Goal: Task Accomplishment & Management: Use online tool/utility

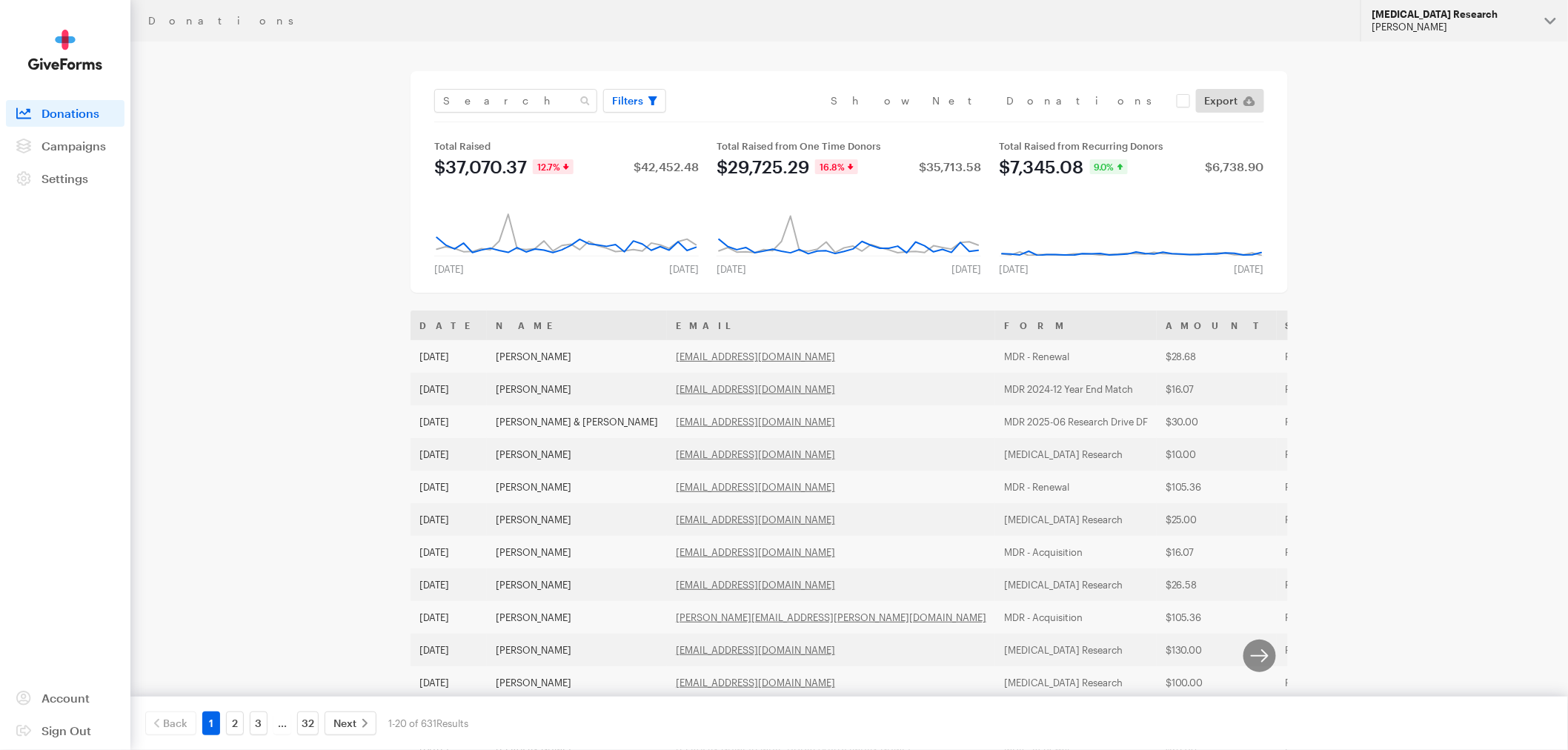
click at [1440, 17] on div "[MEDICAL_DATA] Research" at bounding box center [1452, 14] width 161 height 12
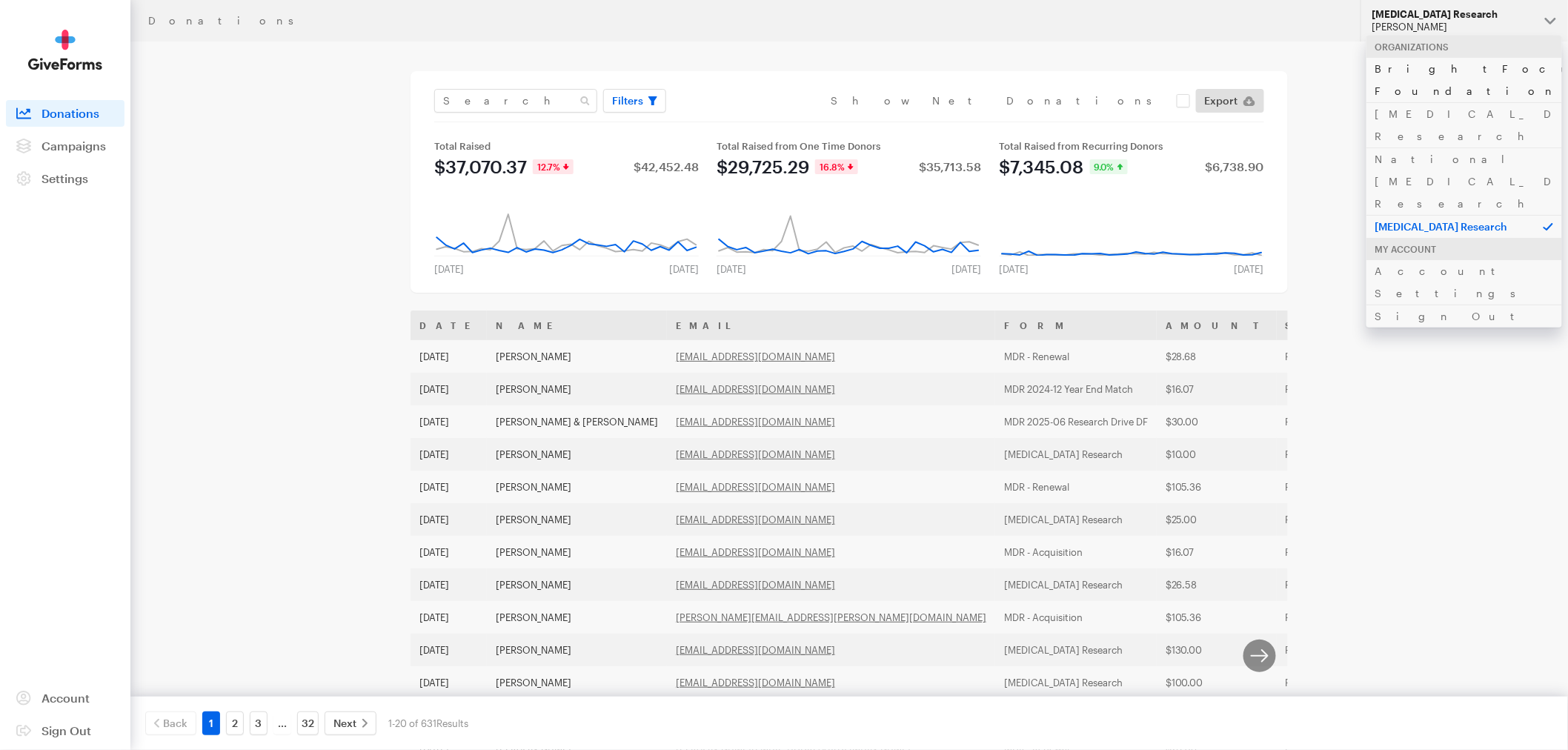
click at [1434, 67] on link "BrightFocus Foundation" at bounding box center [1464, 79] width 195 height 45
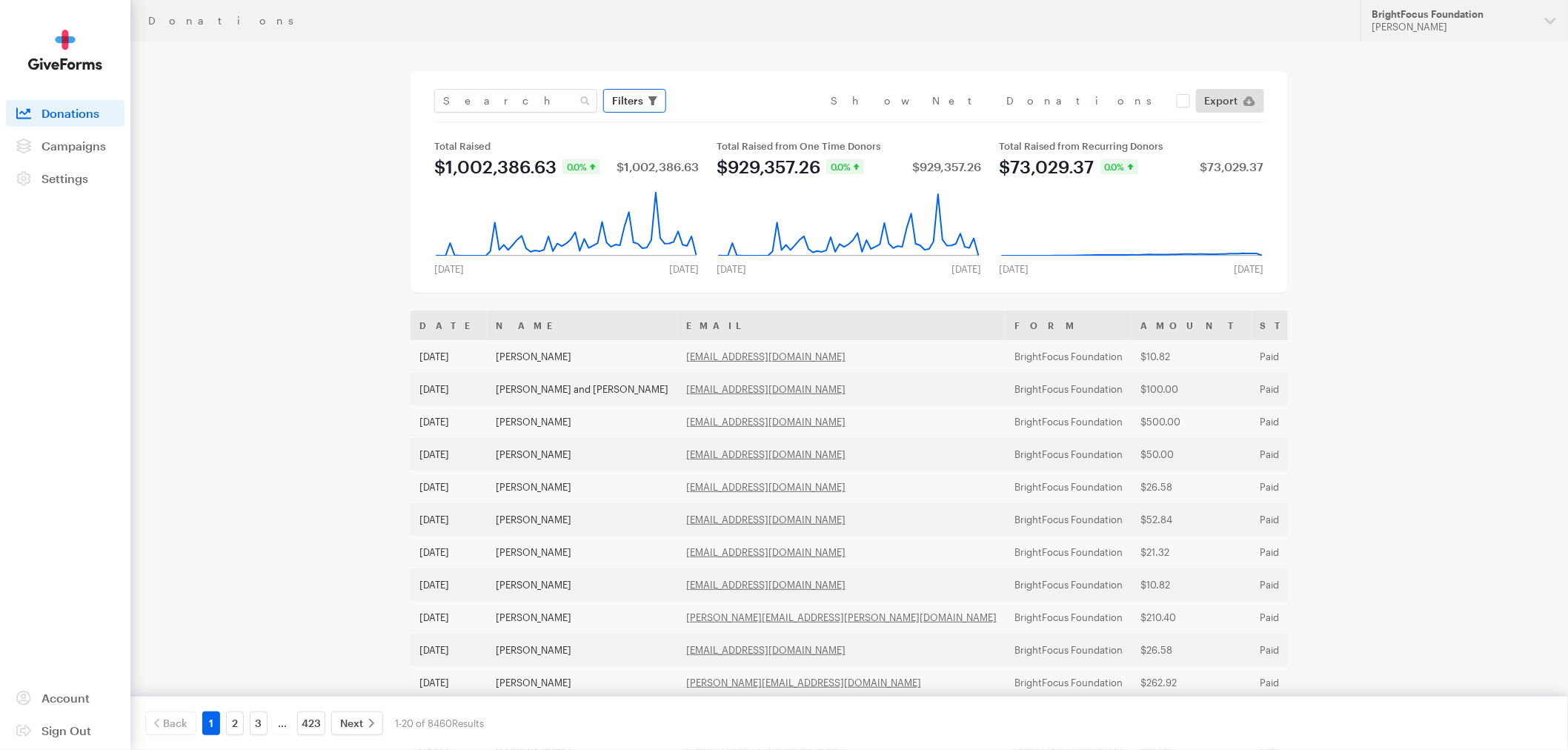
click at [634, 100] on span "Filters" at bounding box center [627, 100] width 31 height 17
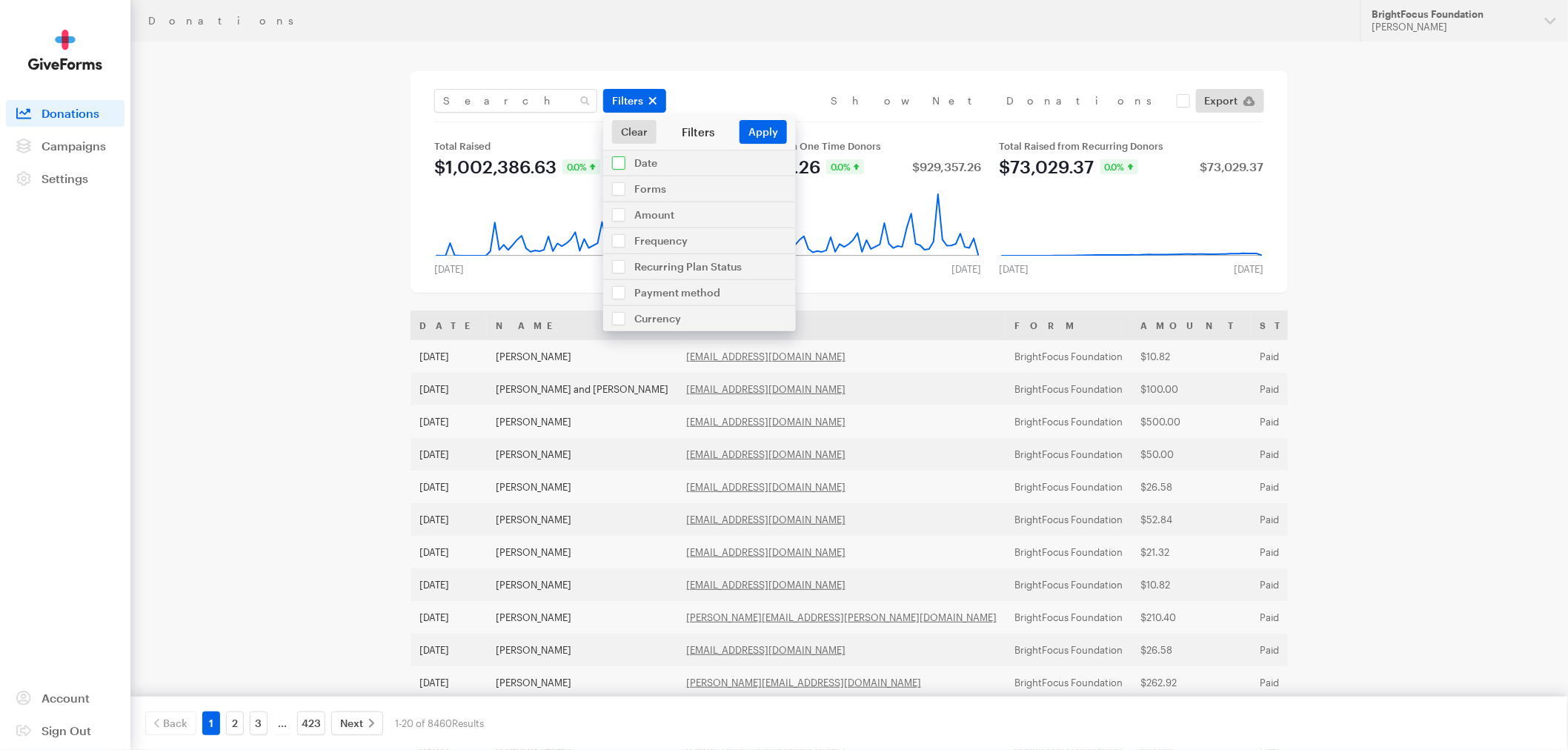
click at [616, 160] on input "checkbox" at bounding box center [699, 162] width 193 height 25
checkbox input "true"
click at [767, 195] on input "Aug 09, 2025 - Sep 05, 2025" at bounding box center [699, 196] width 163 height 24
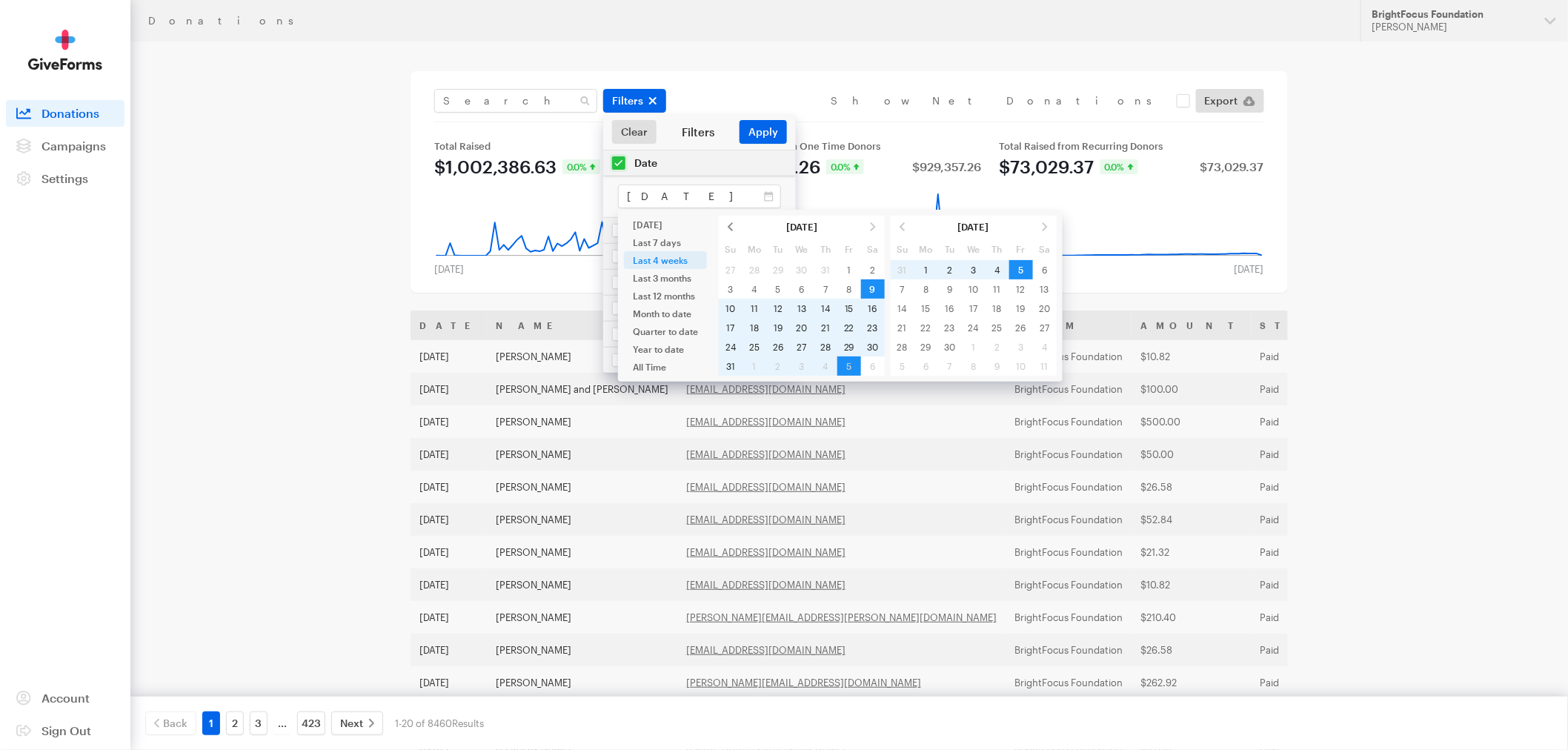
click at [729, 225] on span at bounding box center [730, 227] width 24 height 19
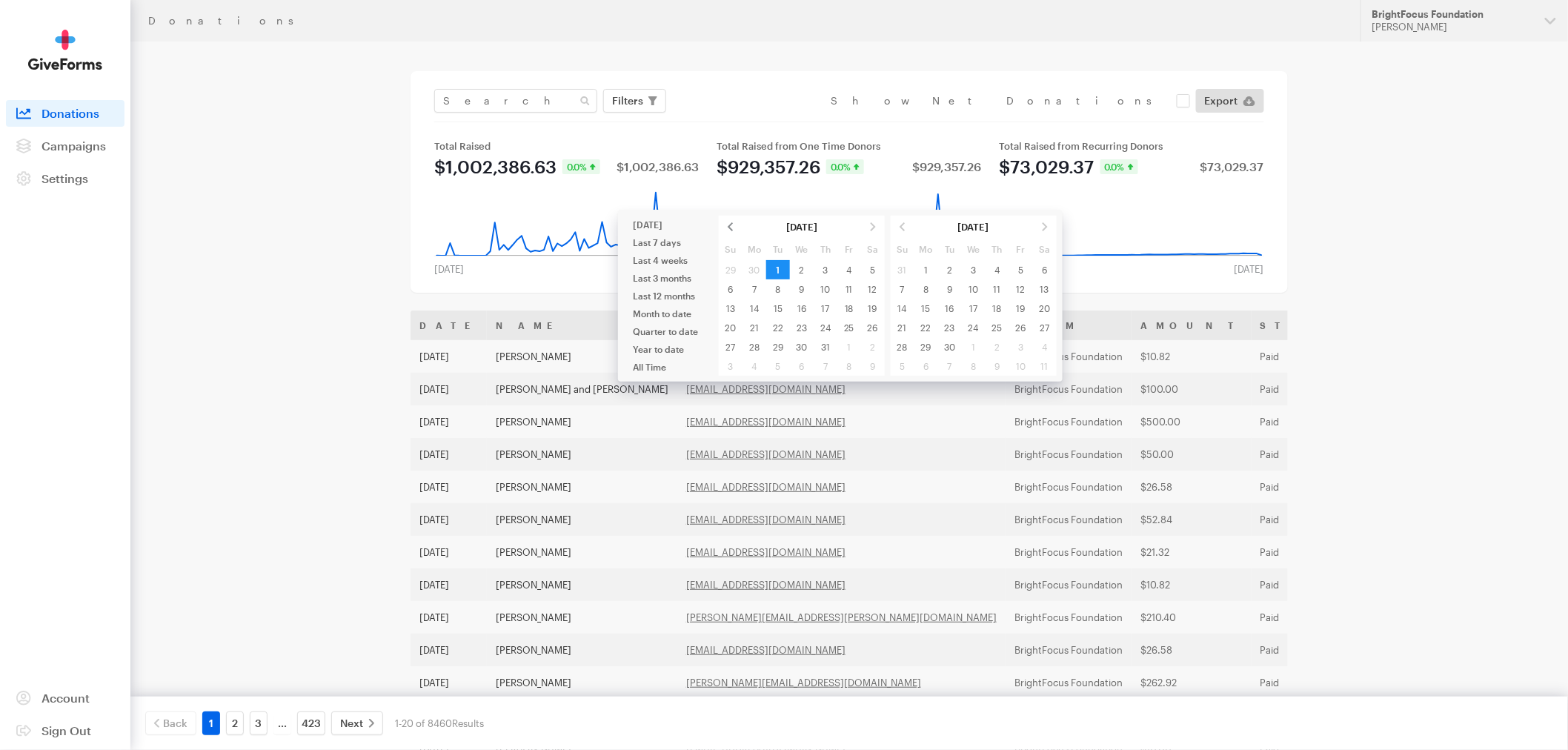
click at [729, 230] on span at bounding box center [730, 227] width 24 height 19
click at [870, 231] on span at bounding box center [873, 227] width 24 height 19
type input "[DATE] - [DATE]"
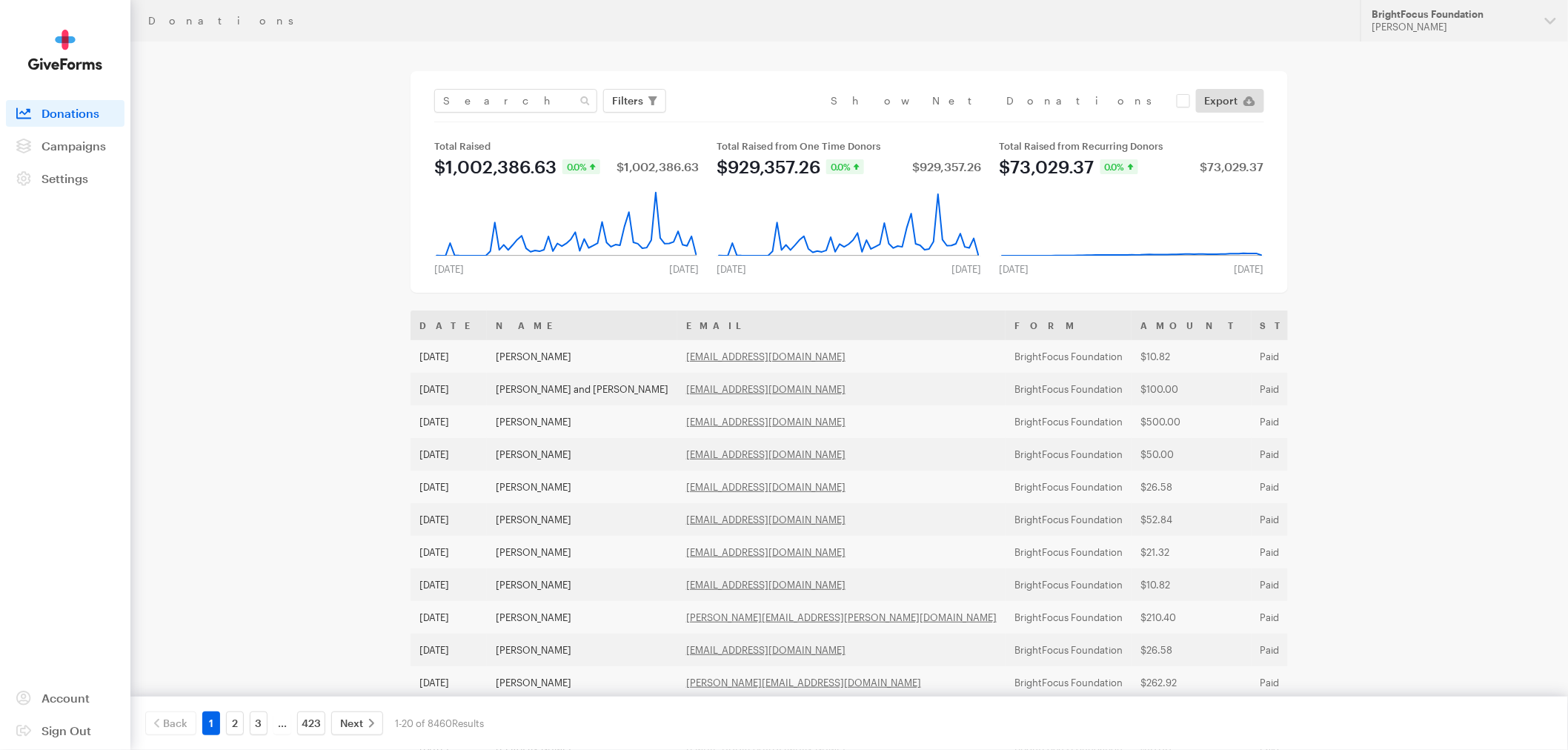
drag, startPoint x: 777, startPoint y: 268, endPoint x: 769, endPoint y: 313, distance: 45.7
drag, startPoint x: 653, startPoint y: 106, endPoint x: 654, endPoint y: 120, distance: 14.0
click at [652, 106] on span "button" at bounding box center [653, 100] width 9 height 17
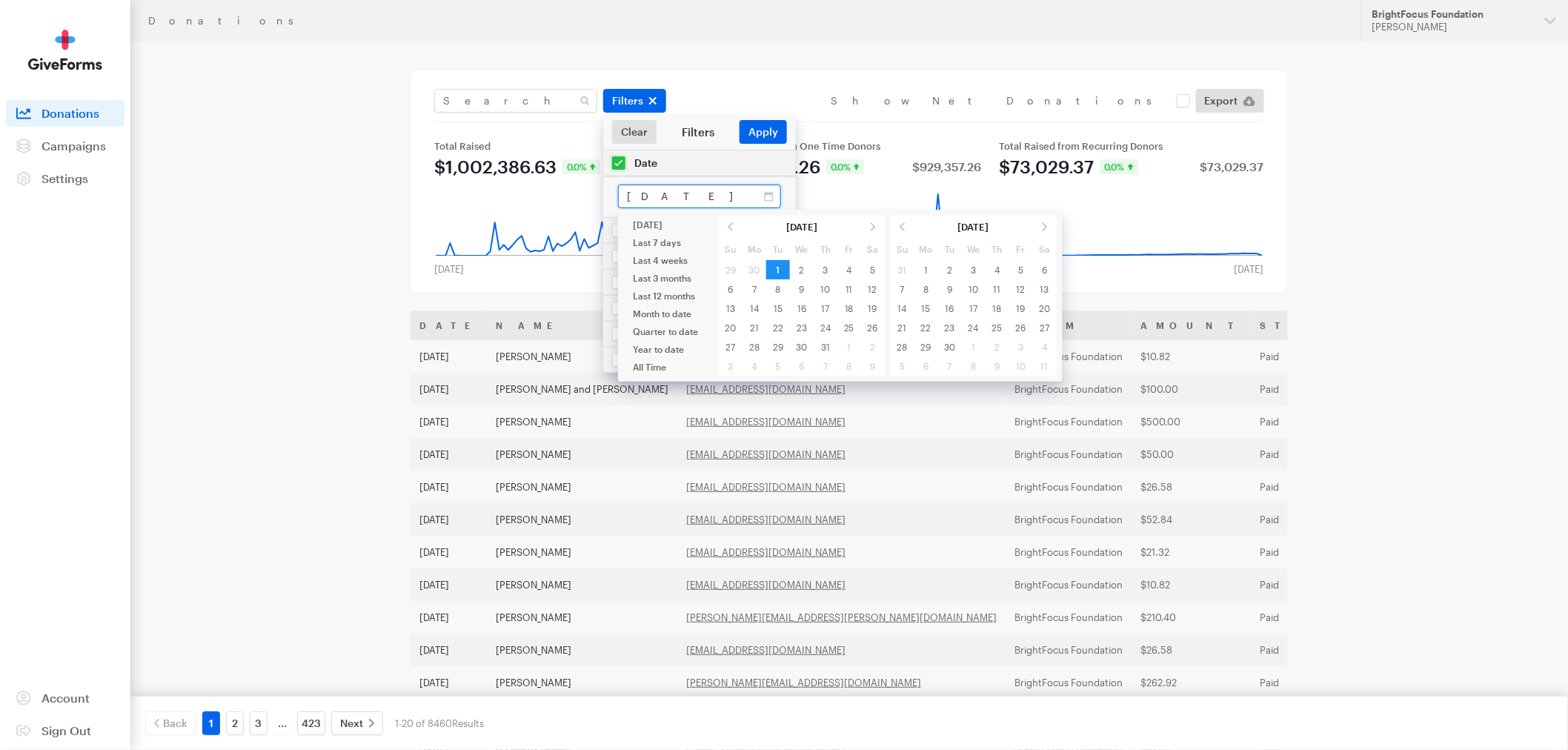
click at [702, 196] on input "[DATE] - [DATE]" at bounding box center [699, 196] width 163 height 24
click at [758, 129] on button "Apply" at bounding box center [763, 132] width 47 height 24
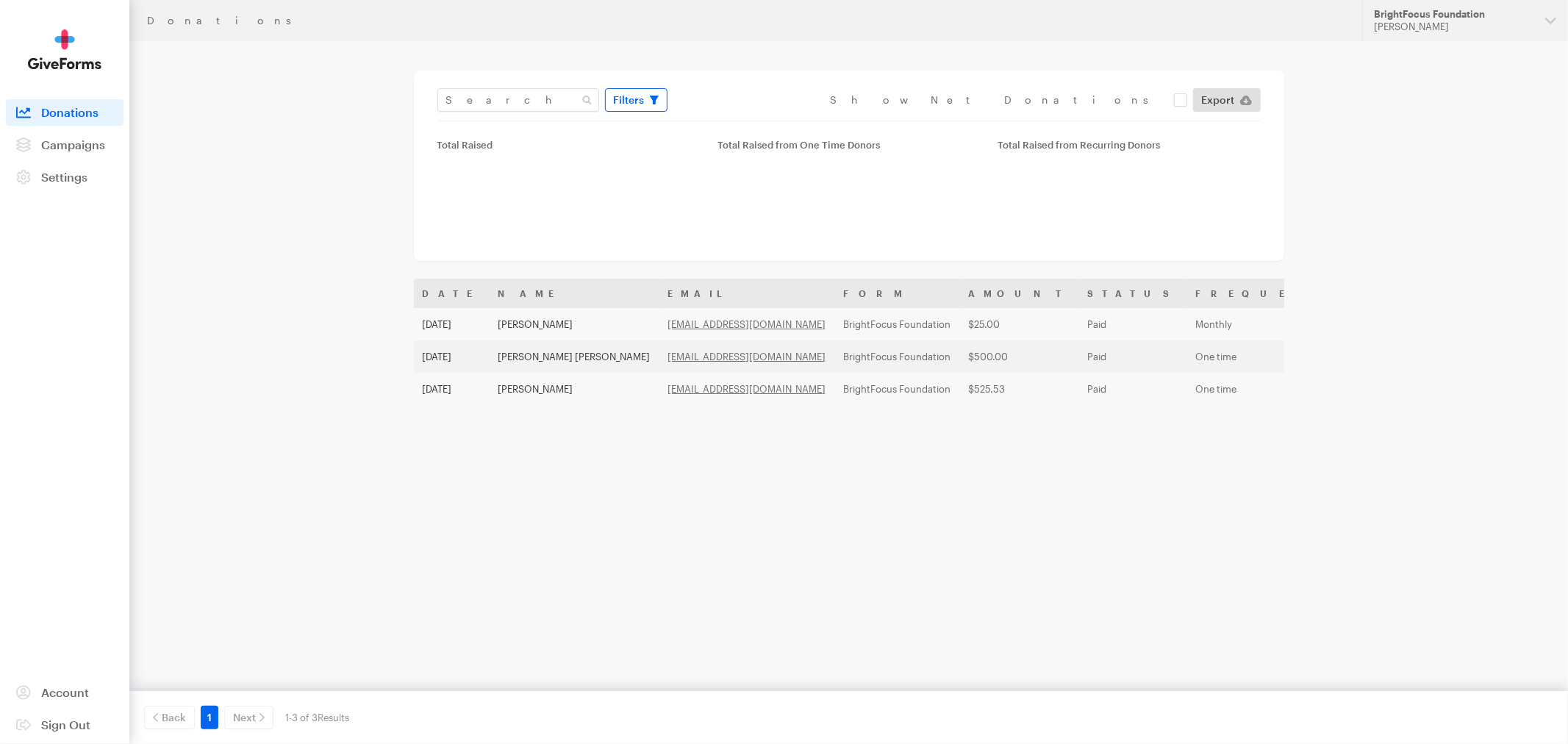
click at [641, 100] on span "Filters" at bounding box center [629, 100] width 31 height 17
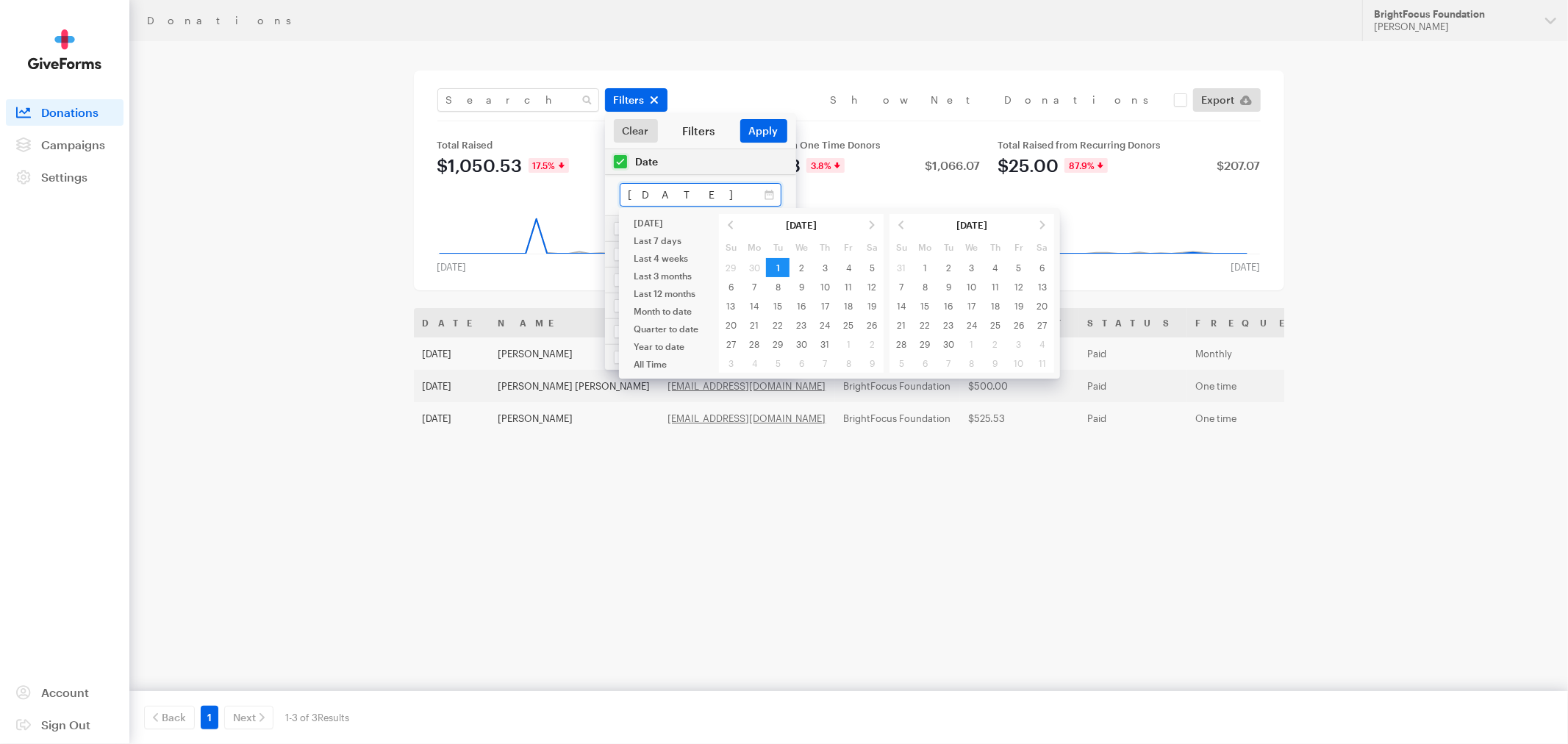
click at [697, 202] on input "Jul 01, 2025 - Jul 01, 2025" at bounding box center [700, 194] width 162 height 23
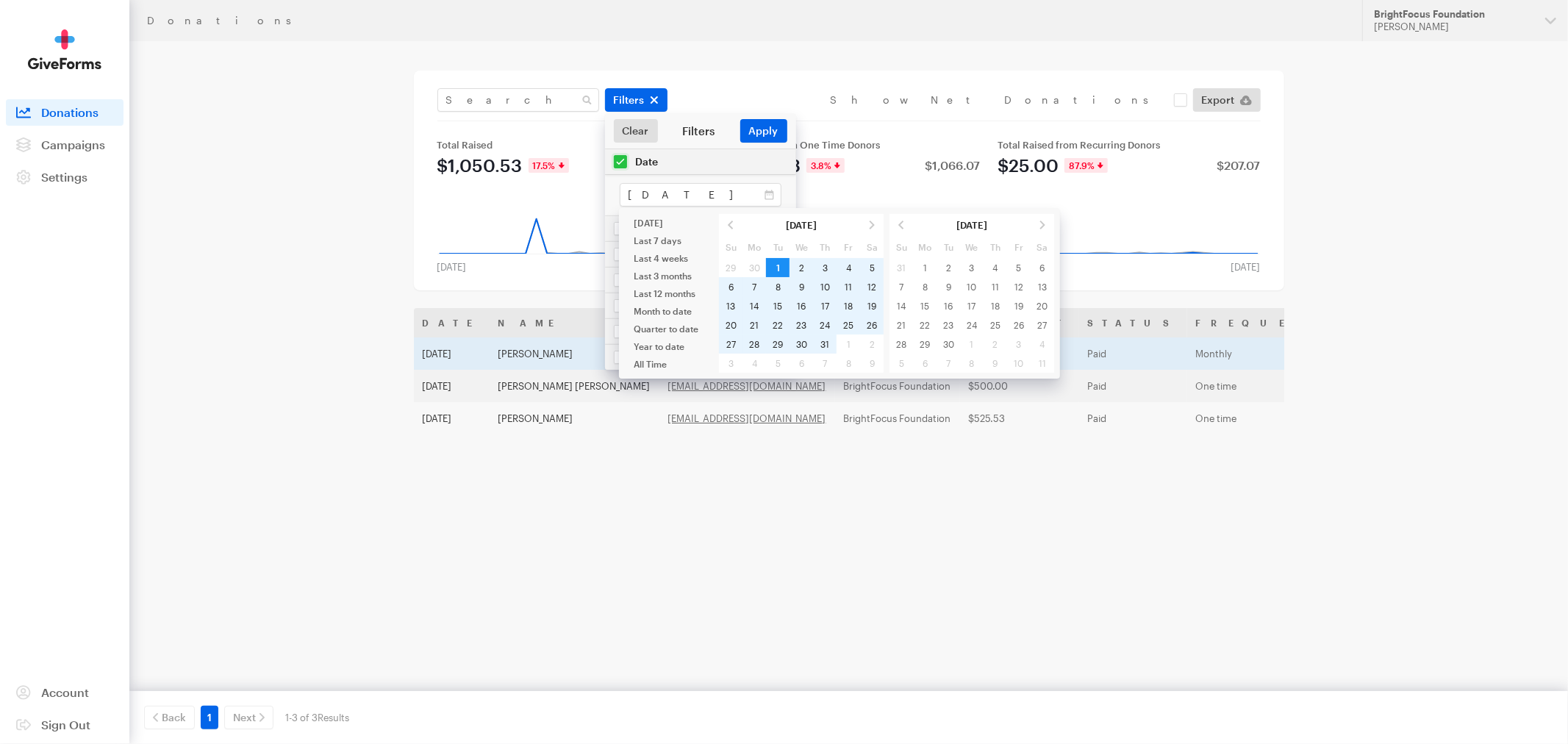
type input "[DATE] - [DATE]"
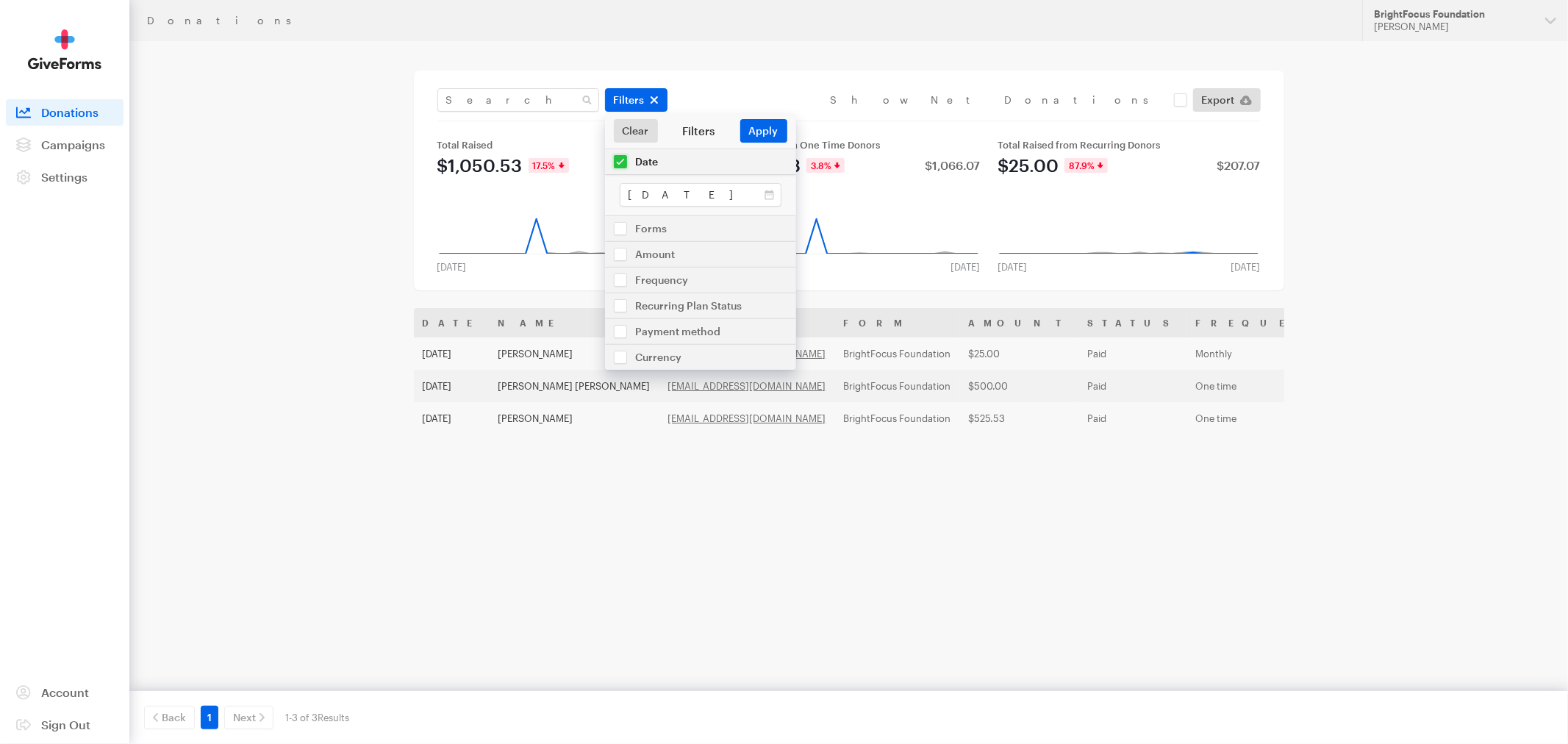
drag, startPoint x: 819, startPoint y: 340, endPoint x: 828, endPoint y: 324, distance: 18.4
click at [761, 127] on button "Apply" at bounding box center [764, 131] width 47 height 23
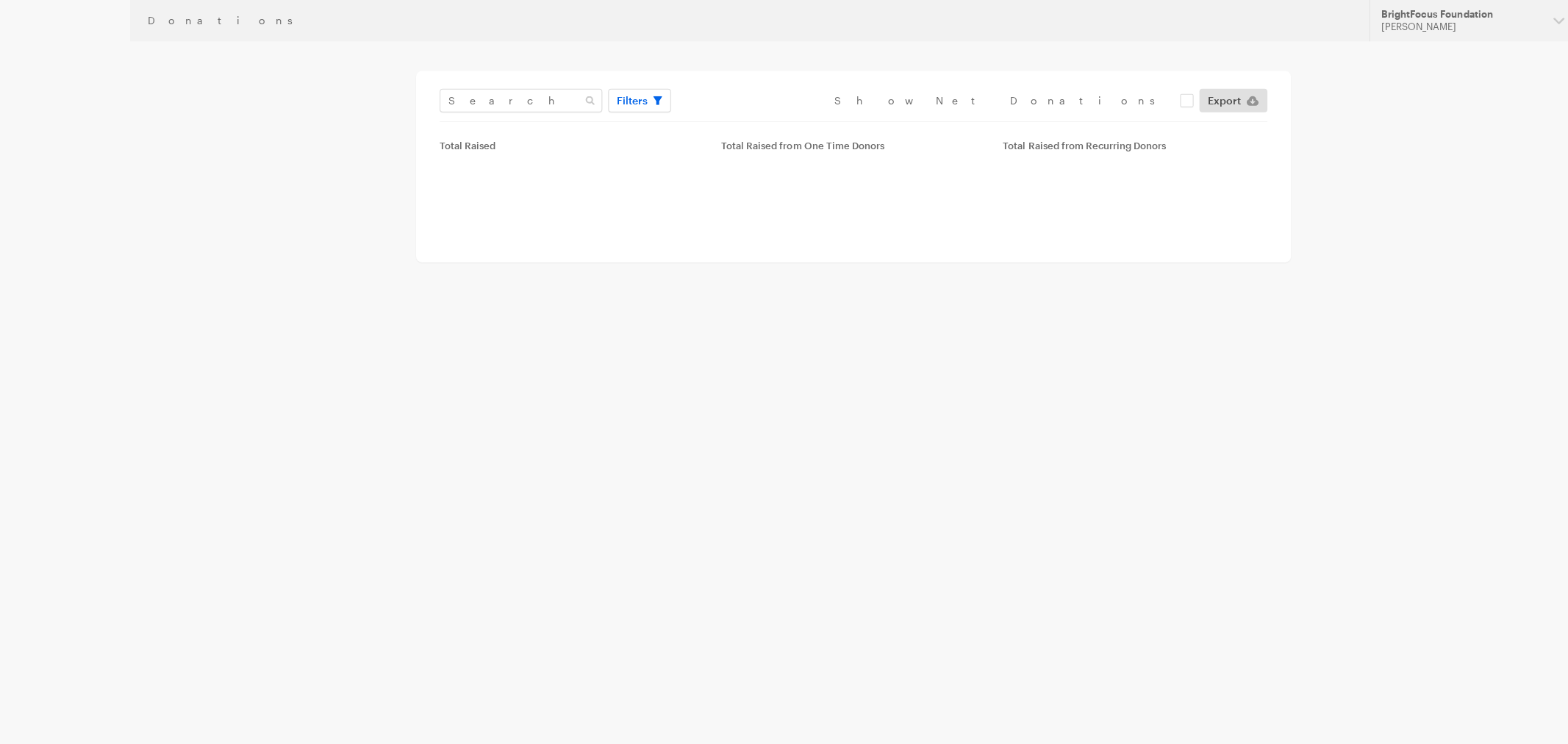
type input "[DATE] - [DATE]"
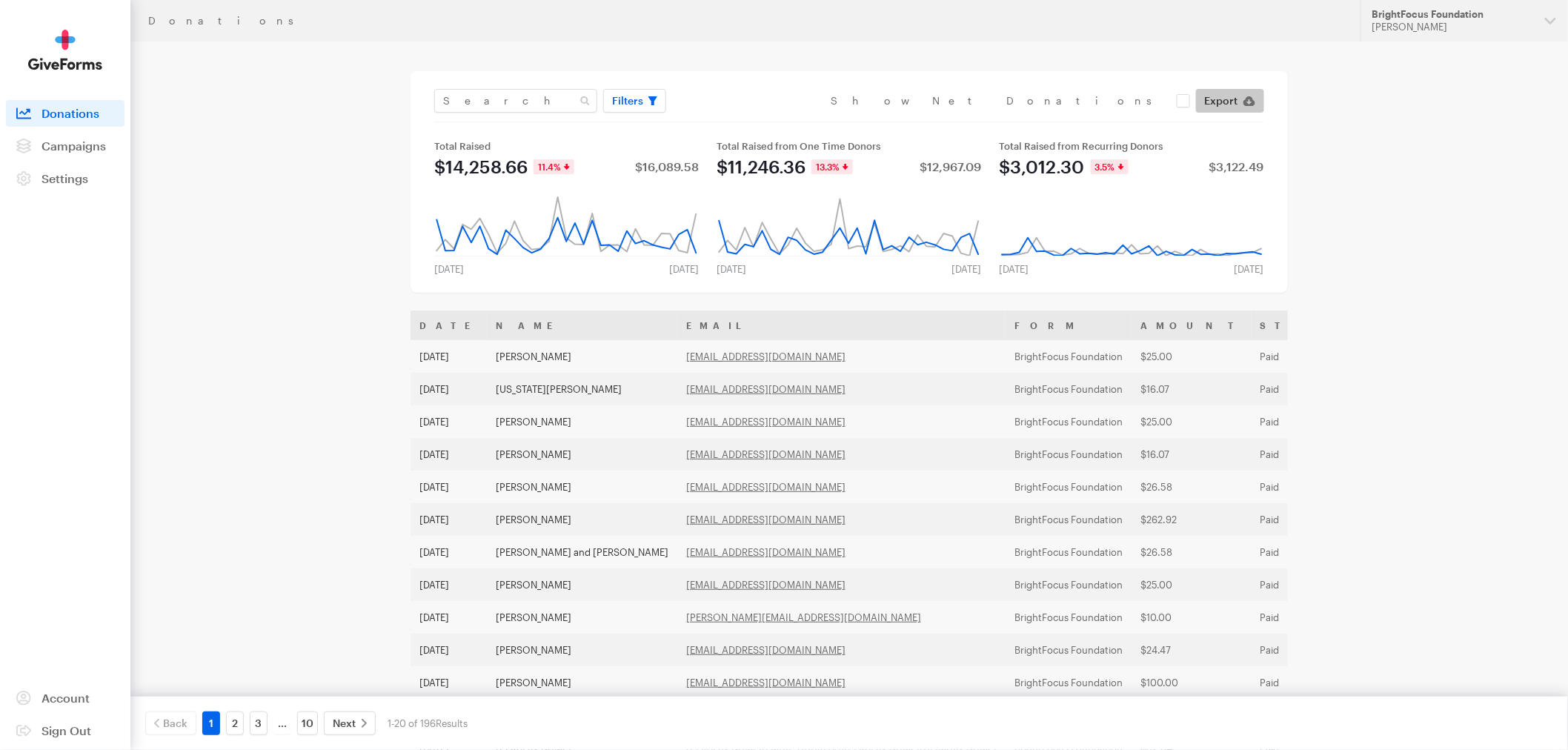
click at [1217, 101] on span "Export" at bounding box center [1222, 100] width 33 height 17
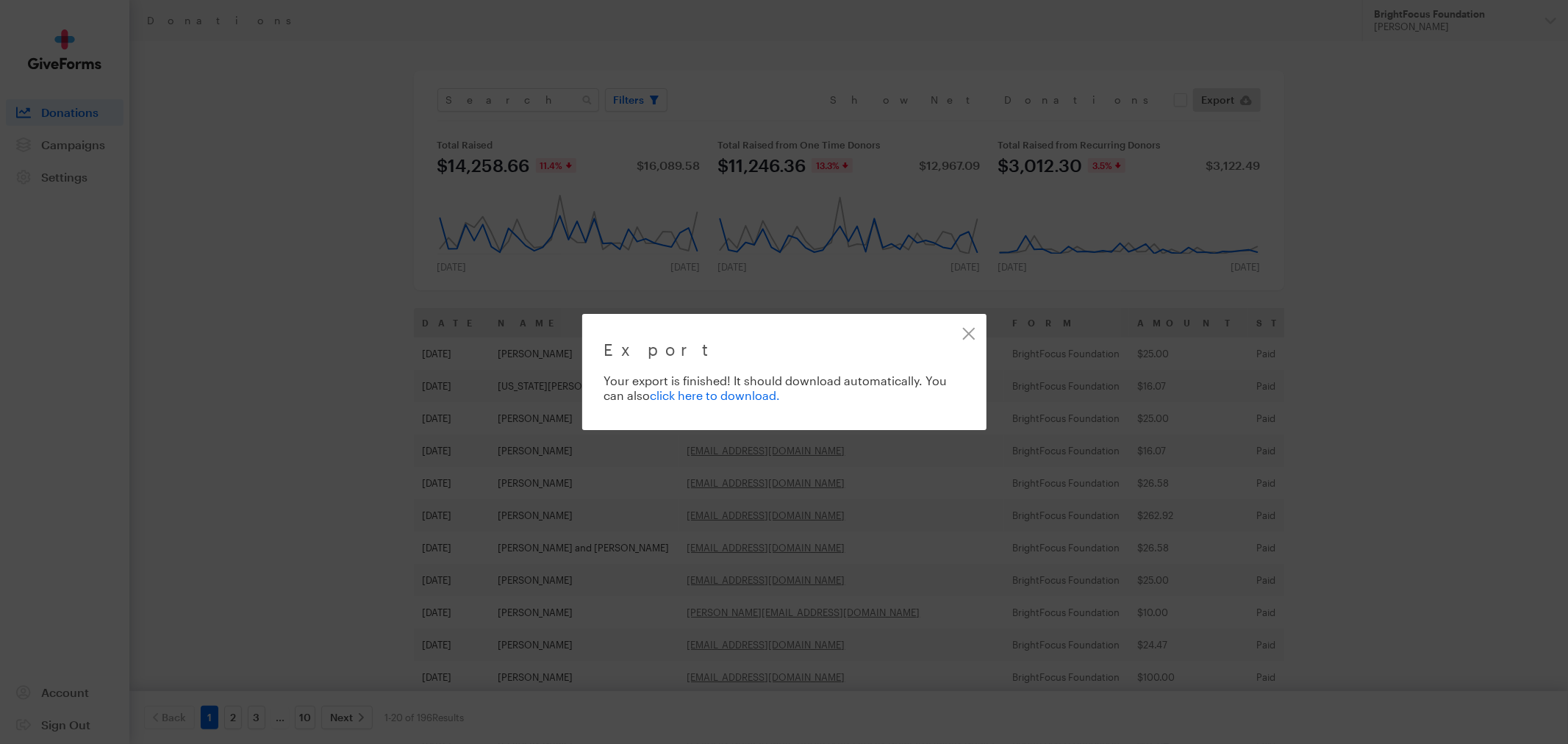
click at [732, 398] on link "click here to download." at bounding box center [715, 395] width 130 height 14
click at [968, 331] on link "Close" at bounding box center [969, 333] width 33 height 33
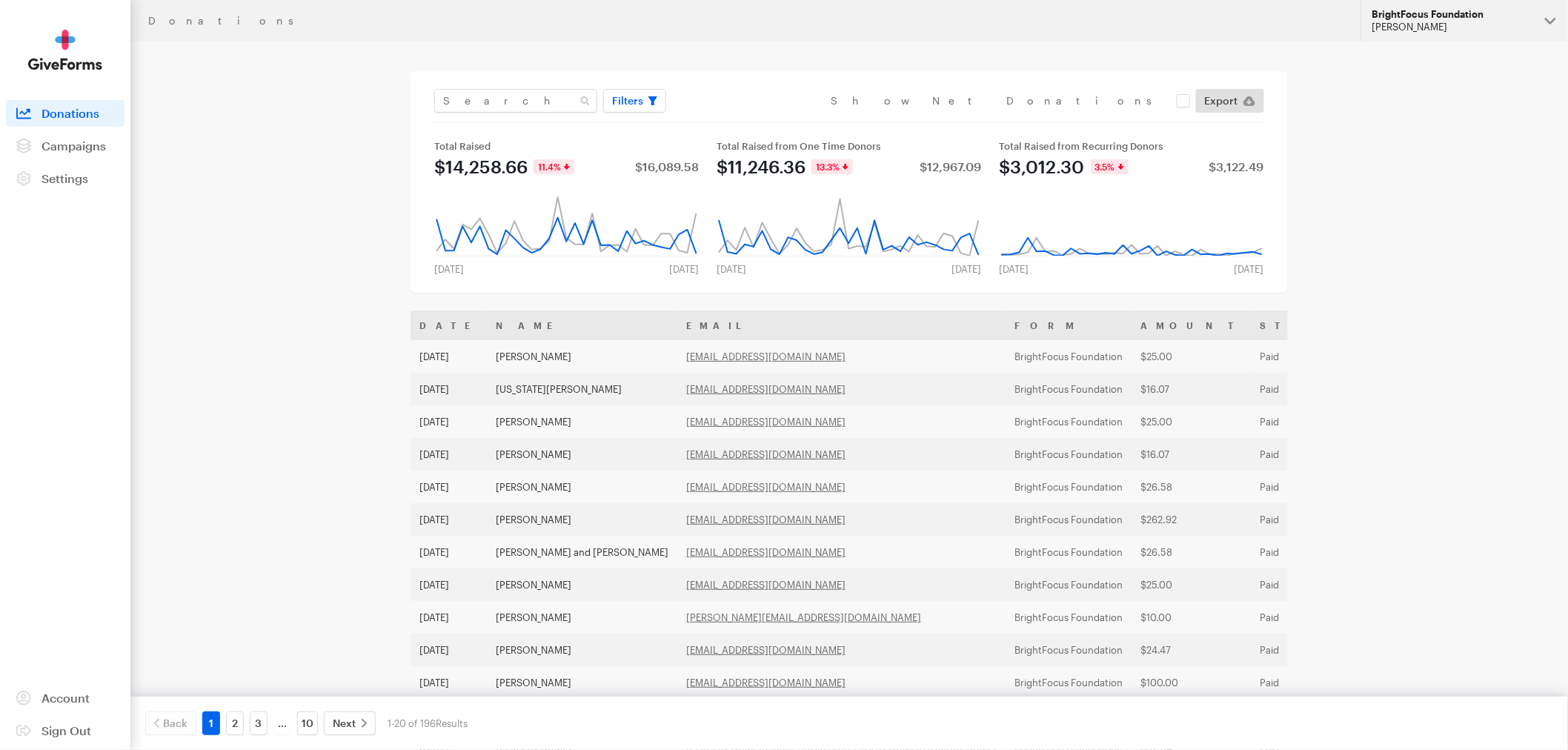
click at [1495, 17] on div "BrightFocus Foundation" at bounding box center [1452, 14] width 161 height 12
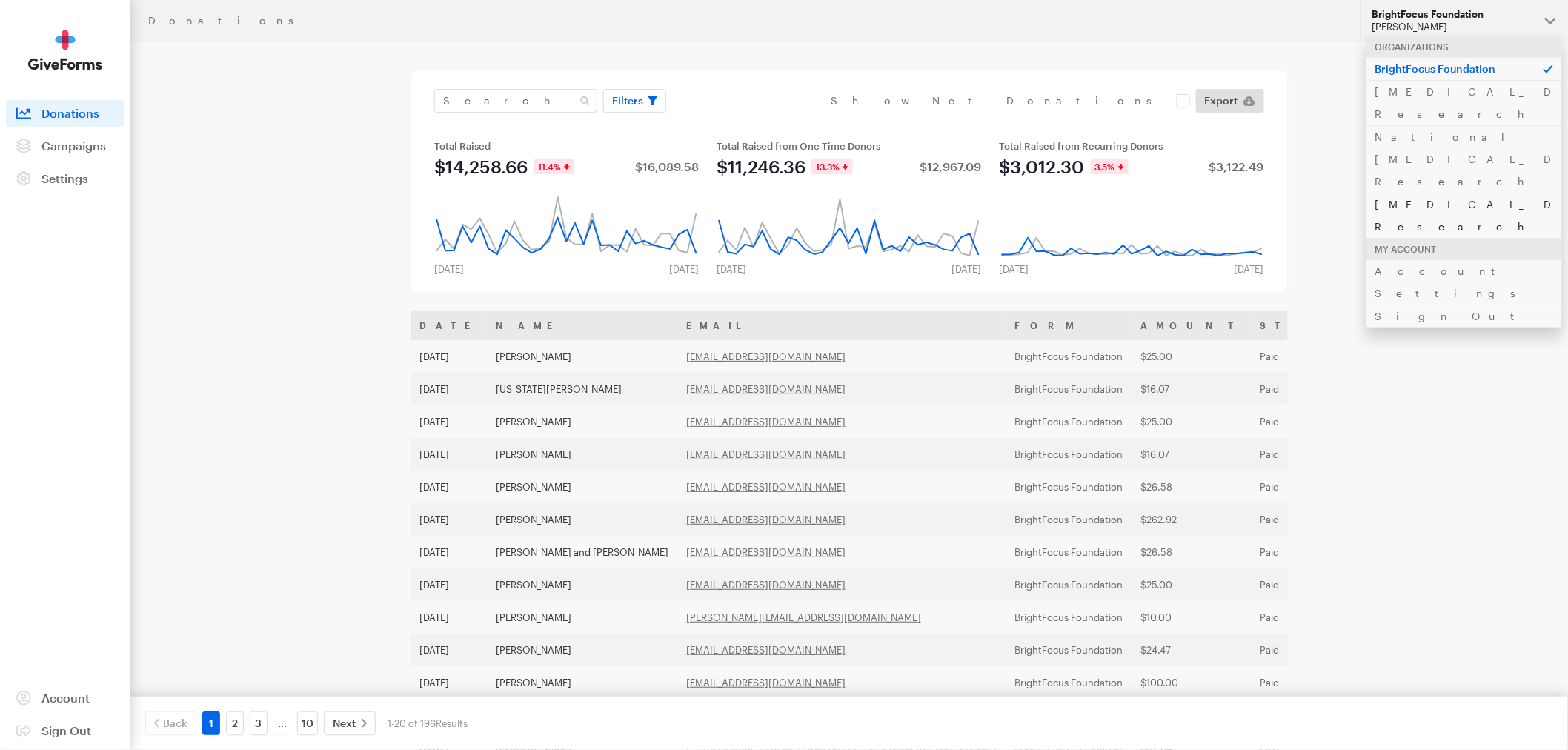
click at [1428, 193] on link "[MEDICAL_DATA] Research" at bounding box center [1464, 216] width 195 height 45
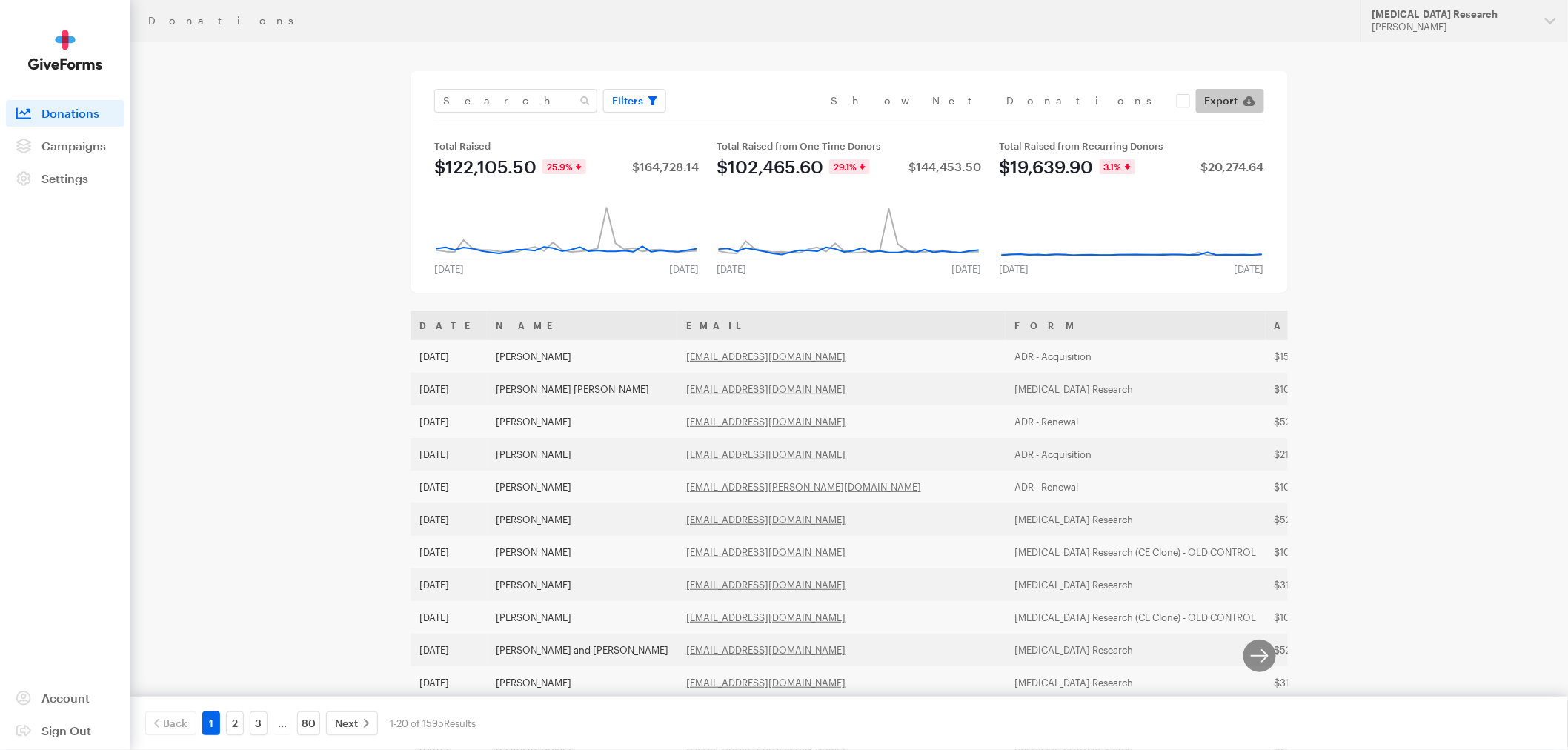
click at [1214, 94] on span "Export" at bounding box center [1222, 100] width 33 height 17
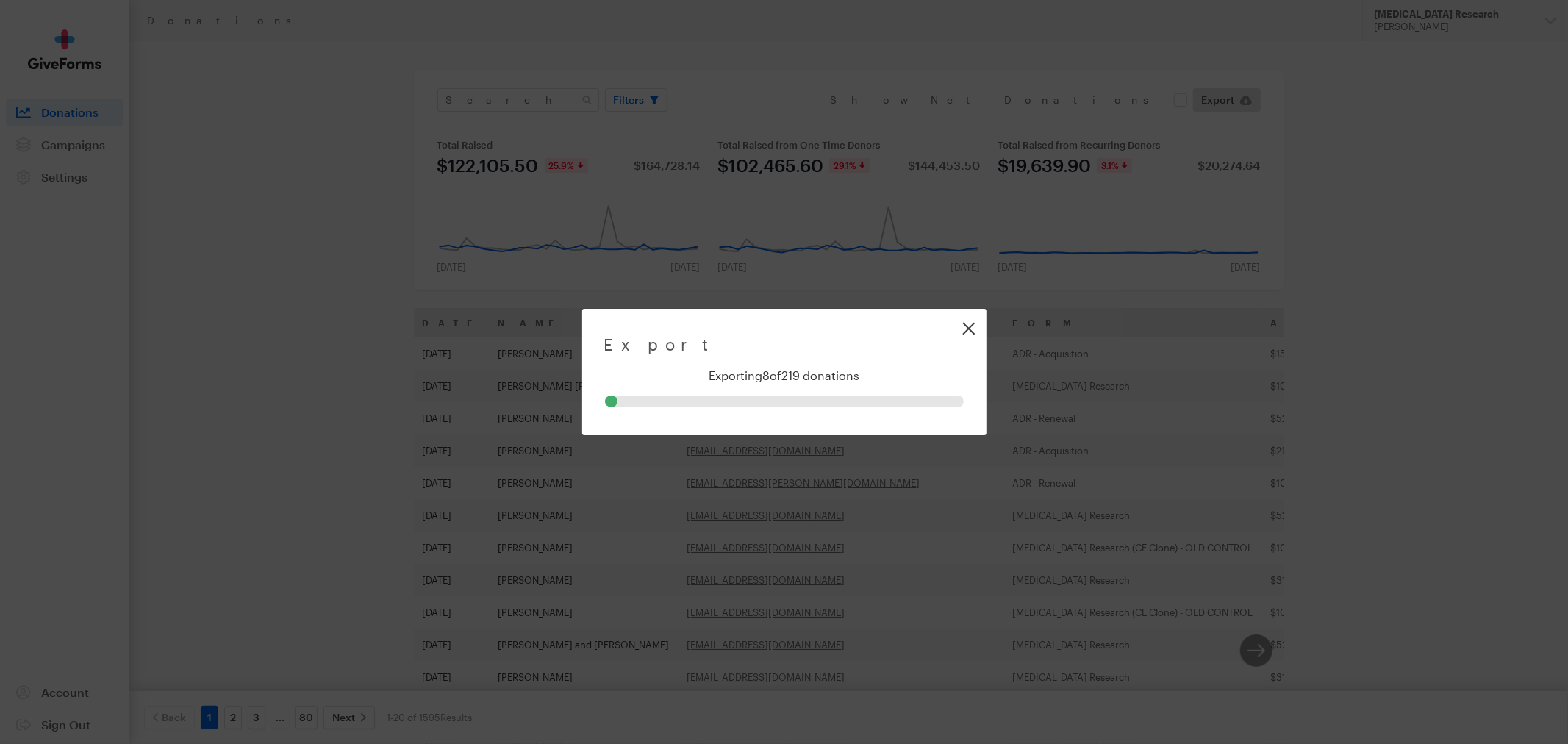
click at [969, 332] on link "Close" at bounding box center [969, 328] width 33 height 33
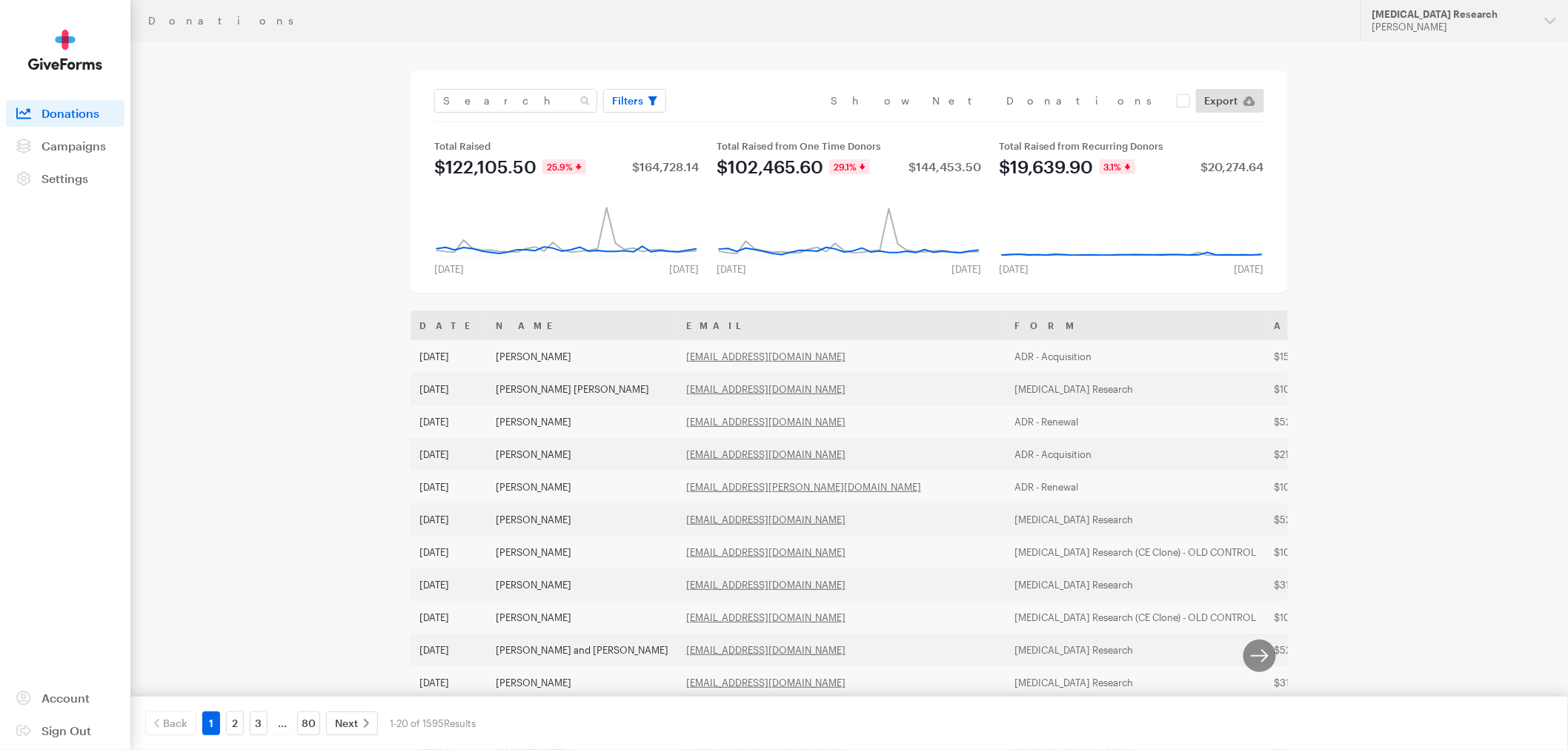
click at [1407, 125] on div "Donations Updates Support [MEDICAL_DATA] Research [PERSON_NAME] Organizations B…" at bounding box center [784, 539] width 1568 height 1077
click at [627, 100] on span "Filters" at bounding box center [627, 100] width 31 height 17
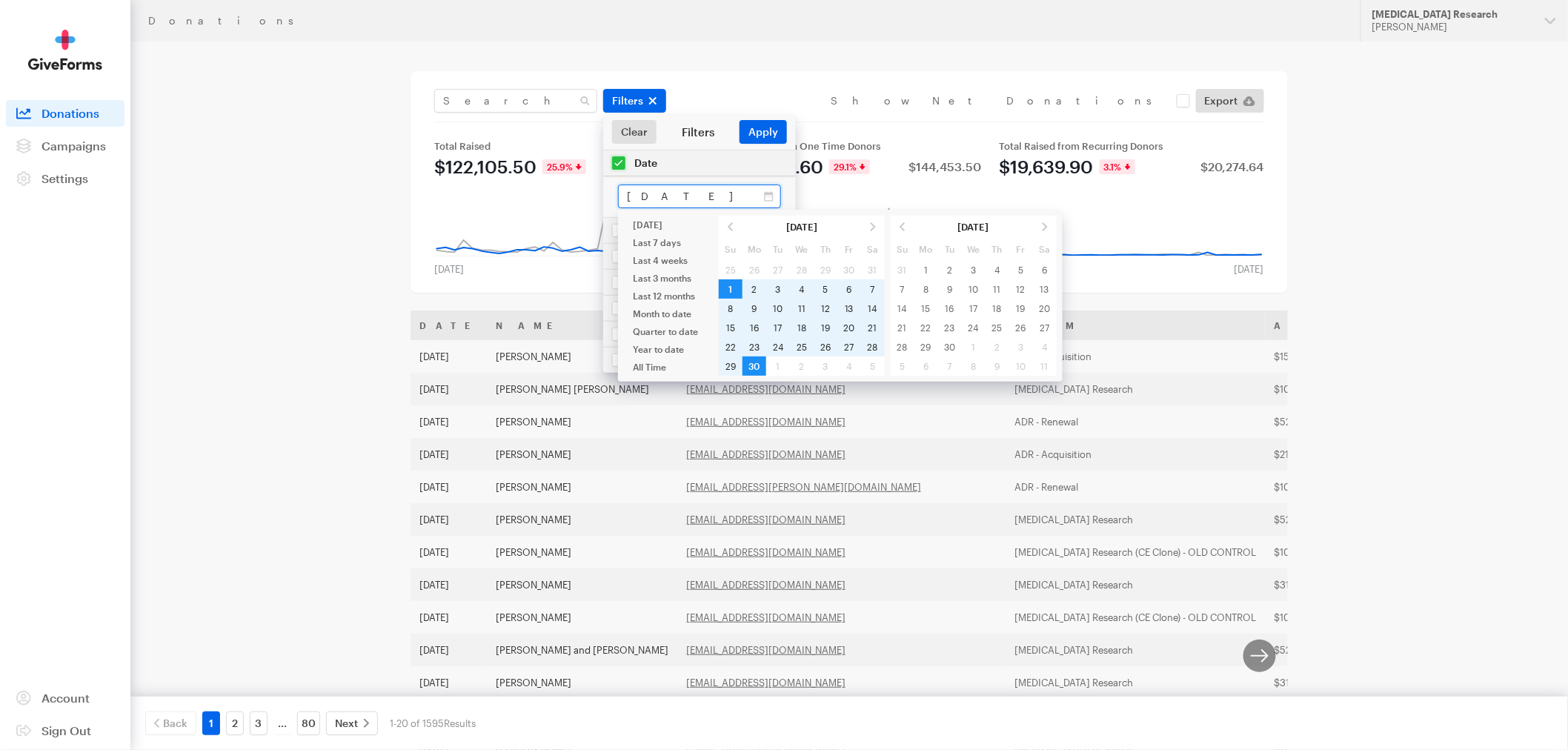
click at [743, 197] on input "Jun 01, 2025 - Jun 30, 2025" at bounding box center [699, 196] width 163 height 24
click at [761, 203] on input "Jun 01, 2025 - Jun 30, 2025" at bounding box center [699, 196] width 163 height 24
click at [763, 196] on input "Jun 01, 2025 - Jun 30, 2025" at bounding box center [699, 196] width 163 height 24
click at [867, 227] on span at bounding box center [873, 227] width 24 height 19
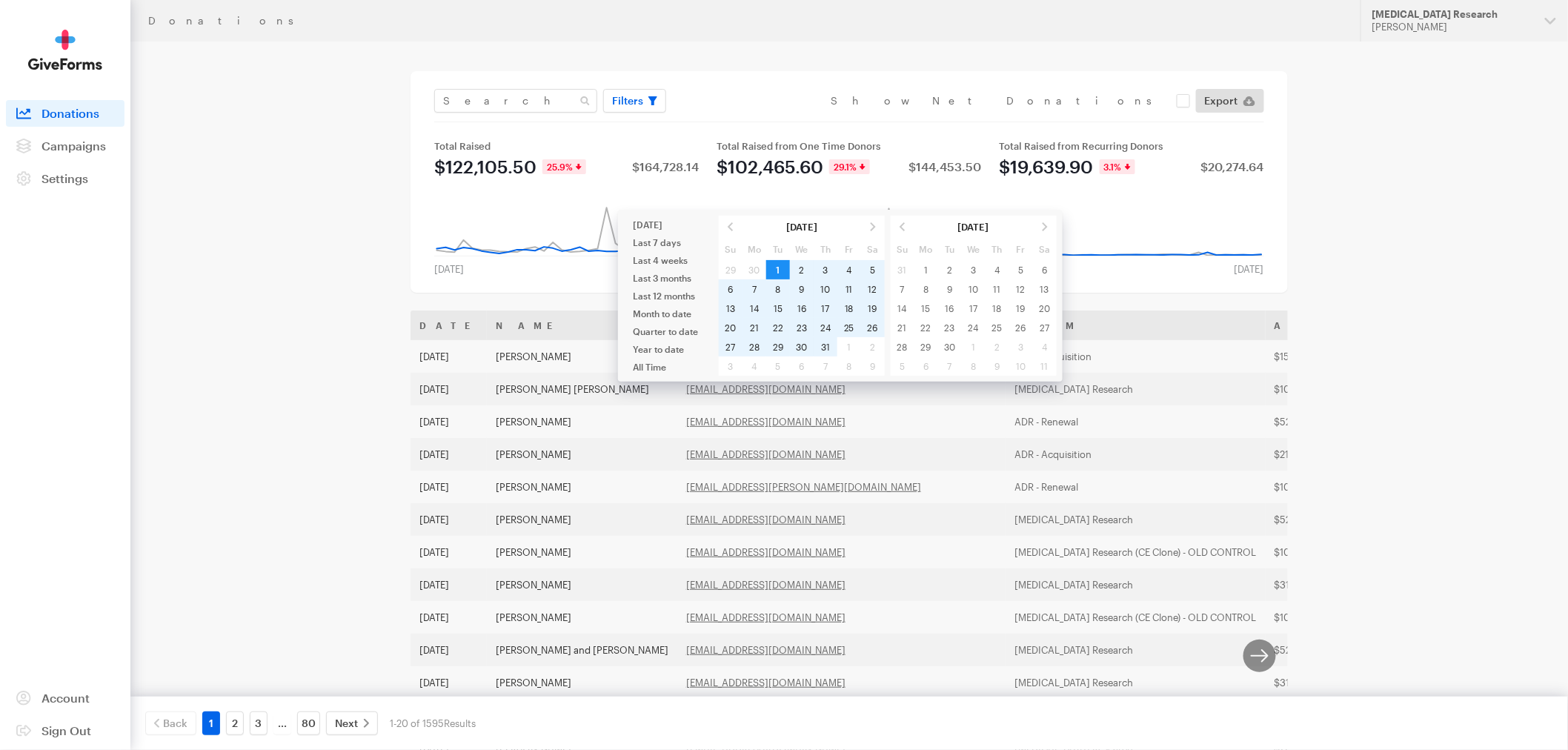
type input "[DATE] - [DATE]"
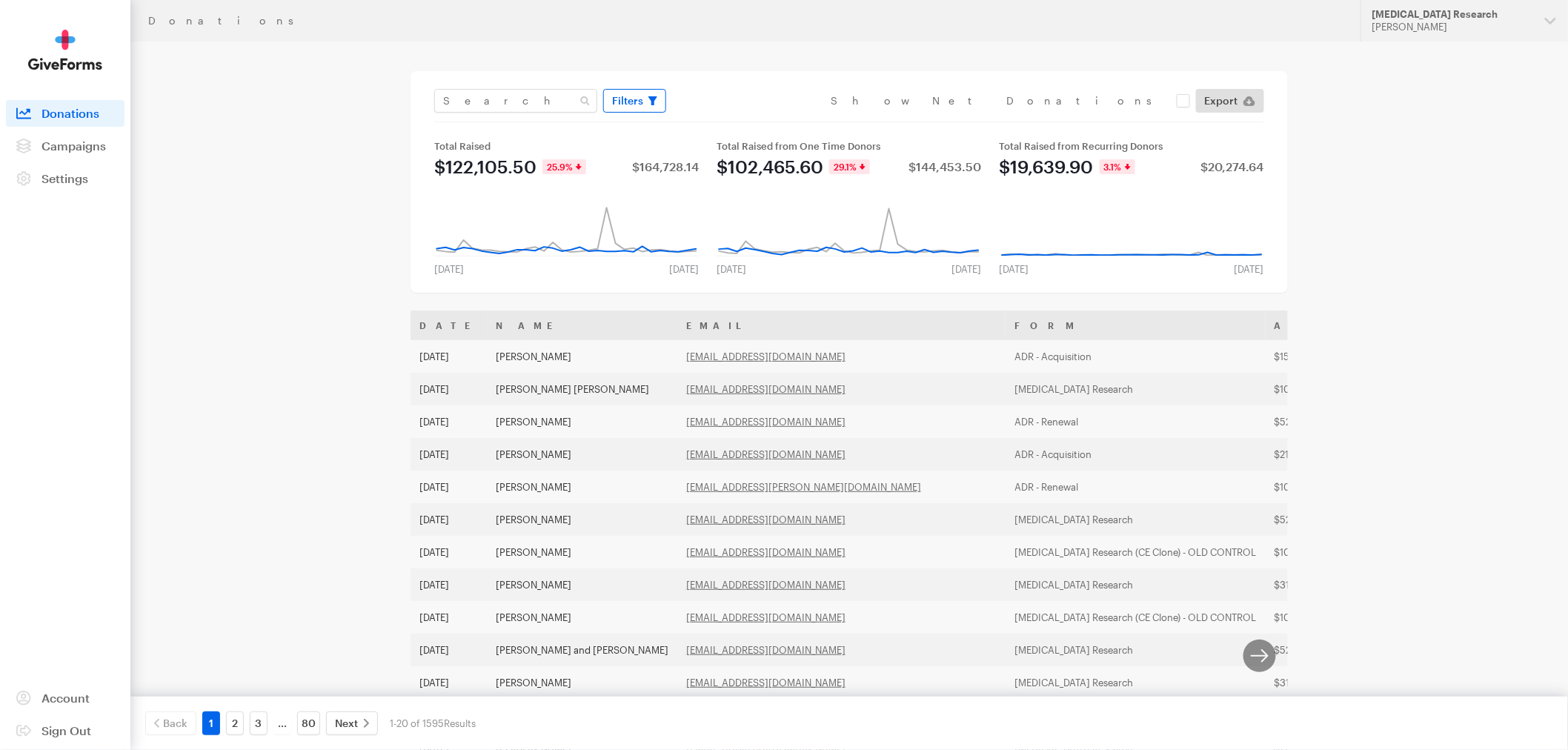
click at [635, 101] on span "Filters" at bounding box center [627, 100] width 31 height 17
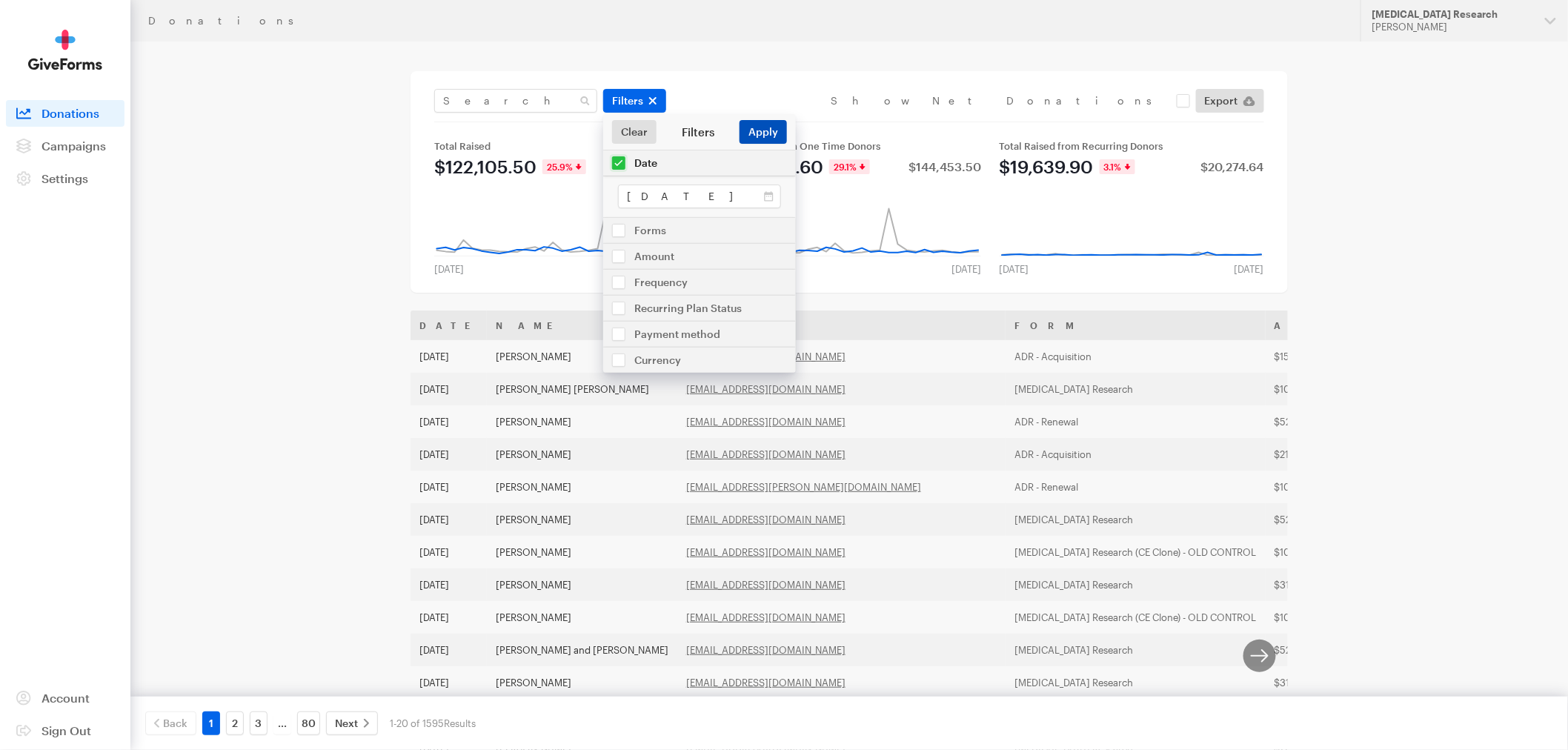
click at [772, 129] on button "Apply" at bounding box center [763, 132] width 47 height 24
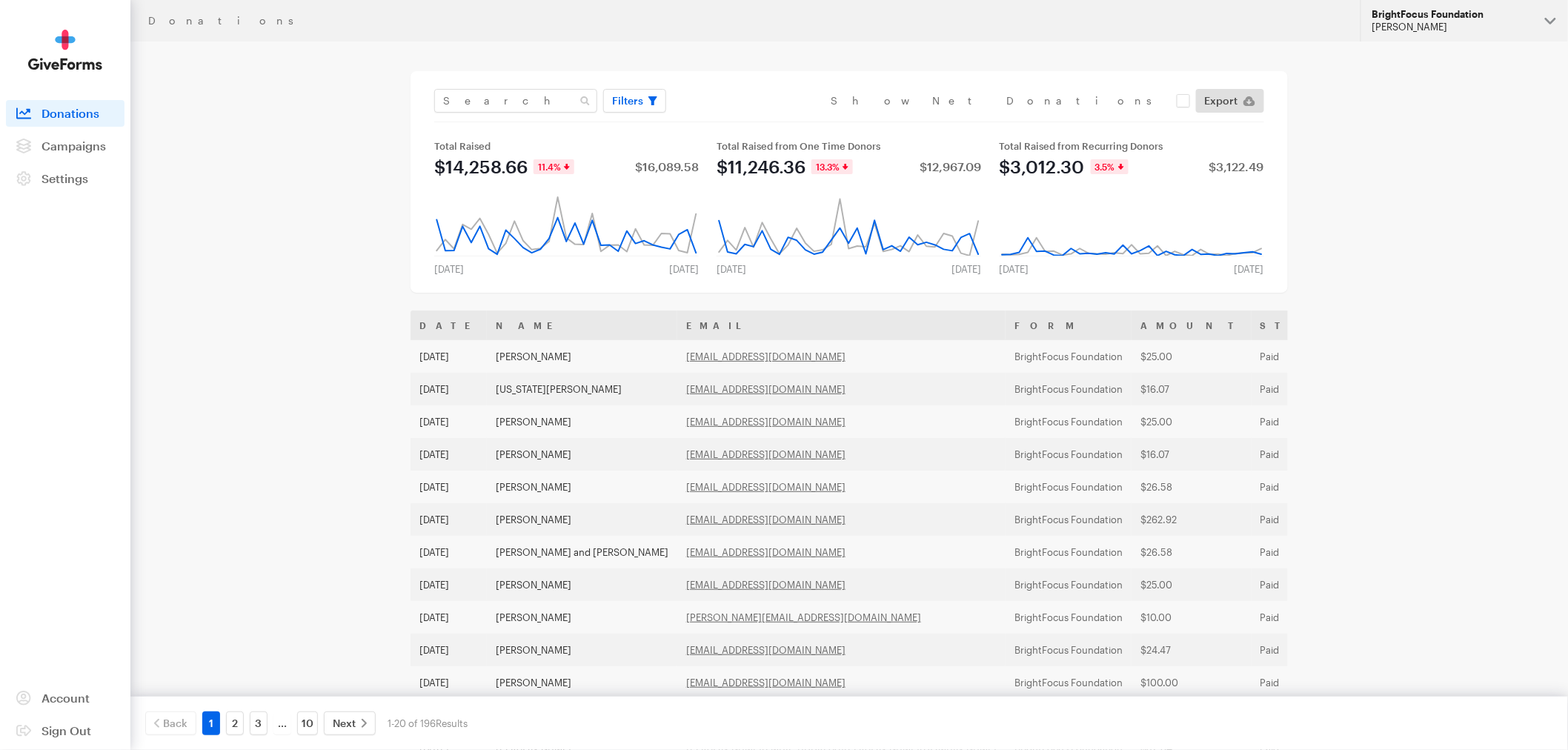
click at [1498, 17] on div "BrightFocus Foundation" at bounding box center [1452, 14] width 161 height 12
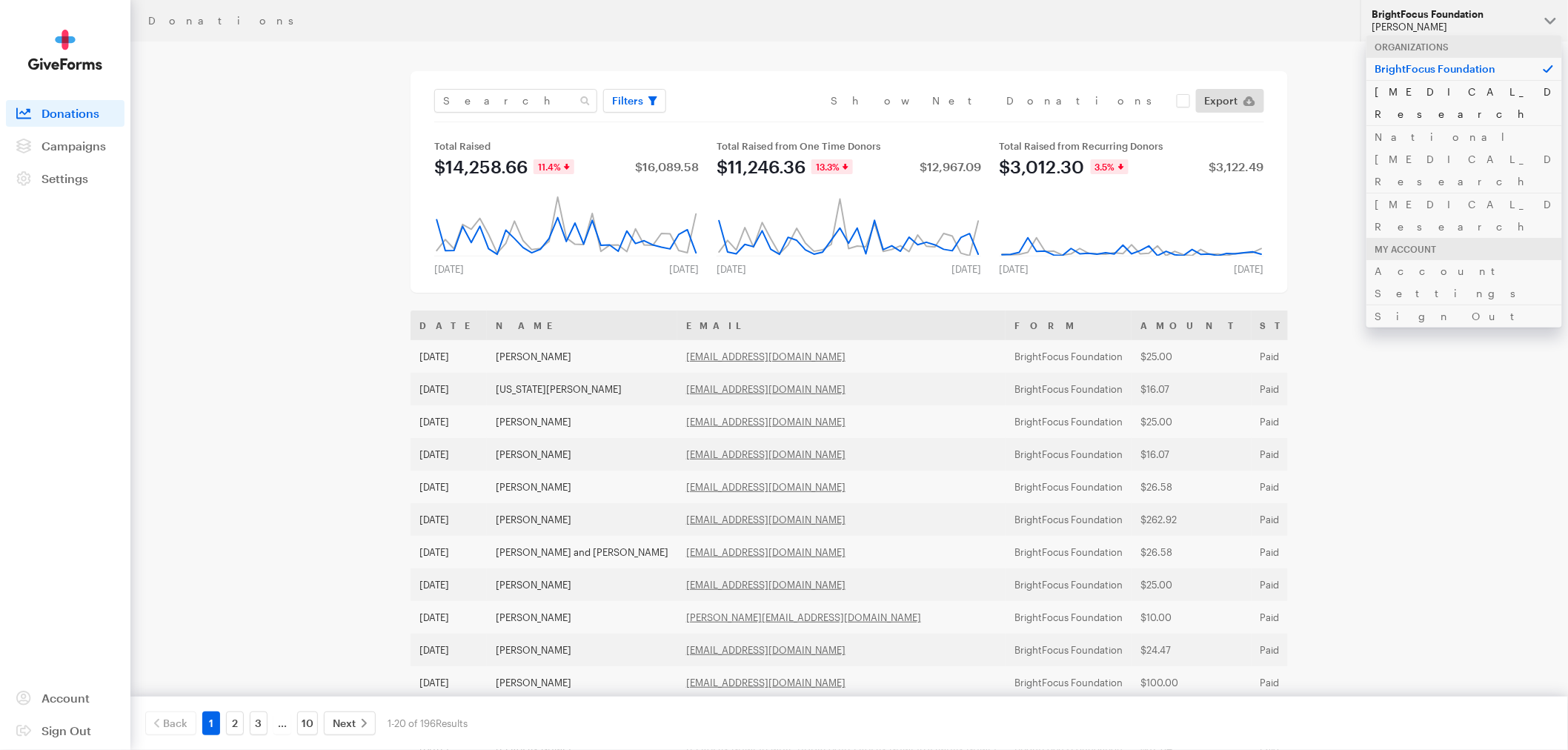
click at [1416, 91] on link "[MEDICAL_DATA] Research" at bounding box center [1464, 103] width 195 height 45
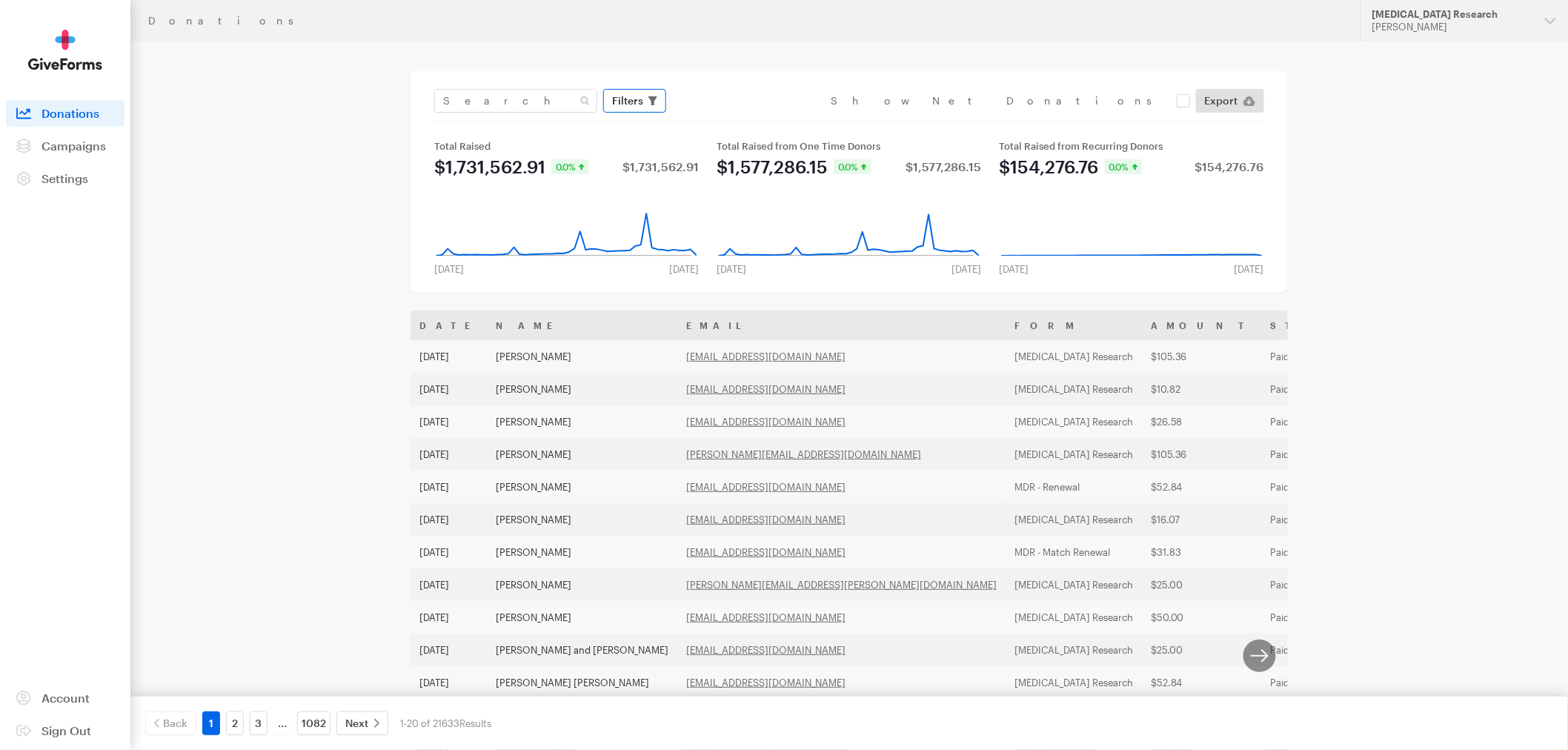
click at [648, 98] on icon "button" at bounding box center [653, 100] width 9 height 9
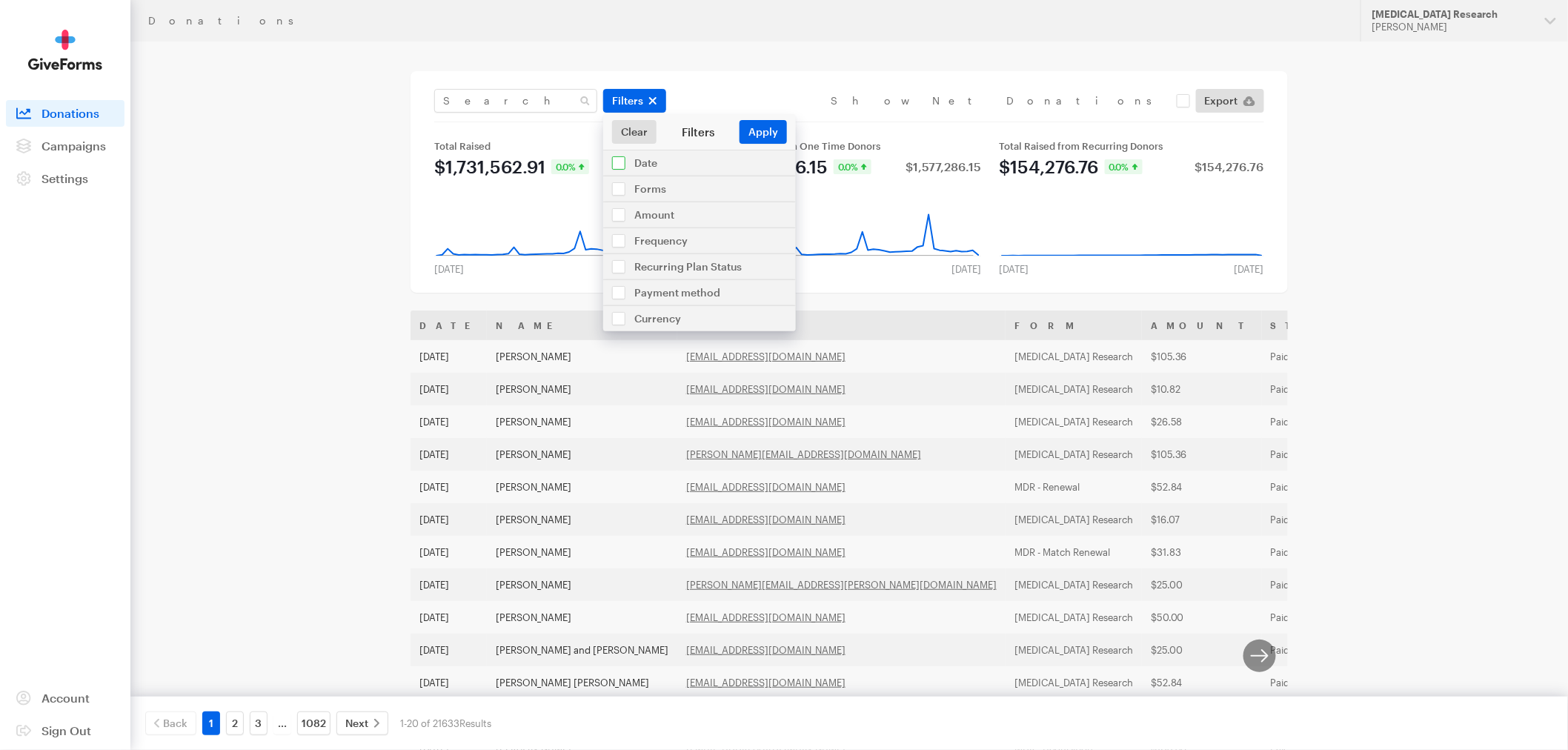
click at [654, 164] on input "checkbox" at bounding box center [699, 162] width 193 height 25
checkbox input "true"
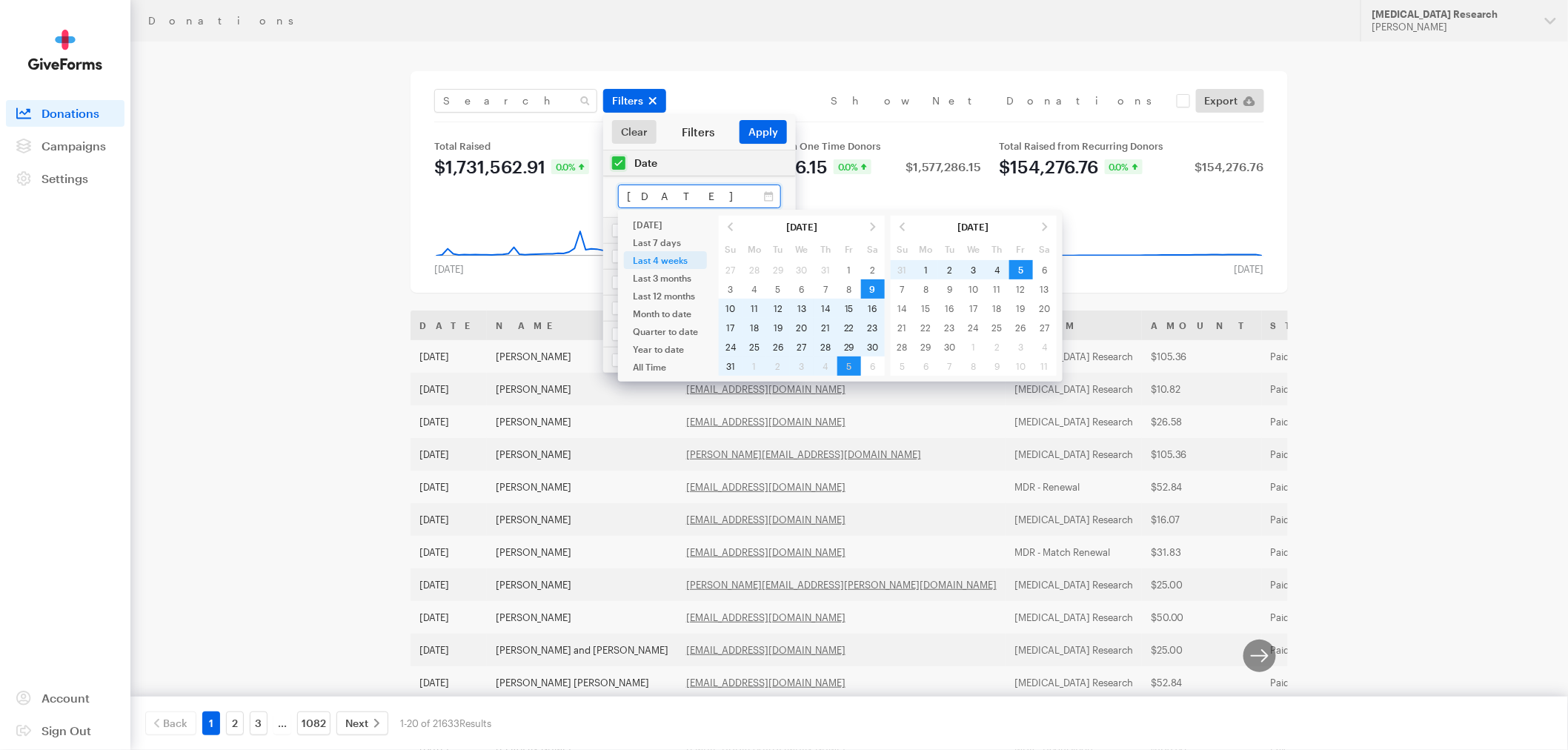
click at [757, 199] on input "[DATE] - [DATE]" at bounding box center [699, 196] width 163 height 24
click at [730, 226] on span at bounding box center [730, 227] width 24 height 19
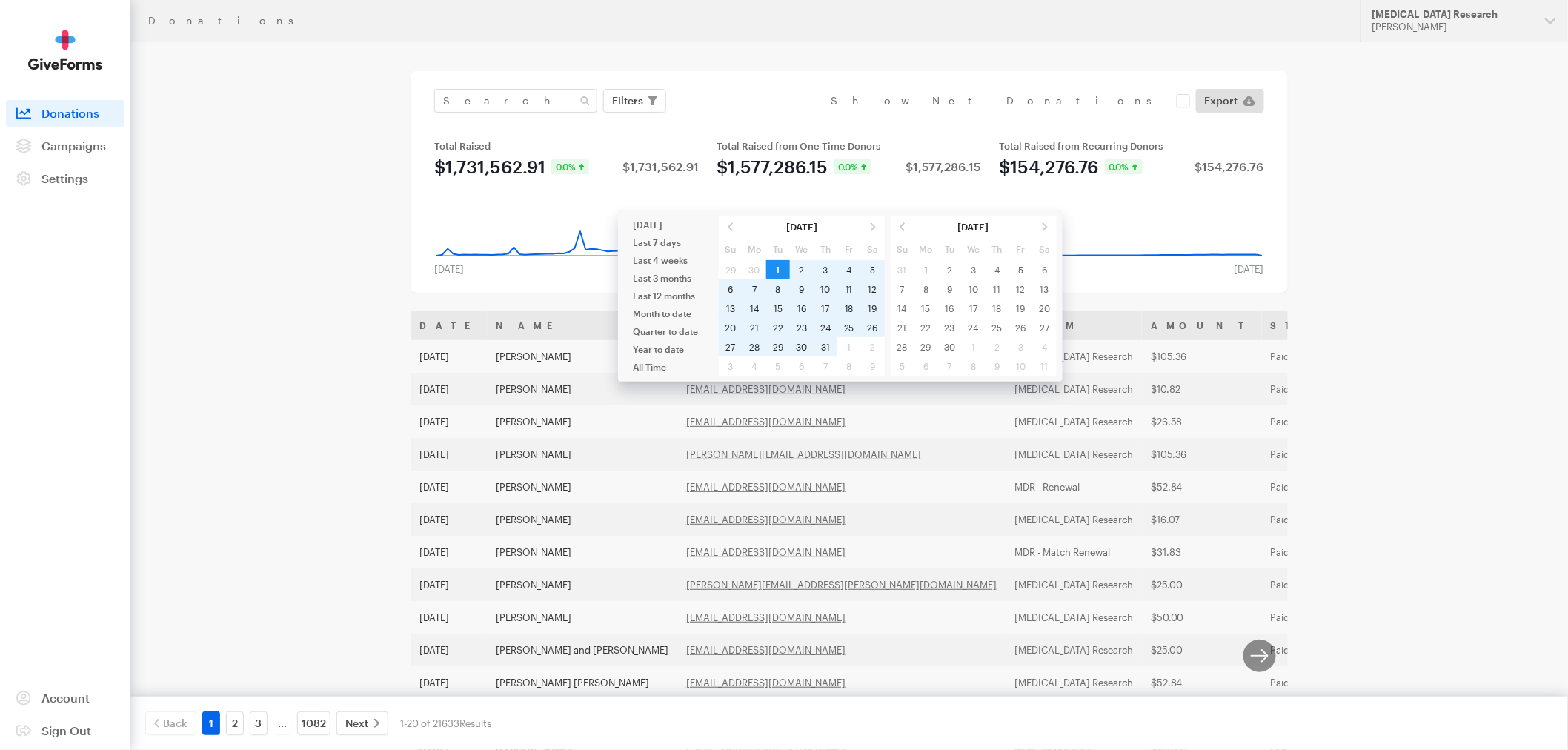
type input "[DATE] - [DATE]"
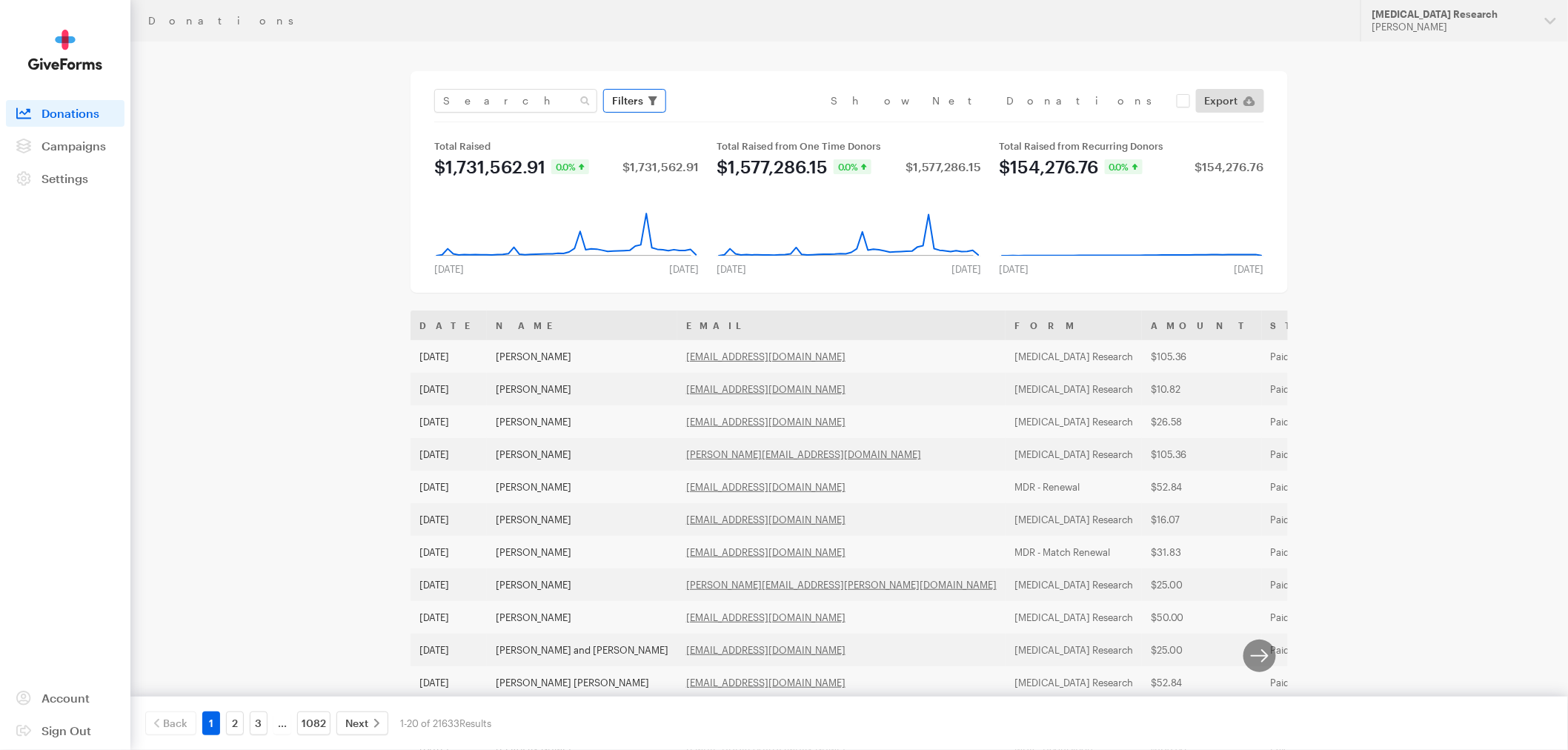
click at [657, 106] on button "Filters" at bounding box center [634, 100] width 63 height 24
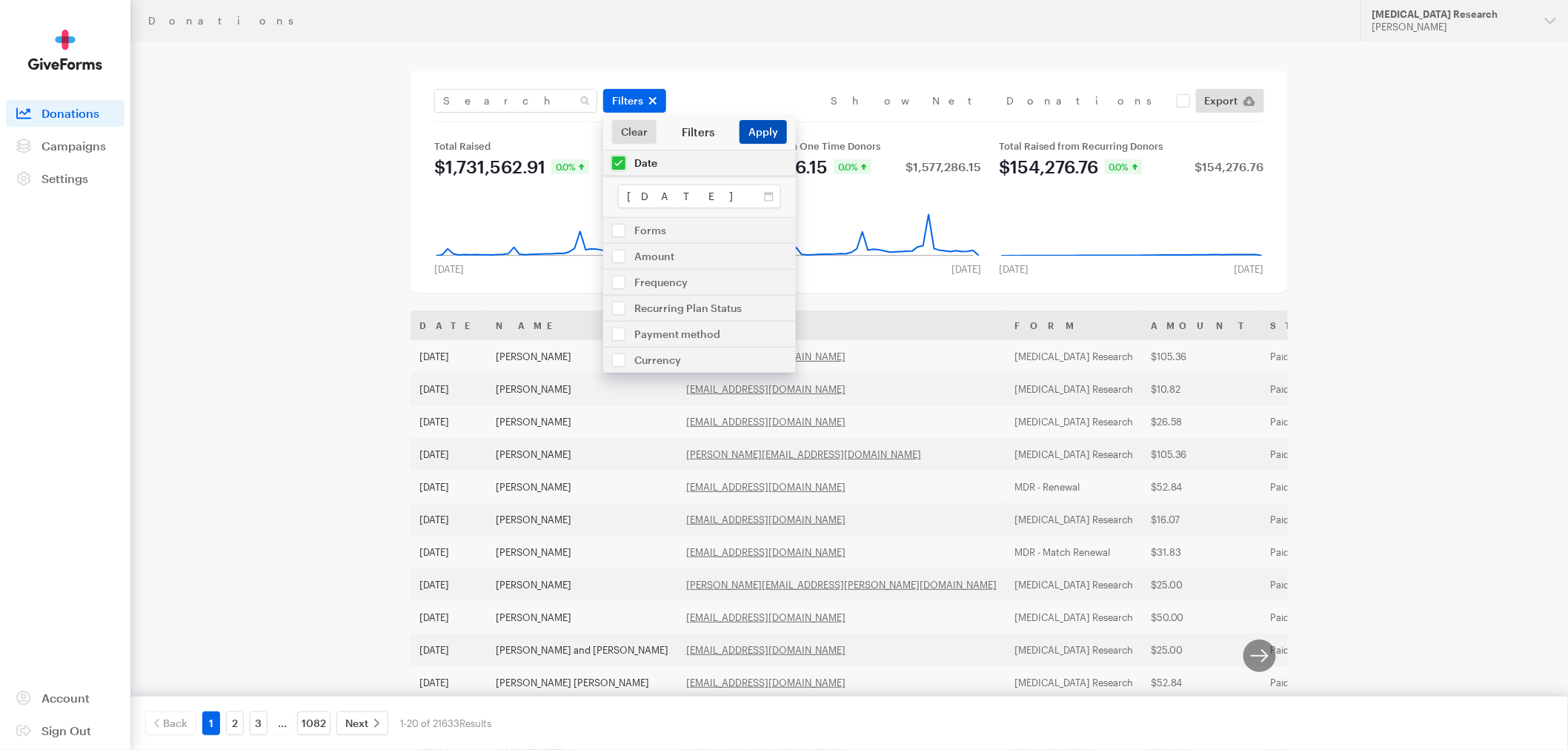
click at [763, 135] on button "Apply" at bounding box center [763, 132] width 47 height 24
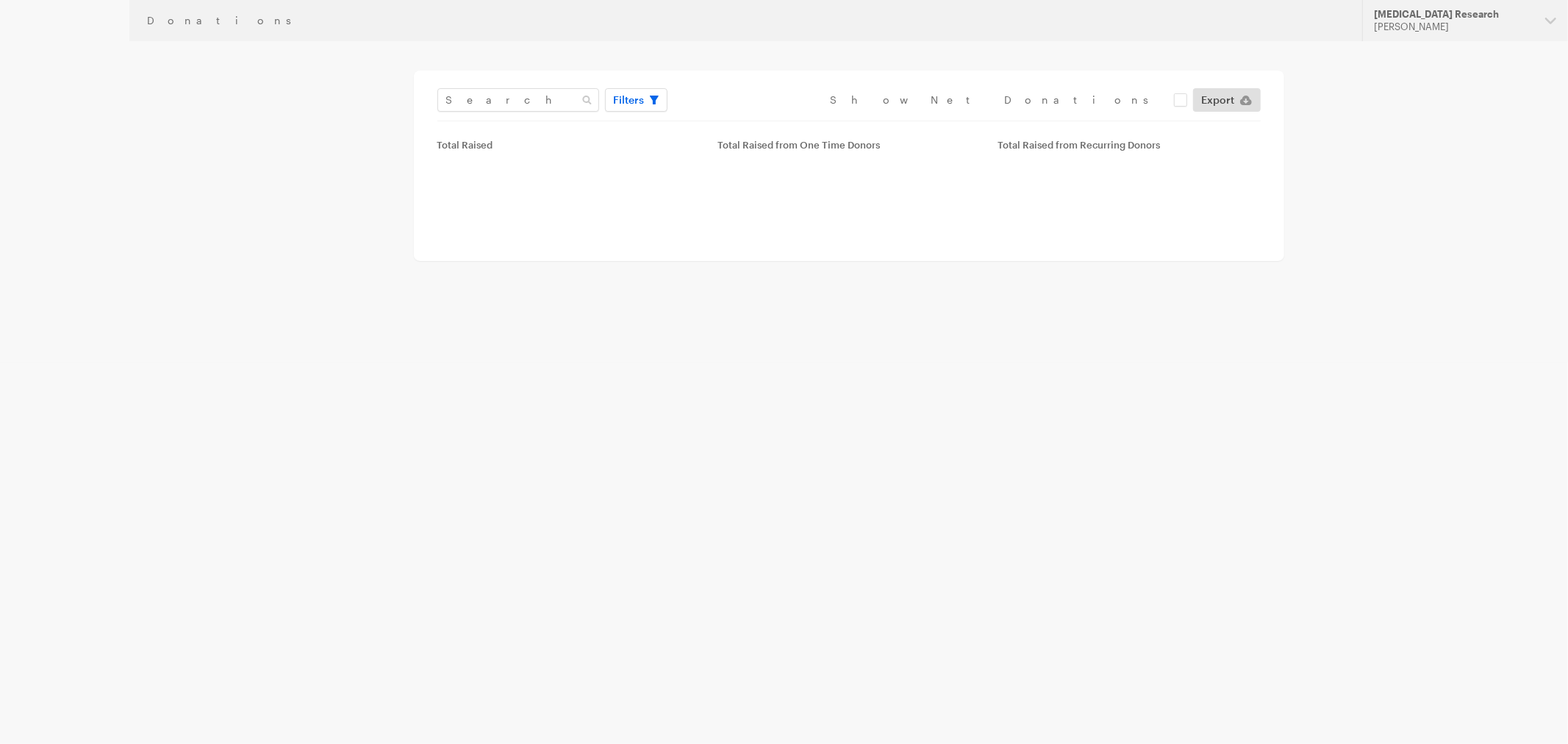
type input "[DATE] - [DATE]"
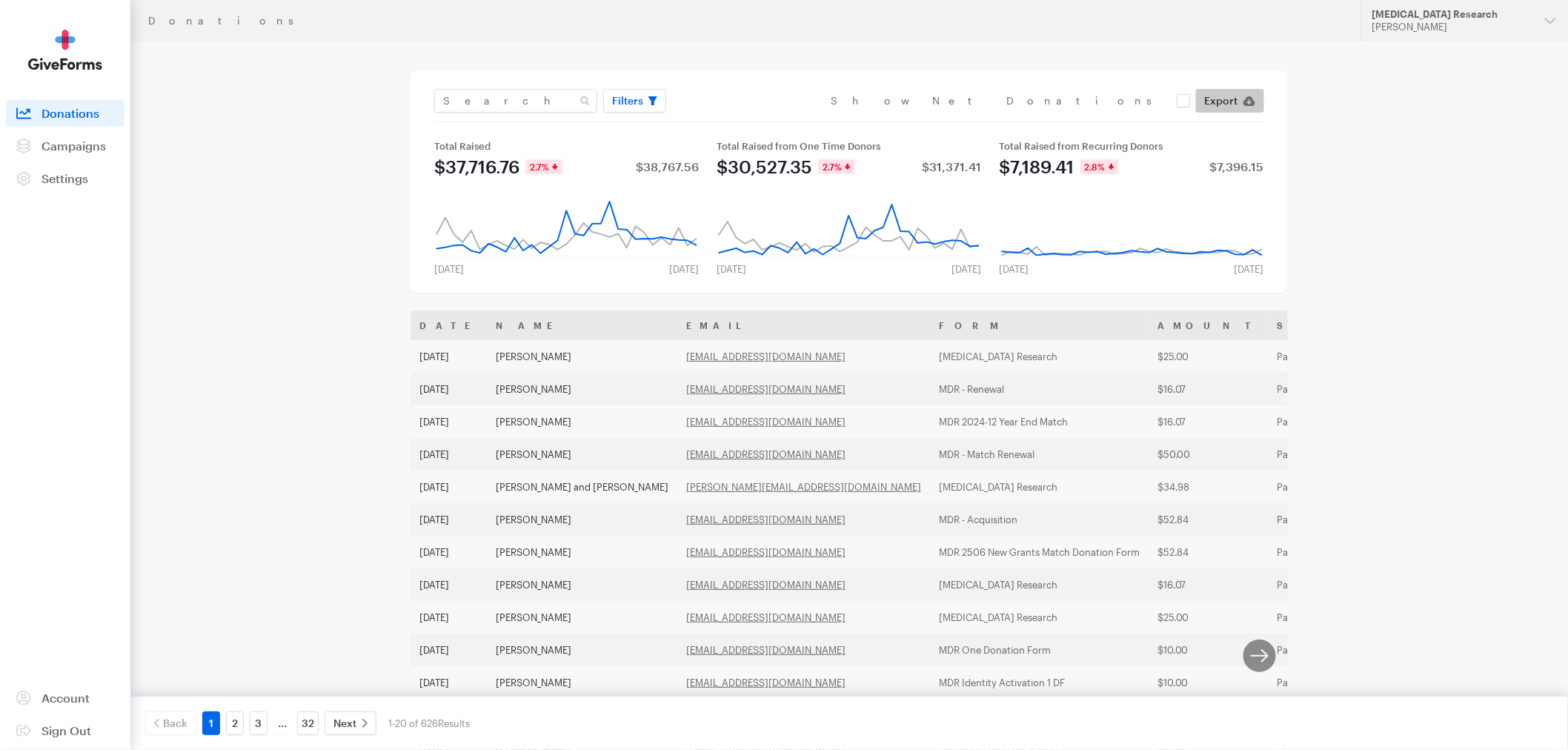
click at [1224, 98] on span "Export" at bounding box center [1222, 100] width 33 height 17
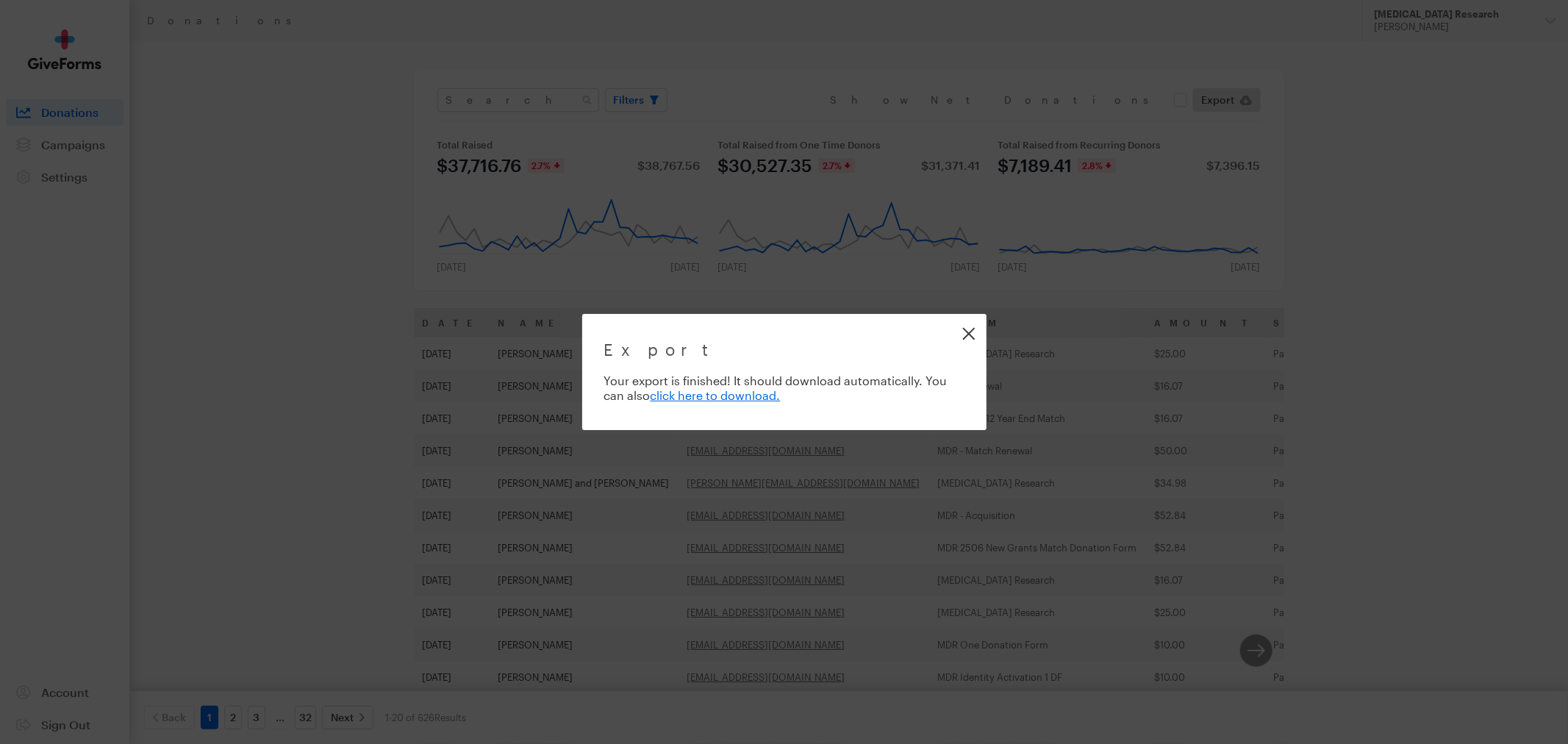
click at [969, 328] on link "Close" at bounding box center [969, 333] width 33 height 33
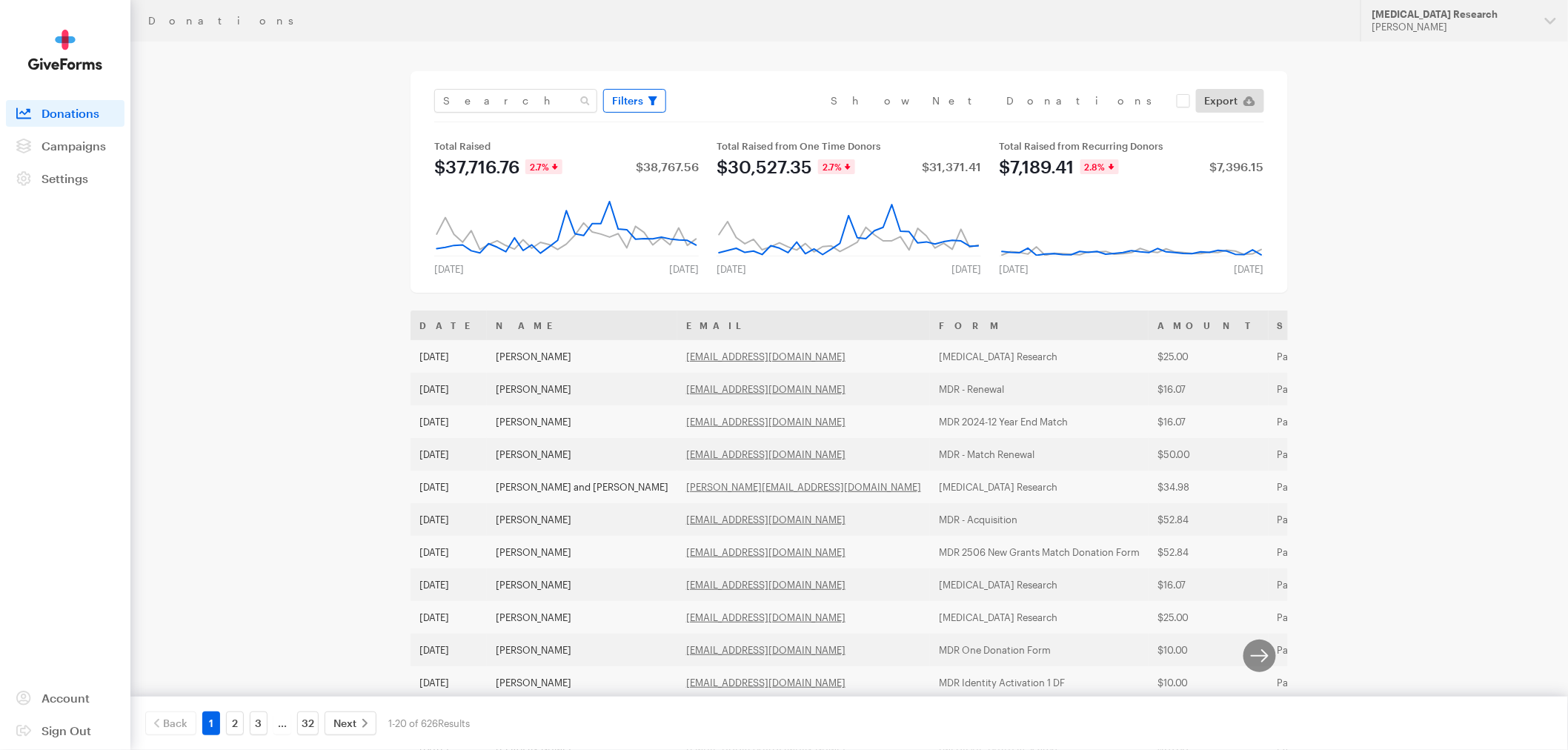
click at [649, 106] on span "button" at bounding box center [653, 100] width 9 height 17
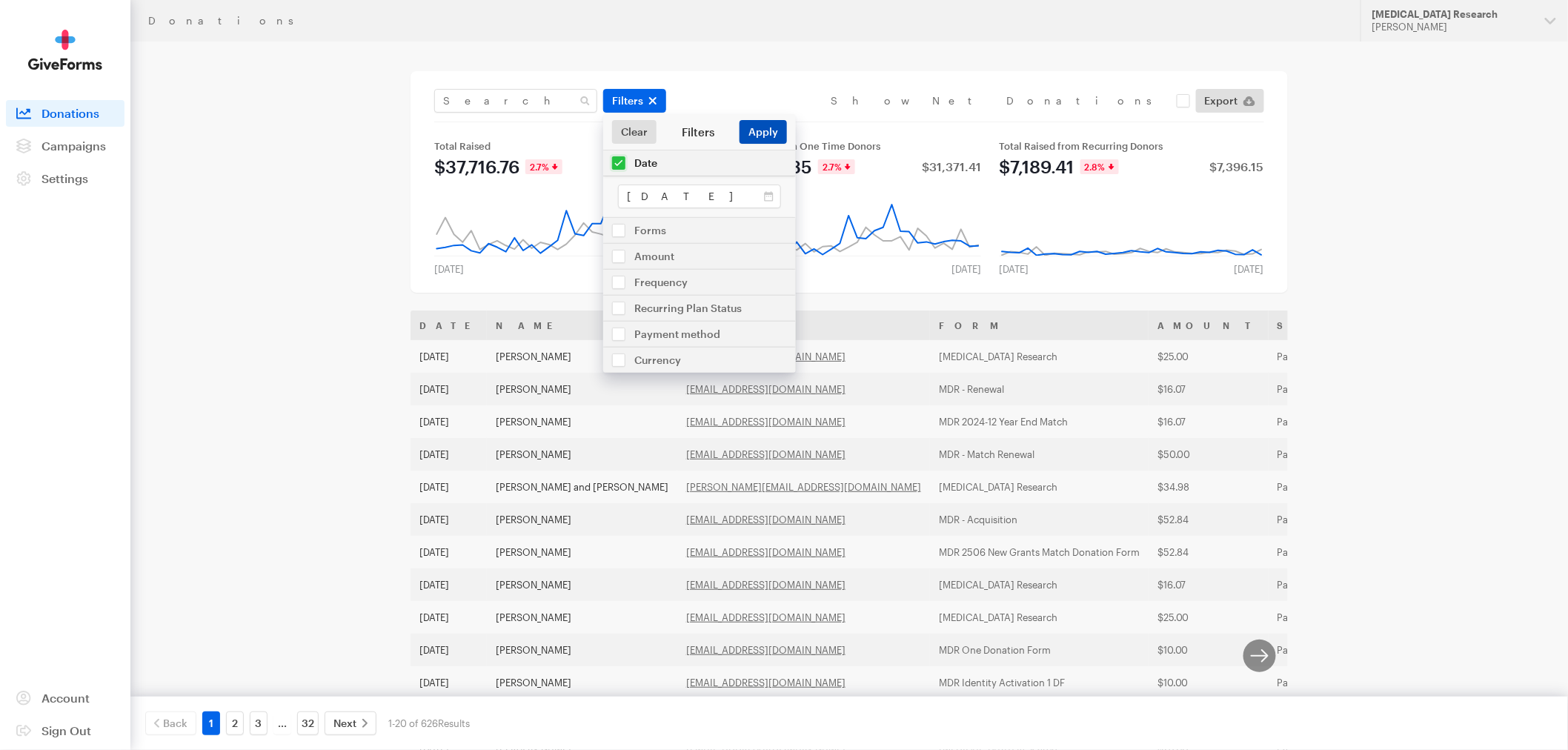
click at [758, 130] on button "Apply" at bounding box center [763, 132] width 47 height 24
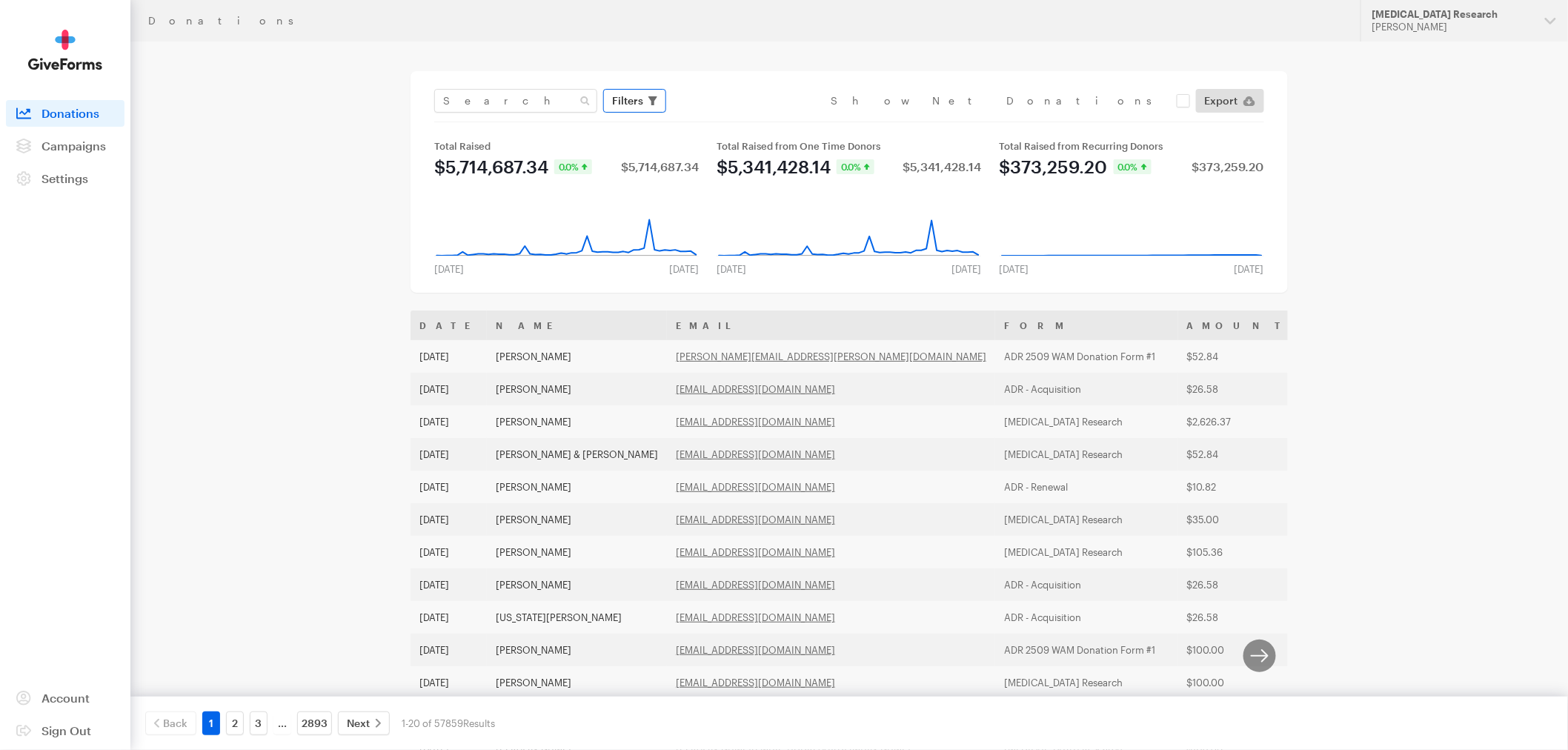
click at [657, 99] on button "Filters" at bounding box center [634, 100] width 63 height 24
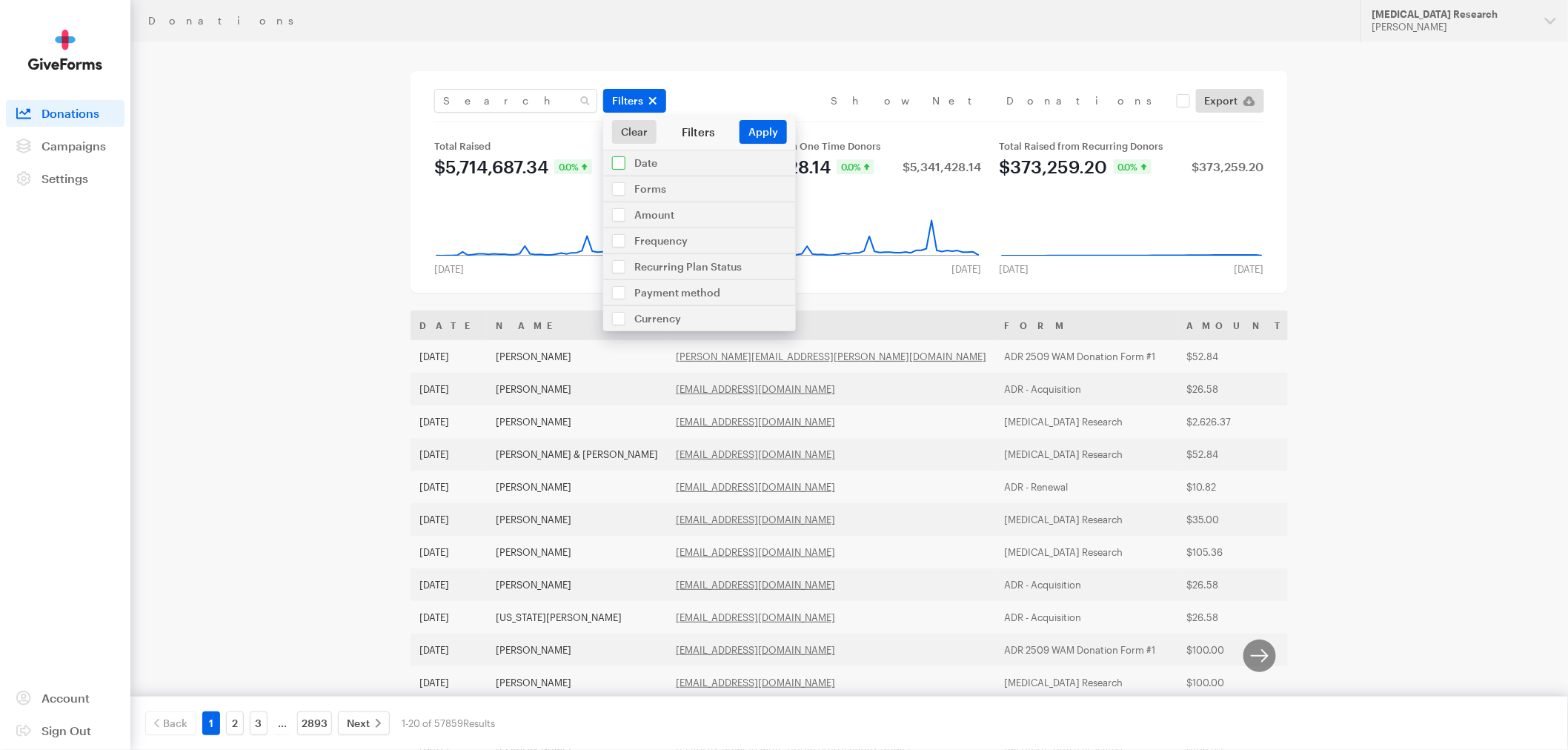
click at [667, 162] on input "checkbox" at bounding box center [699, 162] width 193 height 25
checkbox input "true"
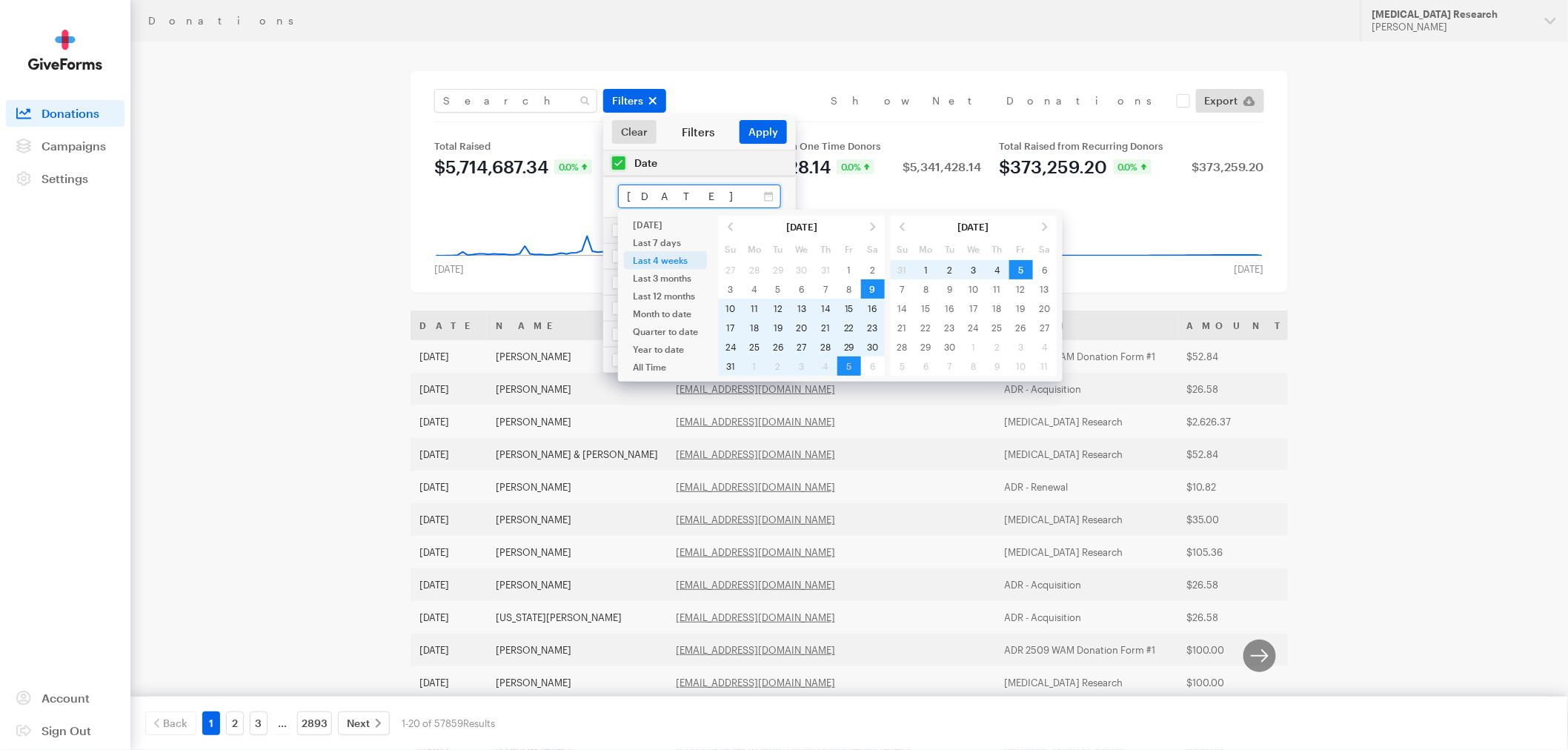
click at [685, 203] on input "[DATE] - [DATE]" at bounding box center [699, 196] width 163 height 24
click at [724, 231] on span at bounding box center [730, 227] width 24 height 19
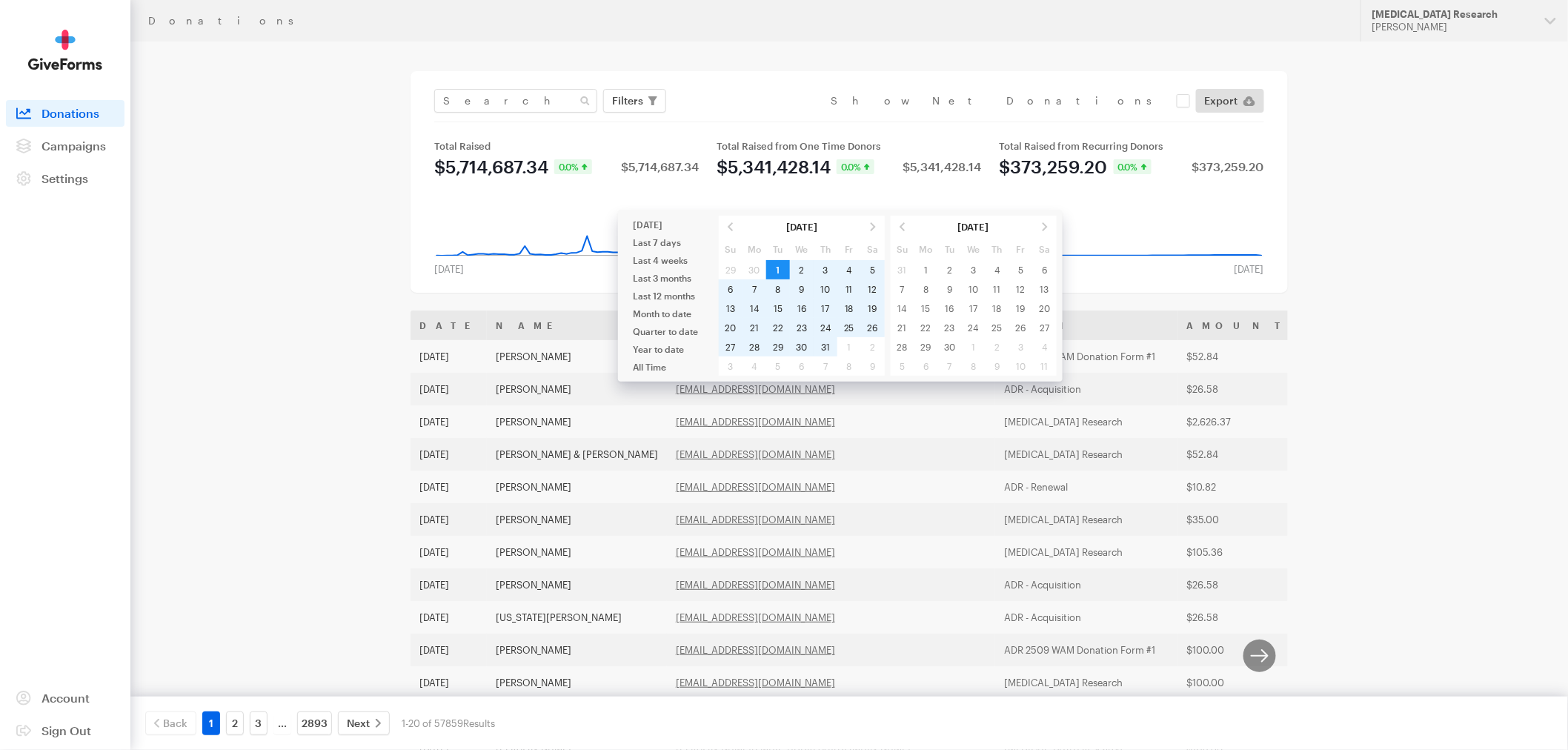
type input "Jul 01, 2025 - Jul 31, 2025"
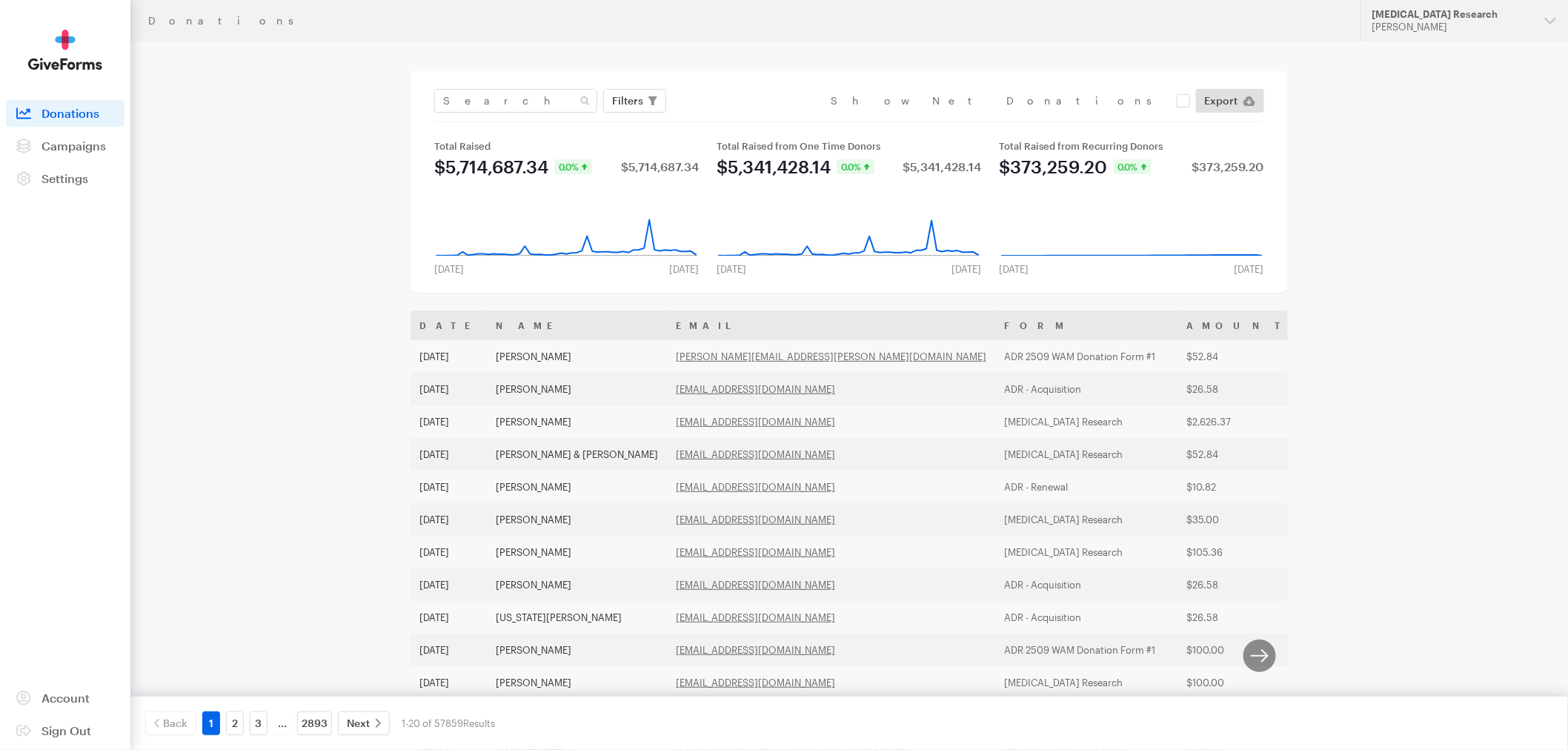
drag, startPoint x: 650, startPoint y: 102, endPoint x: 661, endPoint y: 114, distance: 16.3
click at [650, 107] on span "button" at bounding box center [653, 100] width 9 height 17
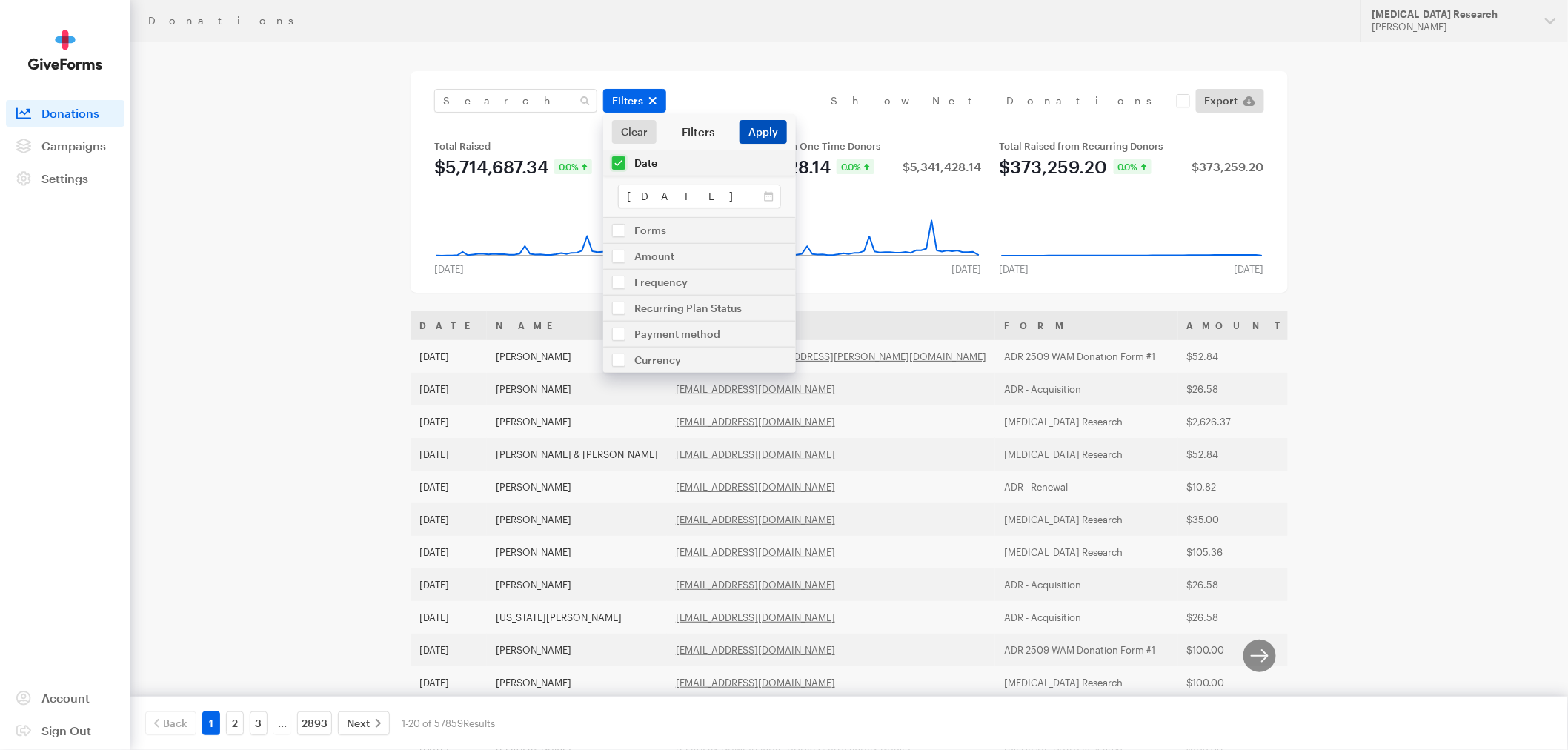
click at [770, 127] on button "Apply" at bounding box center [763, 132] width 47 height 24
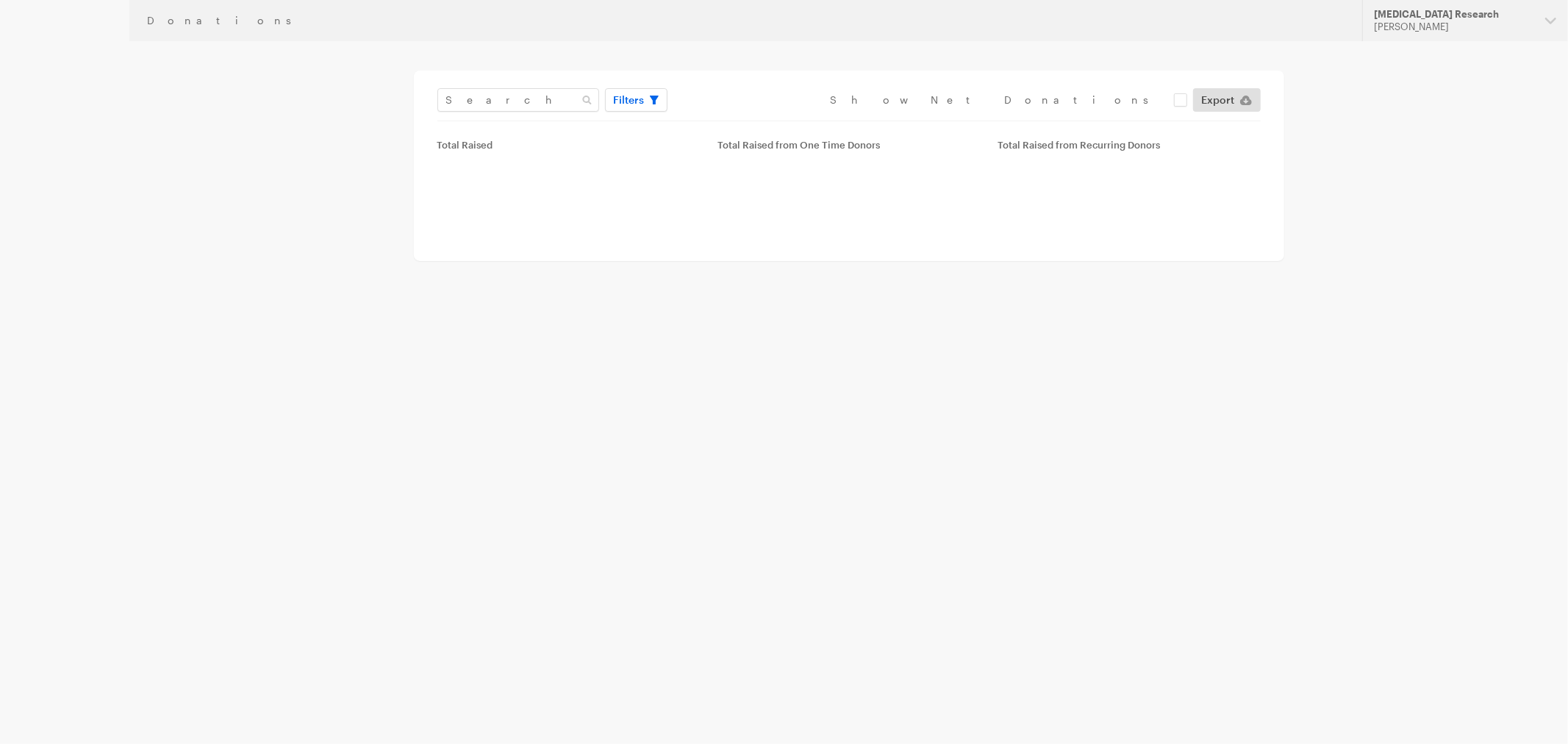
type input "[DATE] - [DATE]"
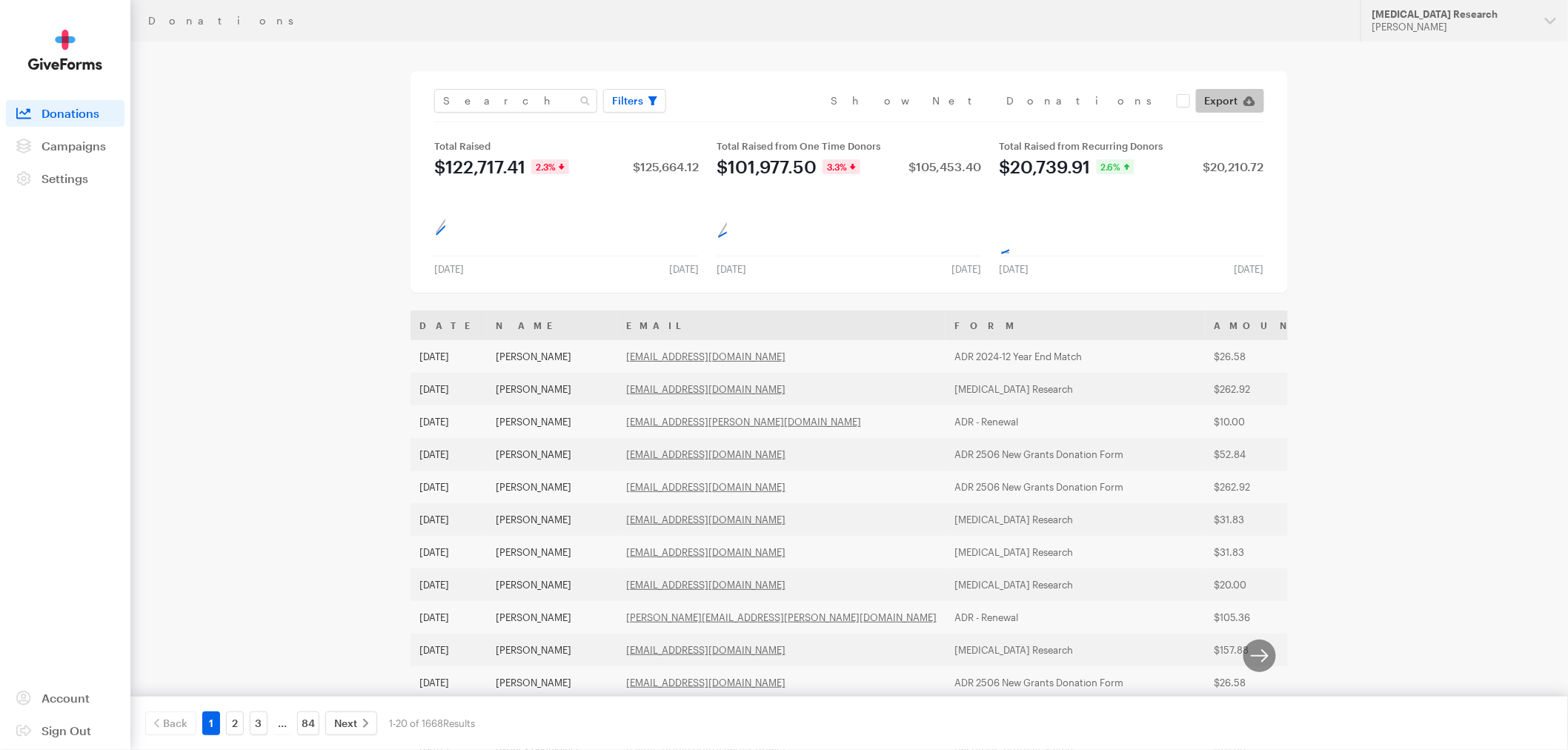
click at [1232, 100] on span "Export" at bounding box center [1222, 100] width 33 height 17
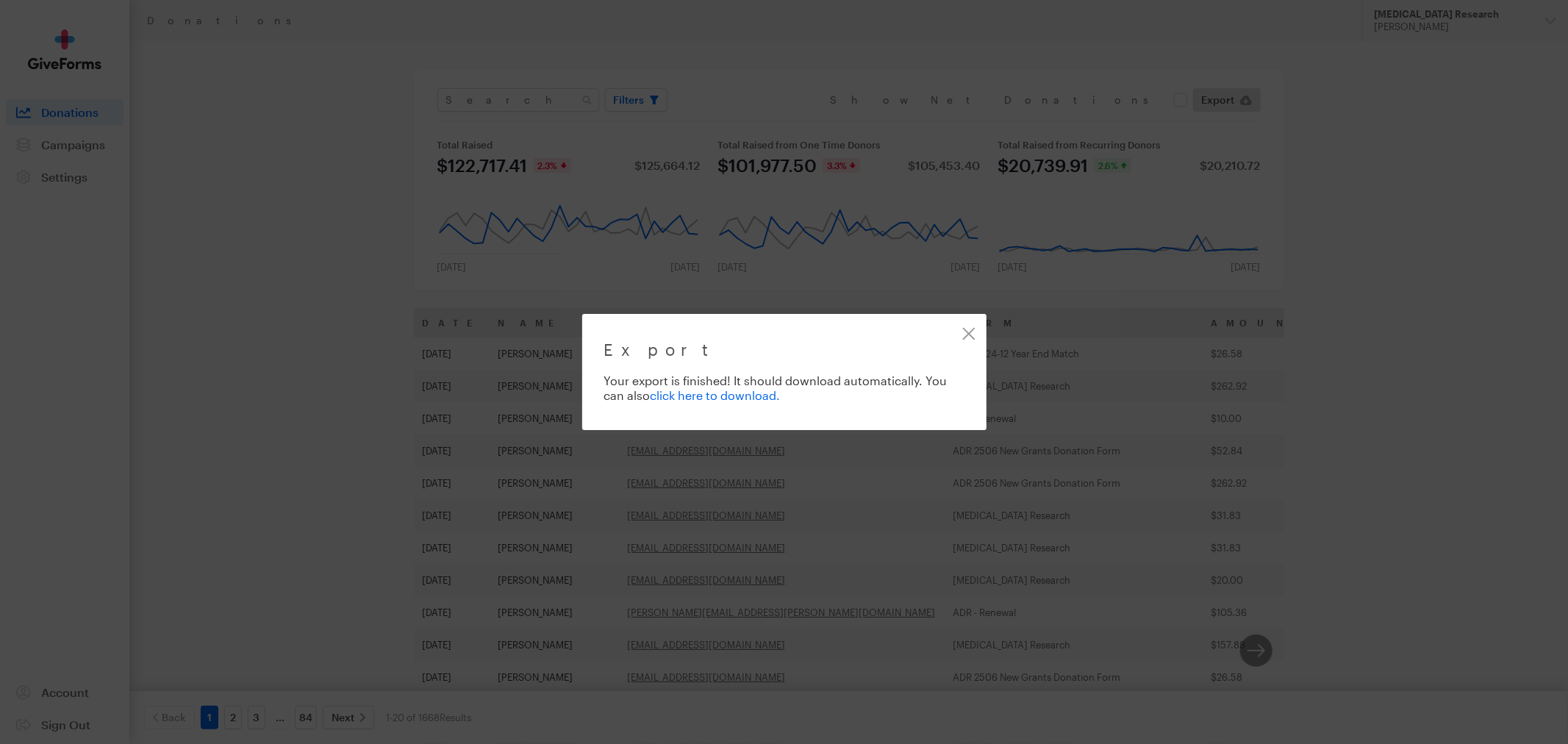
click at [724, 398] on link "click here to download." at bounding box center [715, 395] width 130 height 14
click at [968, 329] on link "Close" at bounding box center [969, 333] width 33 height 33
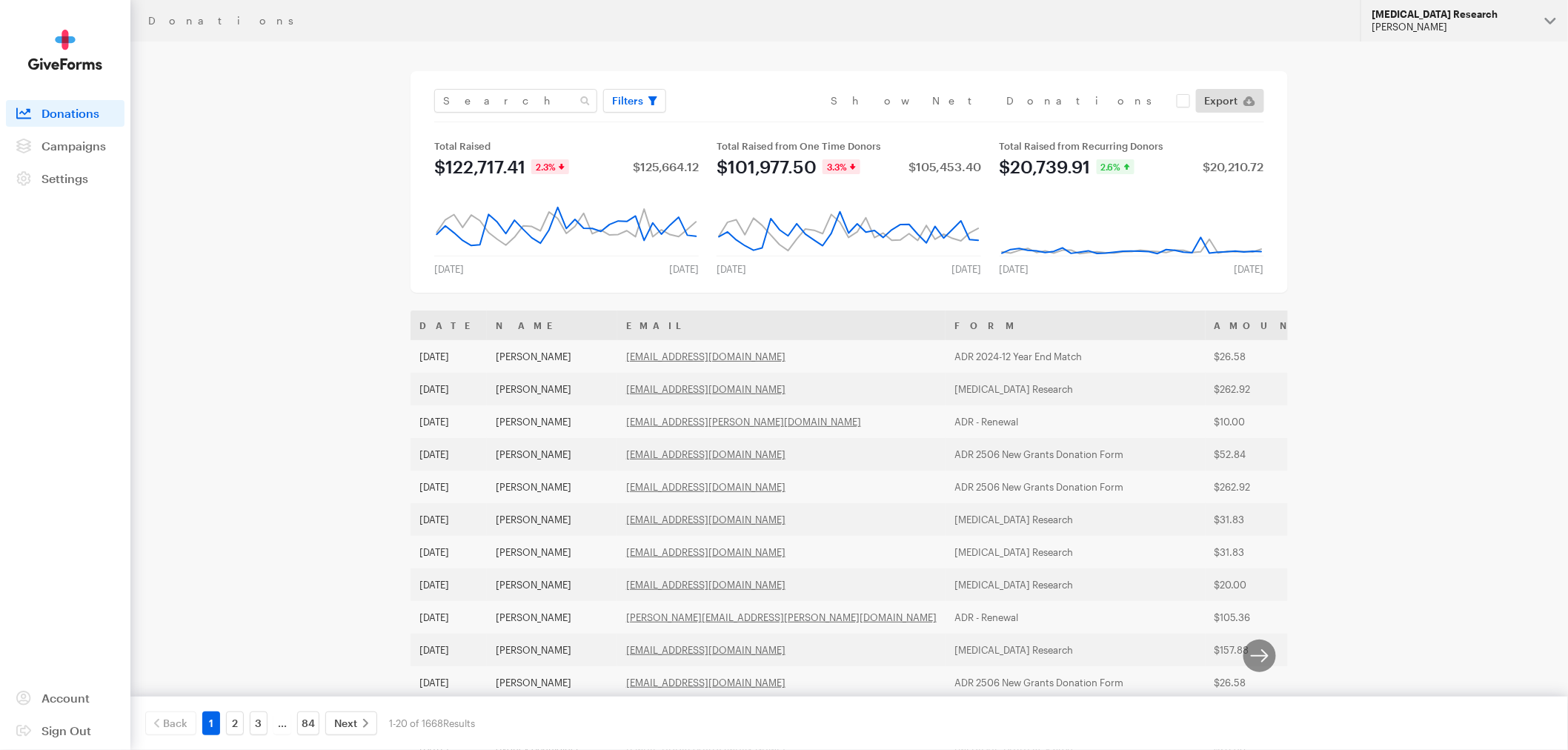
click at [1387, 15] on div "[MEDICAL_DATA] Research" at bounding box center [1452, 14] width 161 height 12
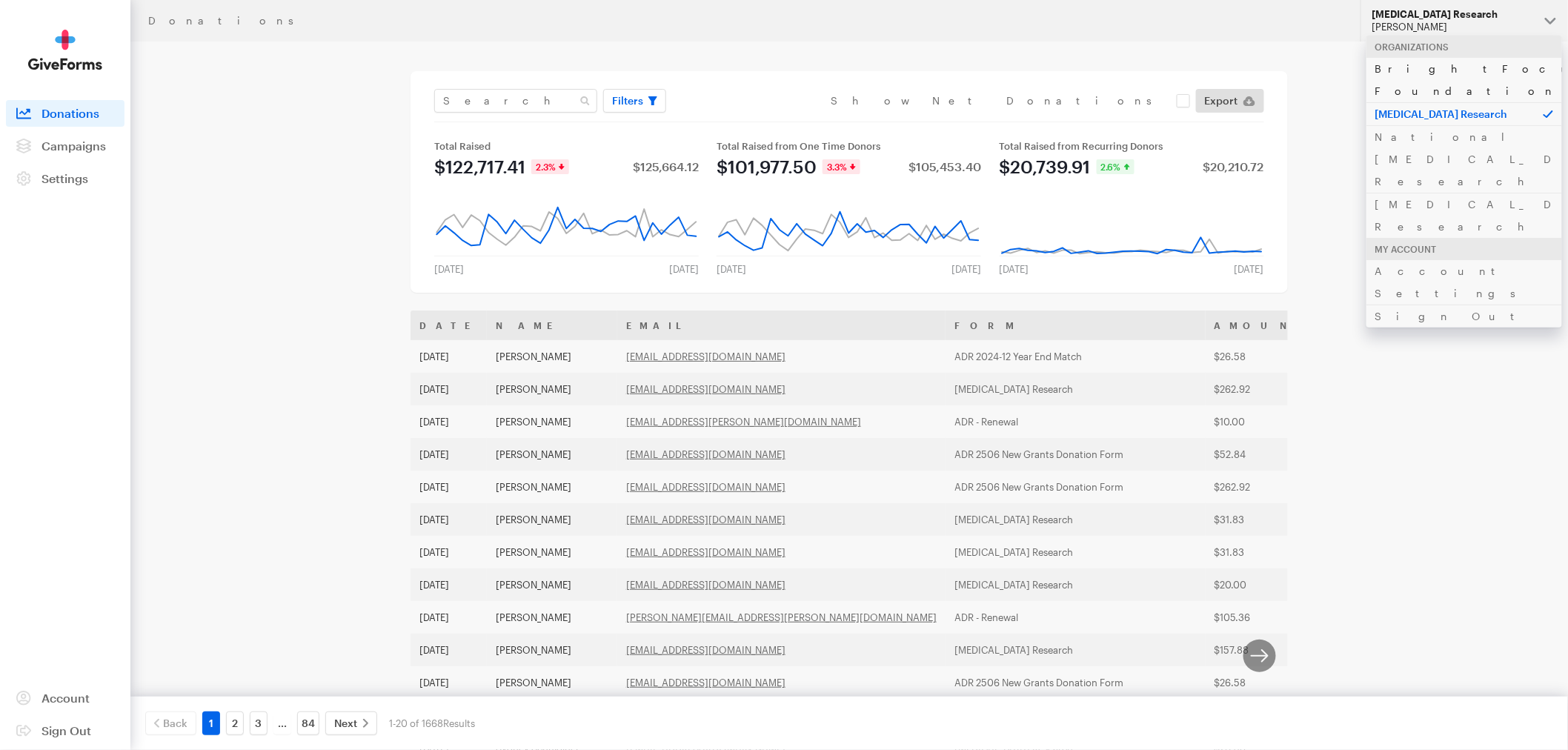
click at [1403, 70] on link "BrightFocus Foundation" at bounding box center [1464, 79] width 195 height 45
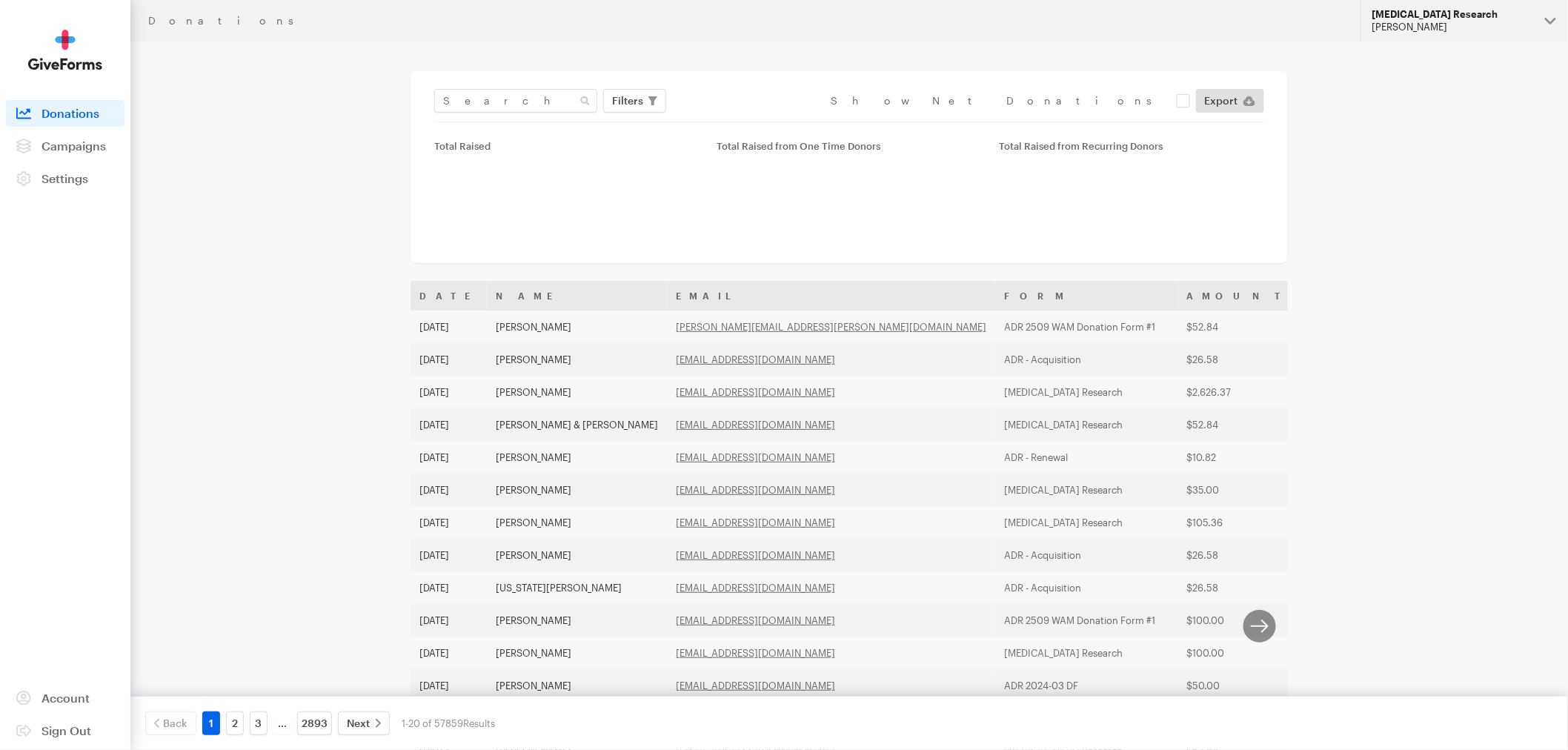
click at [1507, 17] on div "[MEDICAL_DATA] Research" at bounding box center [1452, 14] width 161 height 12
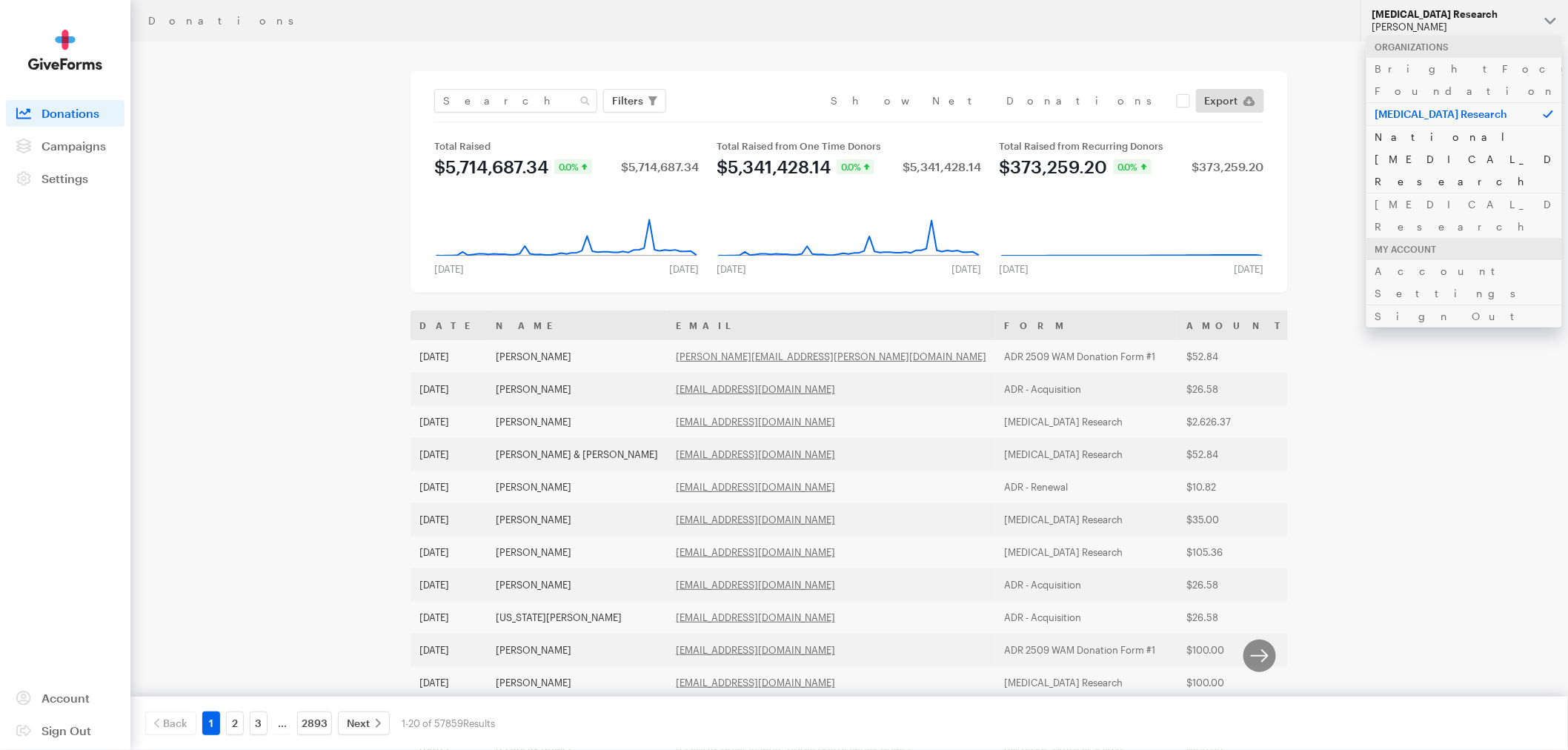
click at [1472, 125] on link "National [MEDICAL_DATA] Research" at bounding box center [1464, 158] width 195 height 67
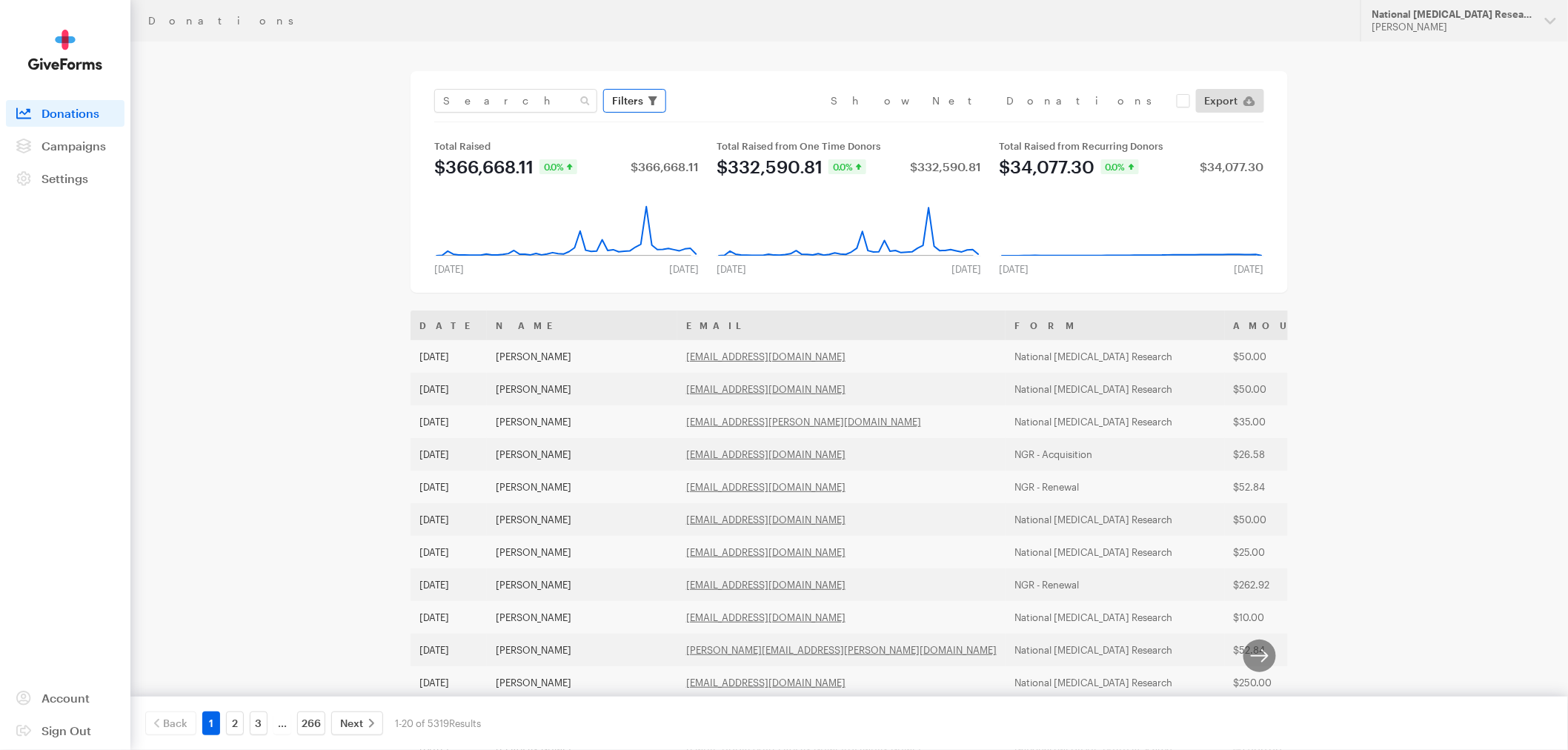
click at [648, 102] on icon "button" at bounding box center [653, 100] width 9 height 9
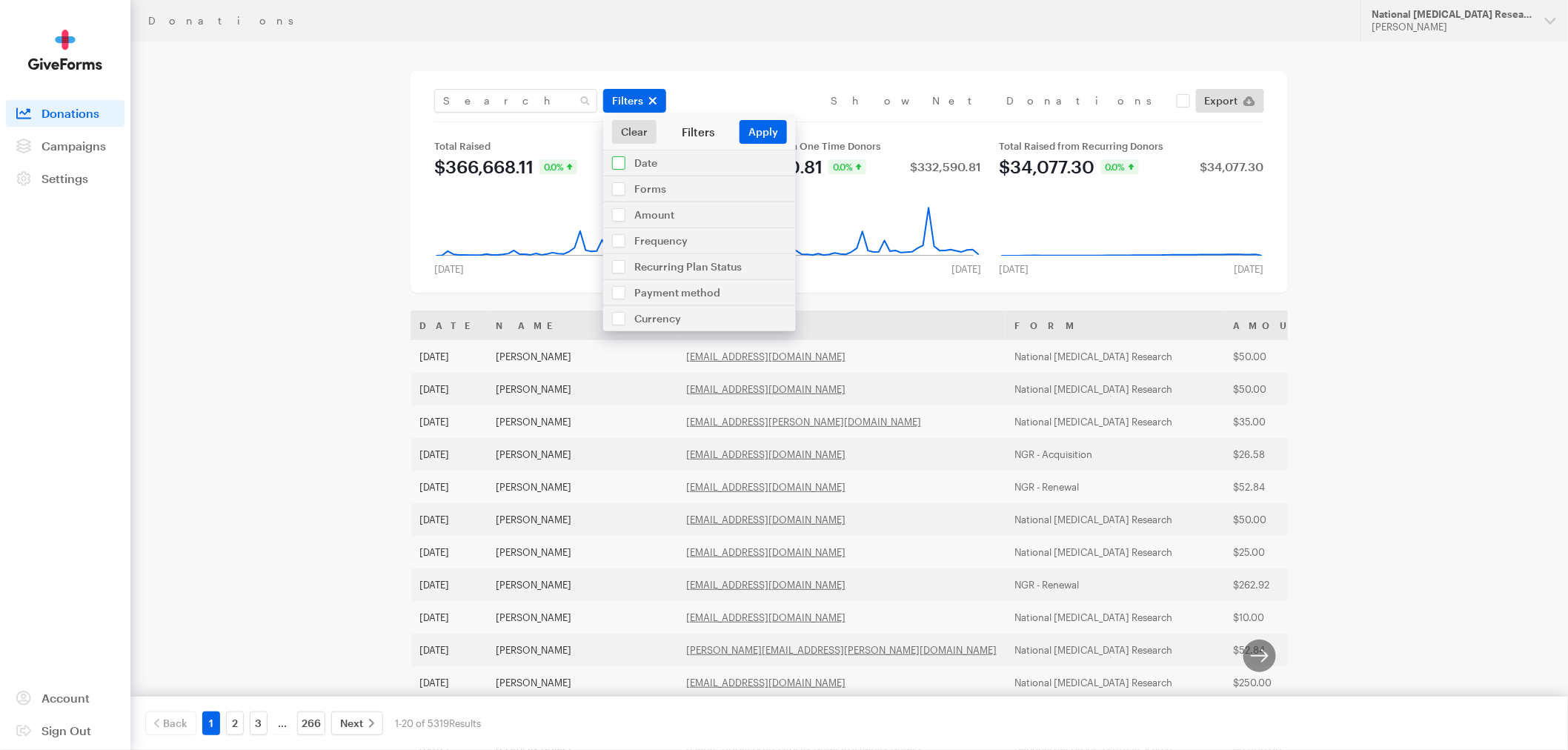
click at [645, 167] on input "checkbox" at bounding box center [699, 162] width 193 height 25
checkbox input "true"
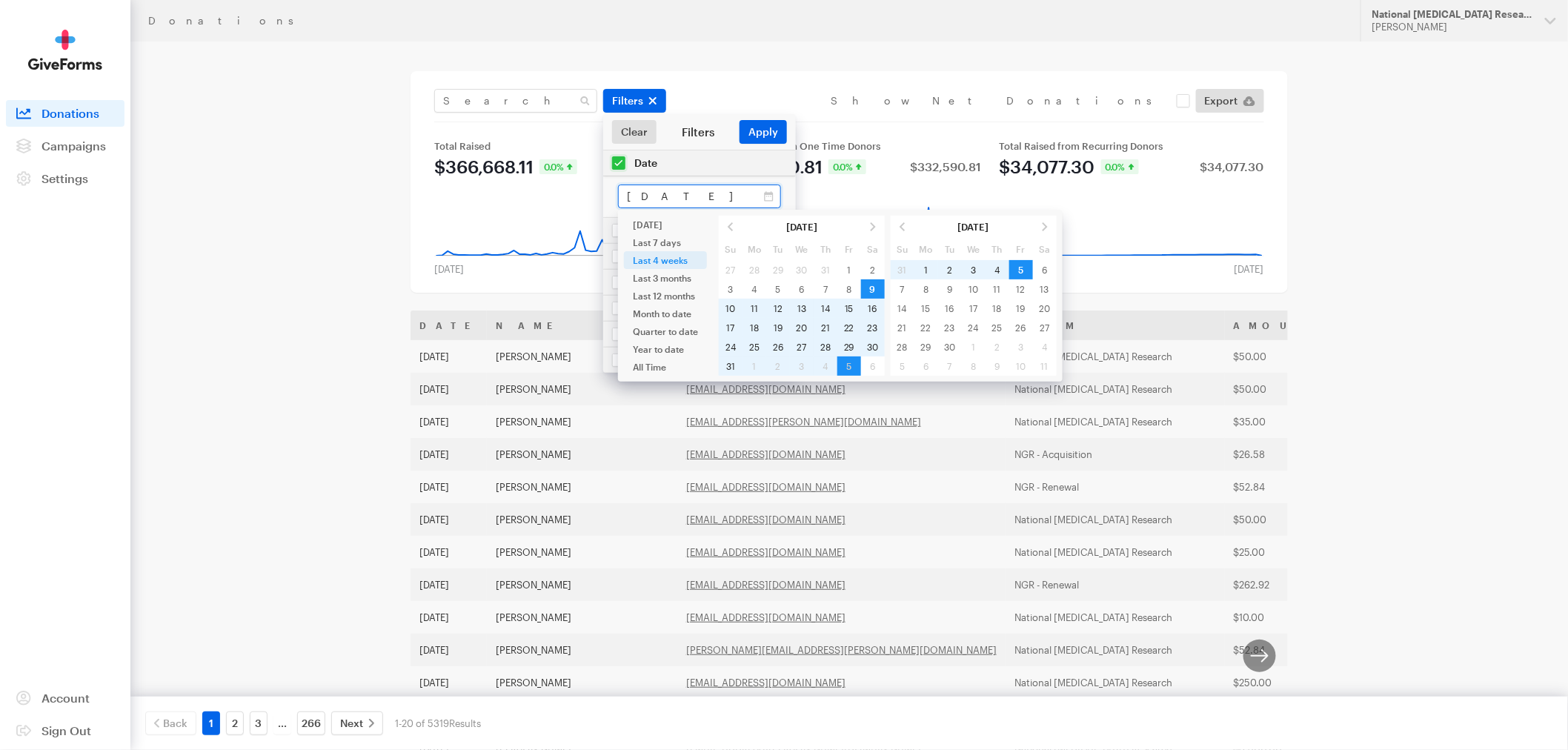
click at [702, 203] on input "[DATE] - [DATE]" at bounding box center [699, 196] width 163 height 24
click at [729, 228] on span at bounding box center [730, 227] width 24 height 19
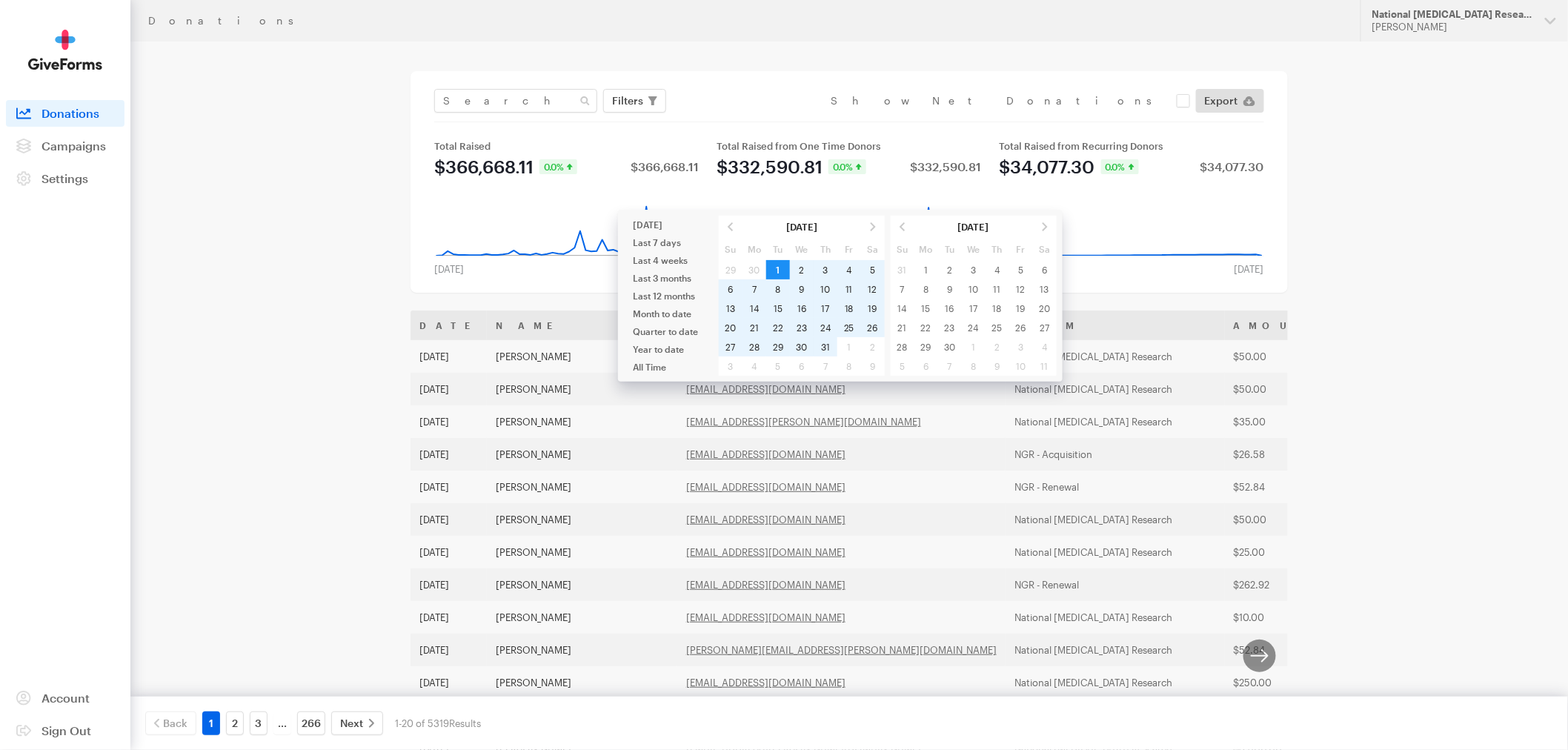
type input "Jul 01, 2025 - Jul 31, 2025"
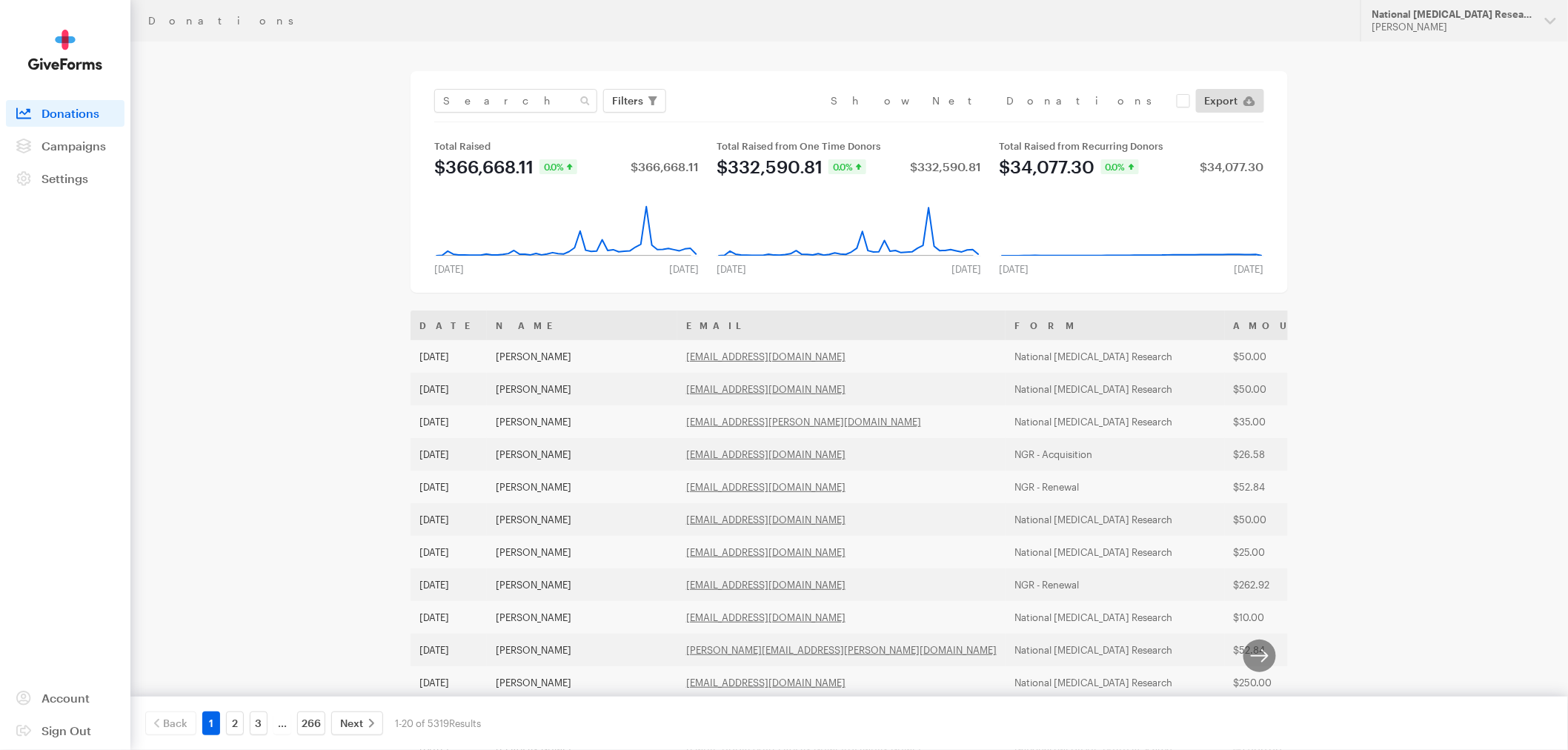
drag, startPoint x: 646, startPoint y: 100, endPoint x: 626, endPoint y: 159, distance: 62.3
click at [646, 101] on button "Filters" at bounding box center [634, 100] width 63 height 24
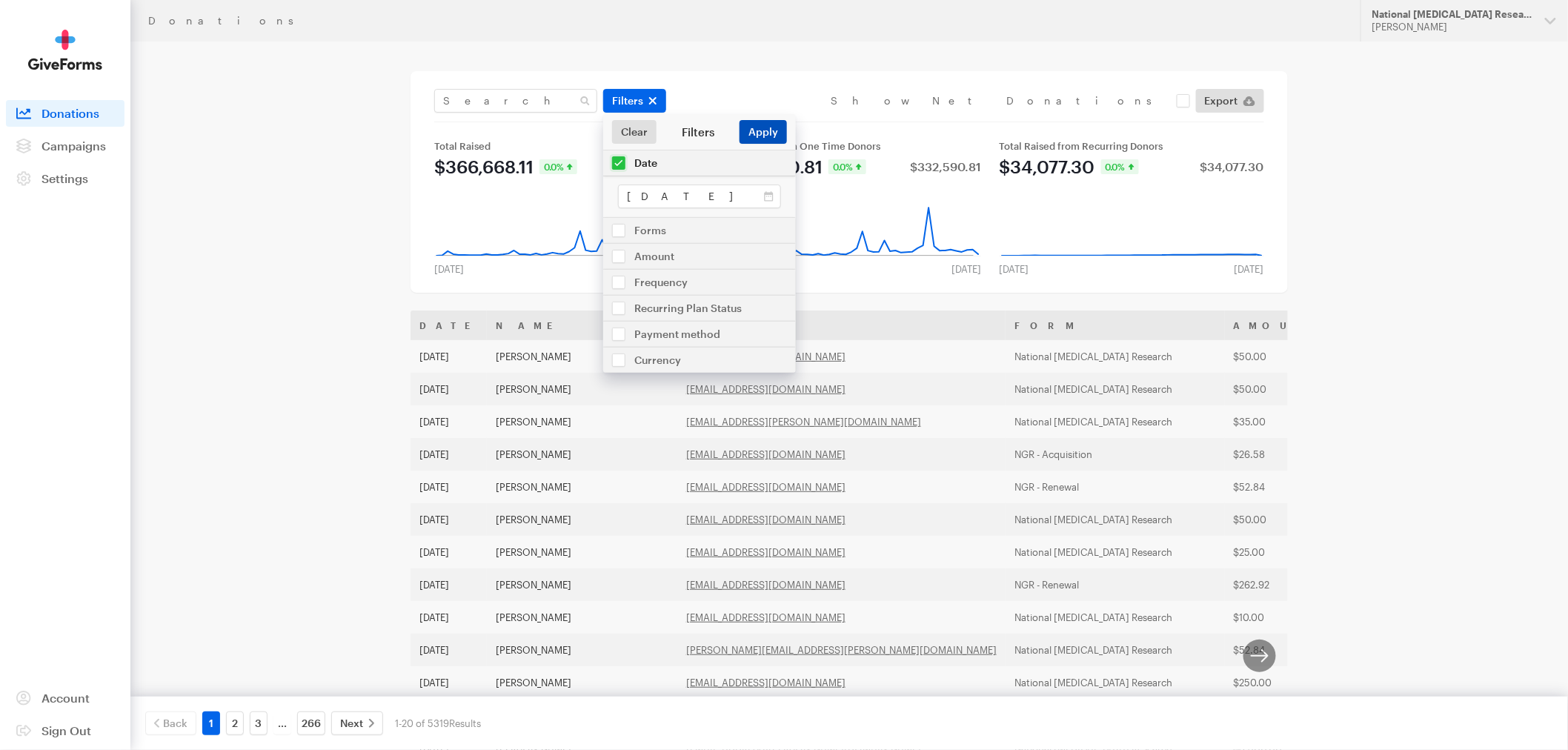
click at [765, 134] on button "Apply" at bounding box center [763, 132] width 47 height 24
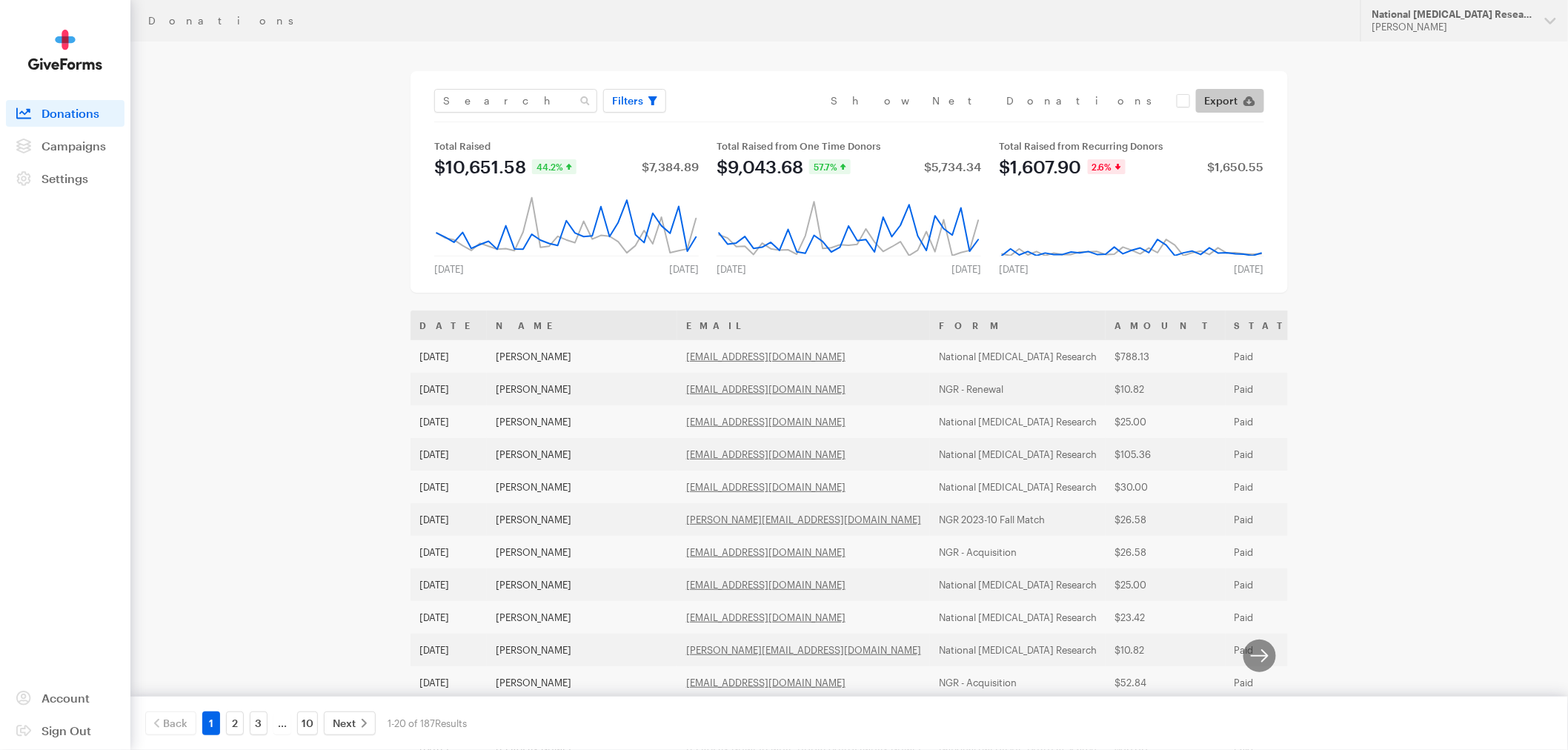
click at [1231, 106] on span "Export" at bounding box center [1222, 100] width 33 height 17
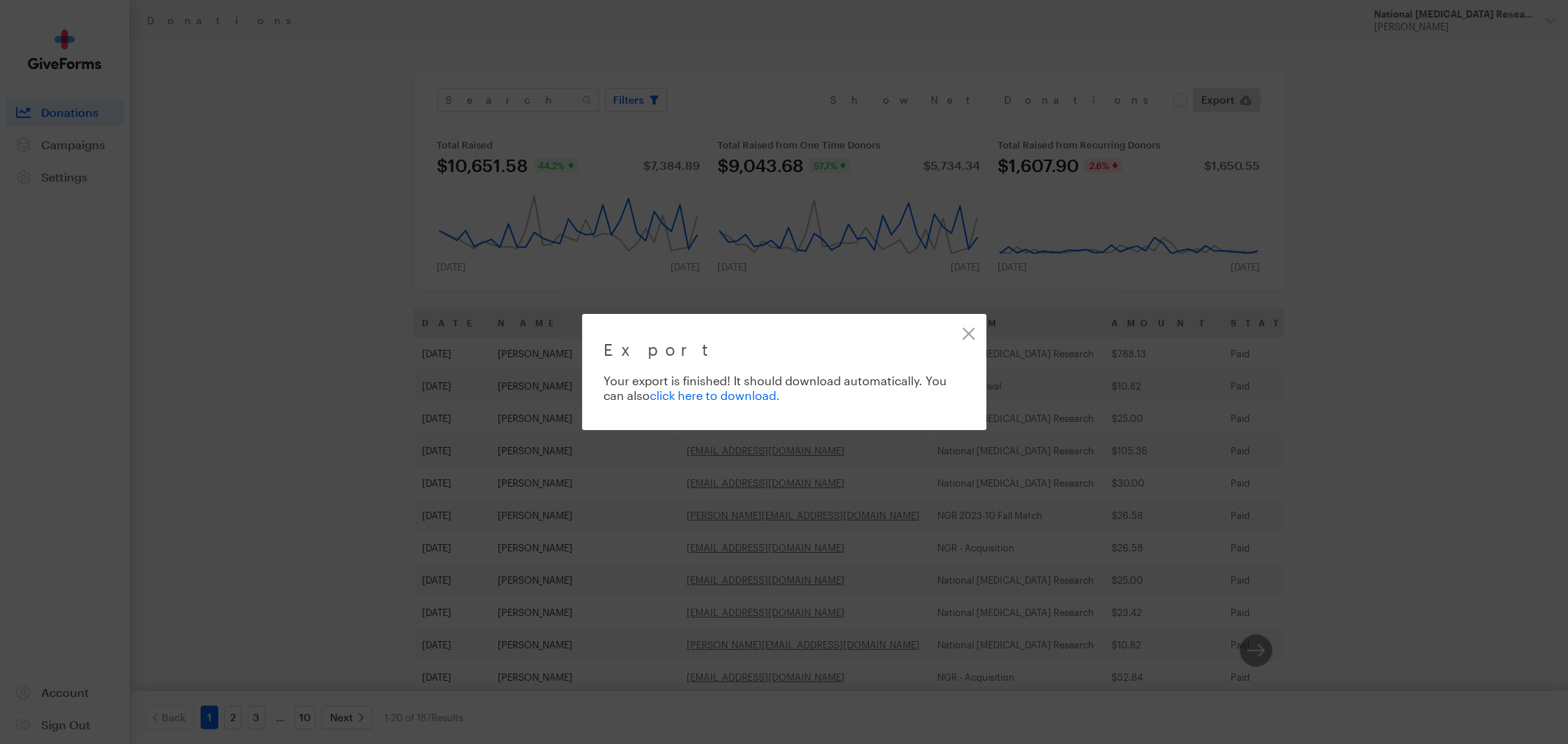
click at [758, 397] on link "click here to download." at bounding box center [715, 395] width 130 height 14
click at [971, 340] on link "Close" at bounding box center [969, 333] width 33 height 33
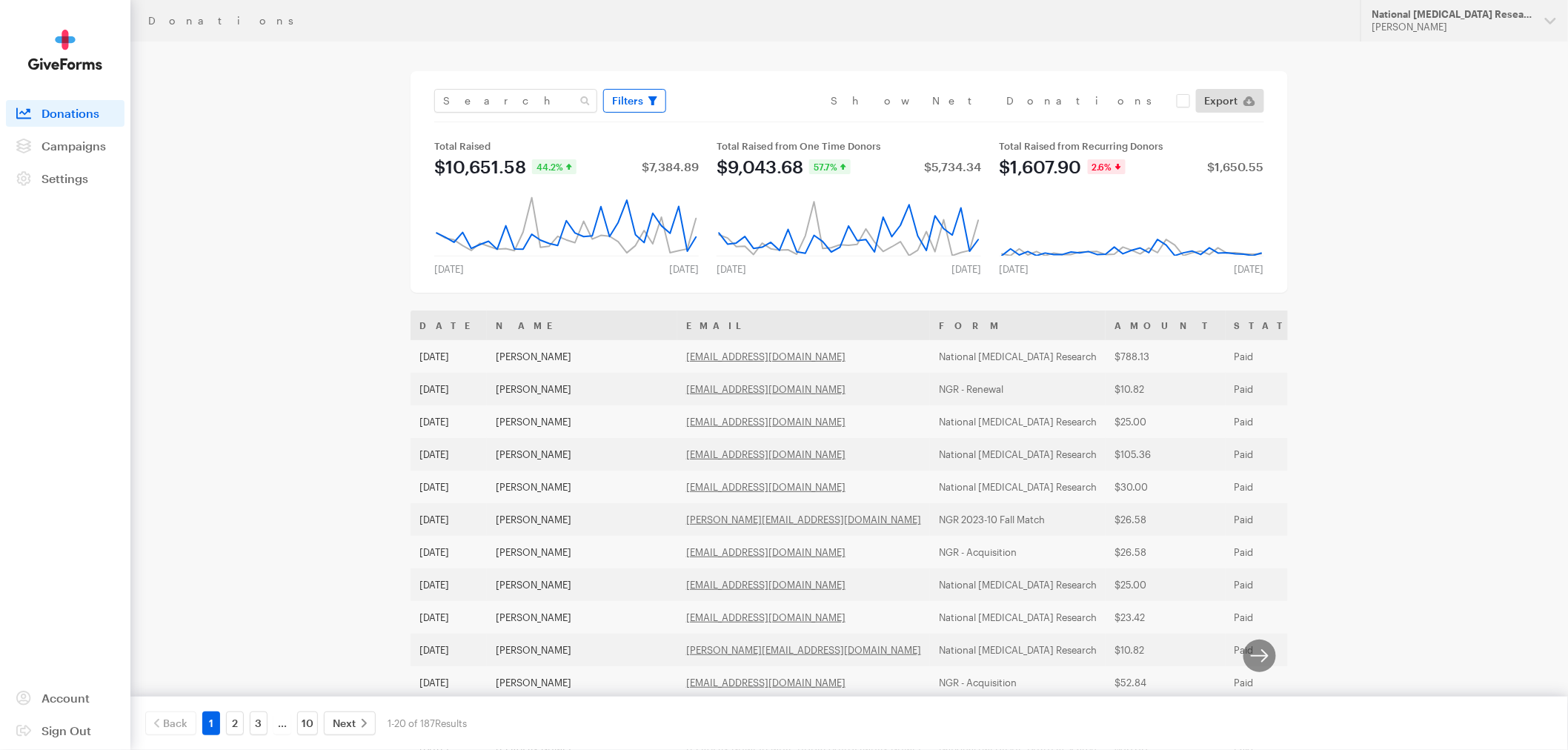
click at [640, 104] on span "Filters" at bounding box center [627, 100] width 31 height 17
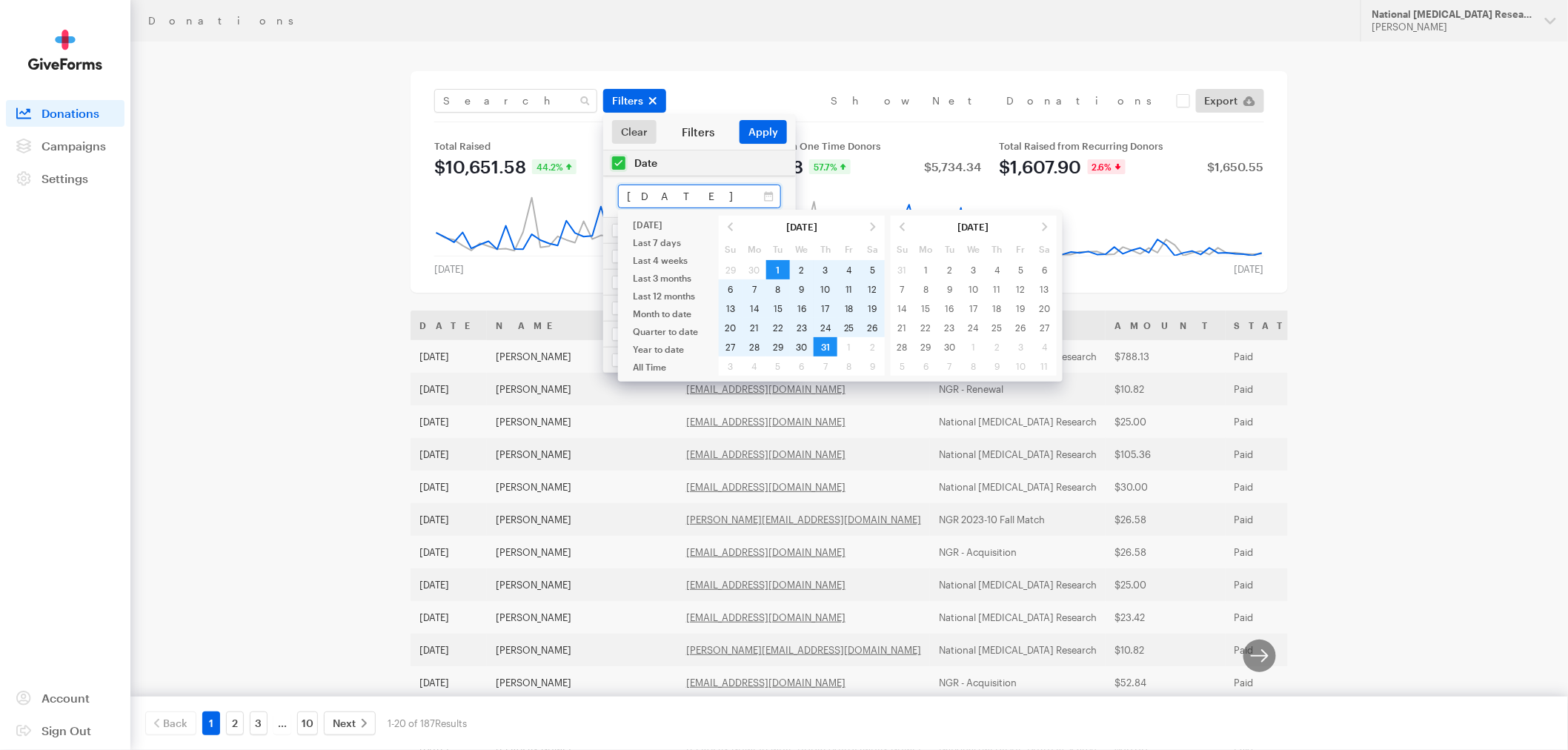
click at [665, 196] on input "[DATE] - [DATE]" at bounding box center [699, 196] width 163 height 24
click at [872, 226] on span at bounding box center [873, 227] width 24 height 19
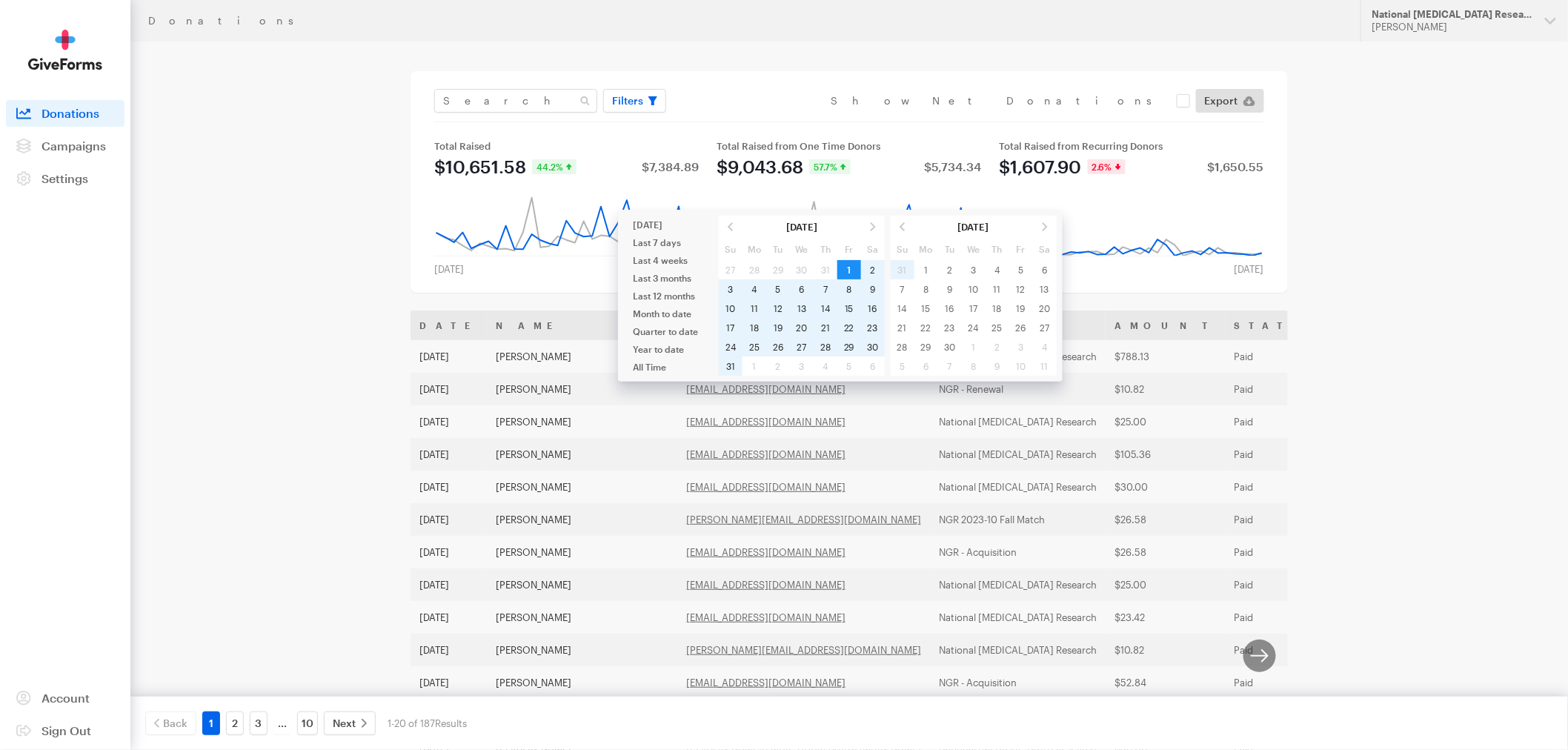
type input "[DATE] - [DATE]"
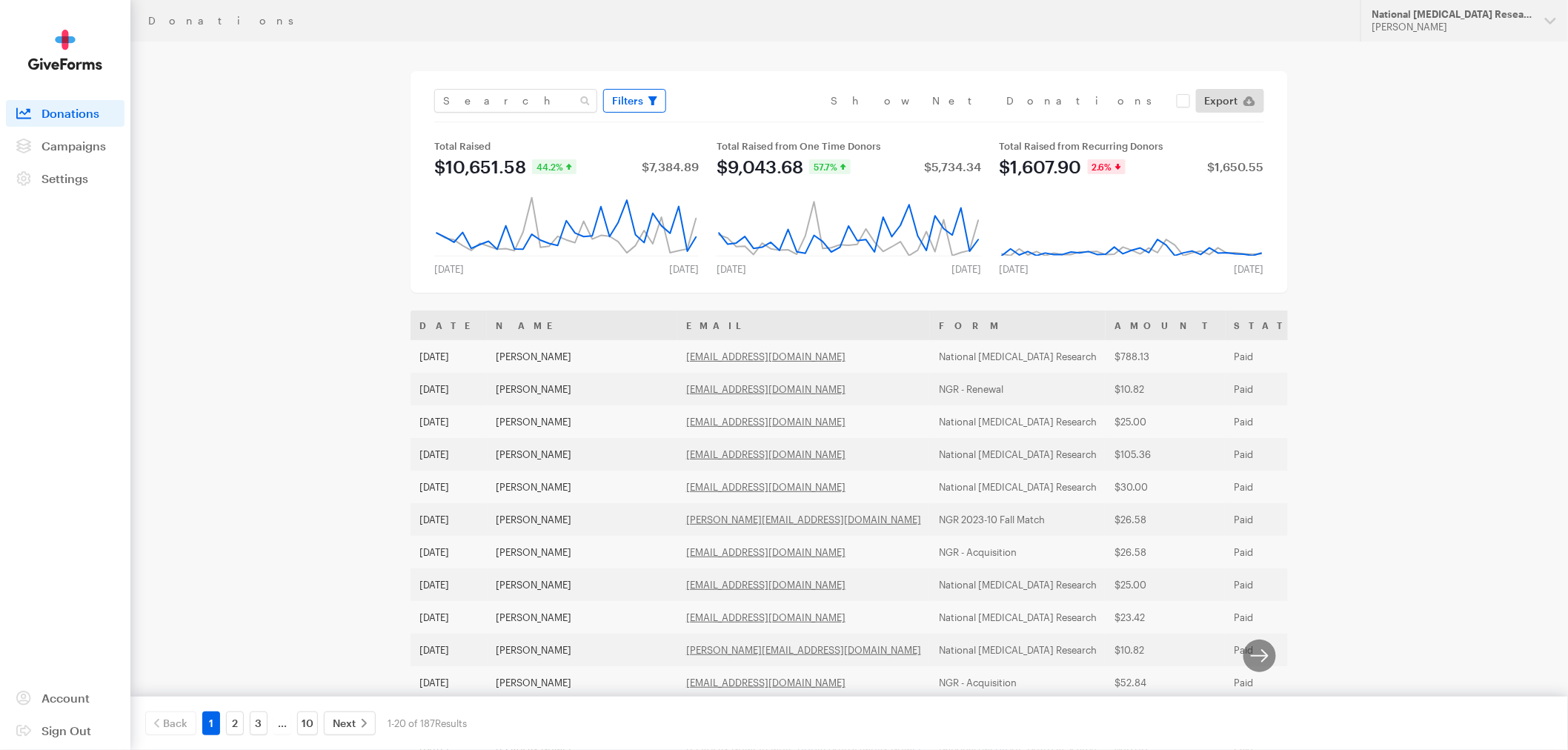
click at [654, 106] on span "button" at bounding box center [653, 100] width 9 height 17
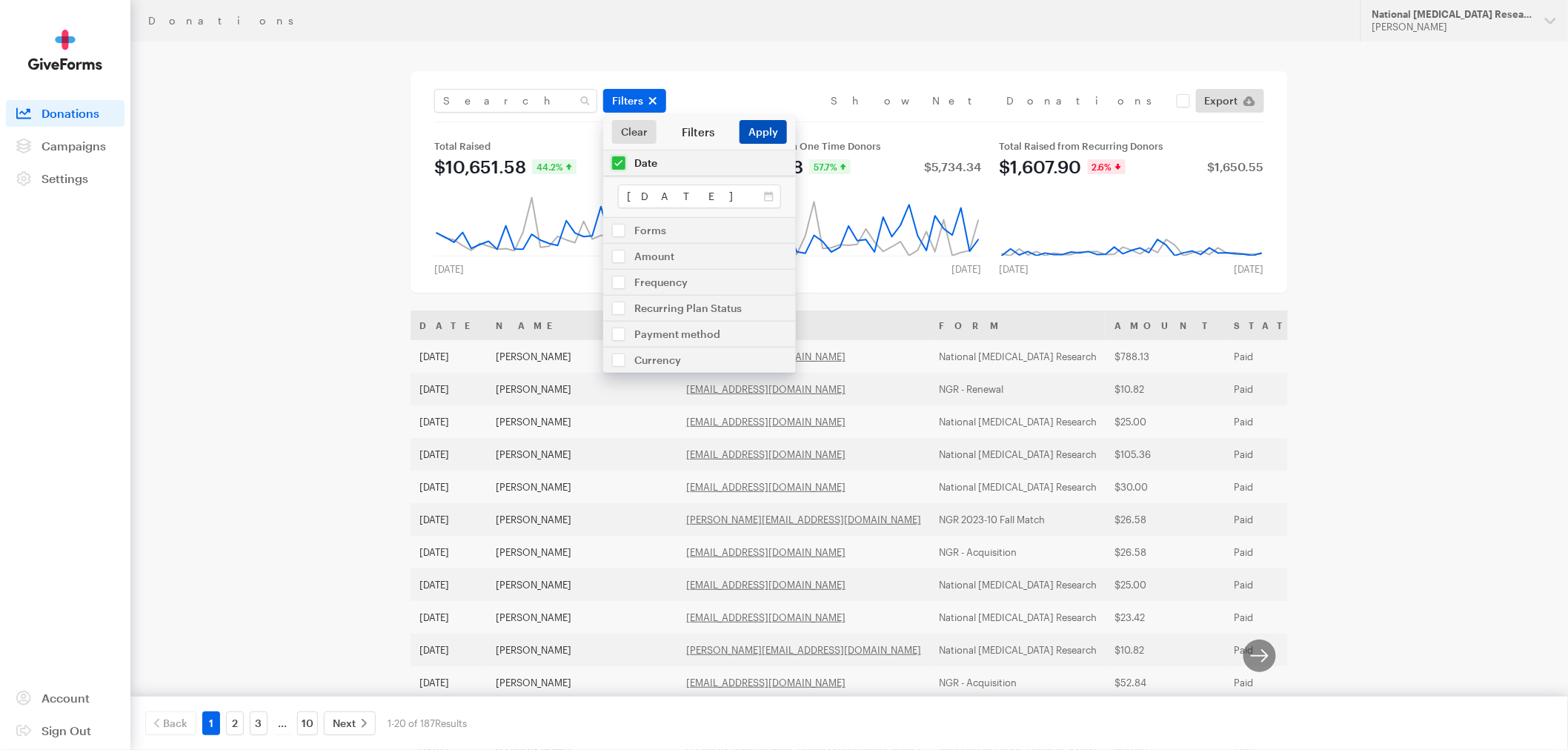
click at [763, 129] on button "Apply" at bounding box center [763, 132] width 47 height 24
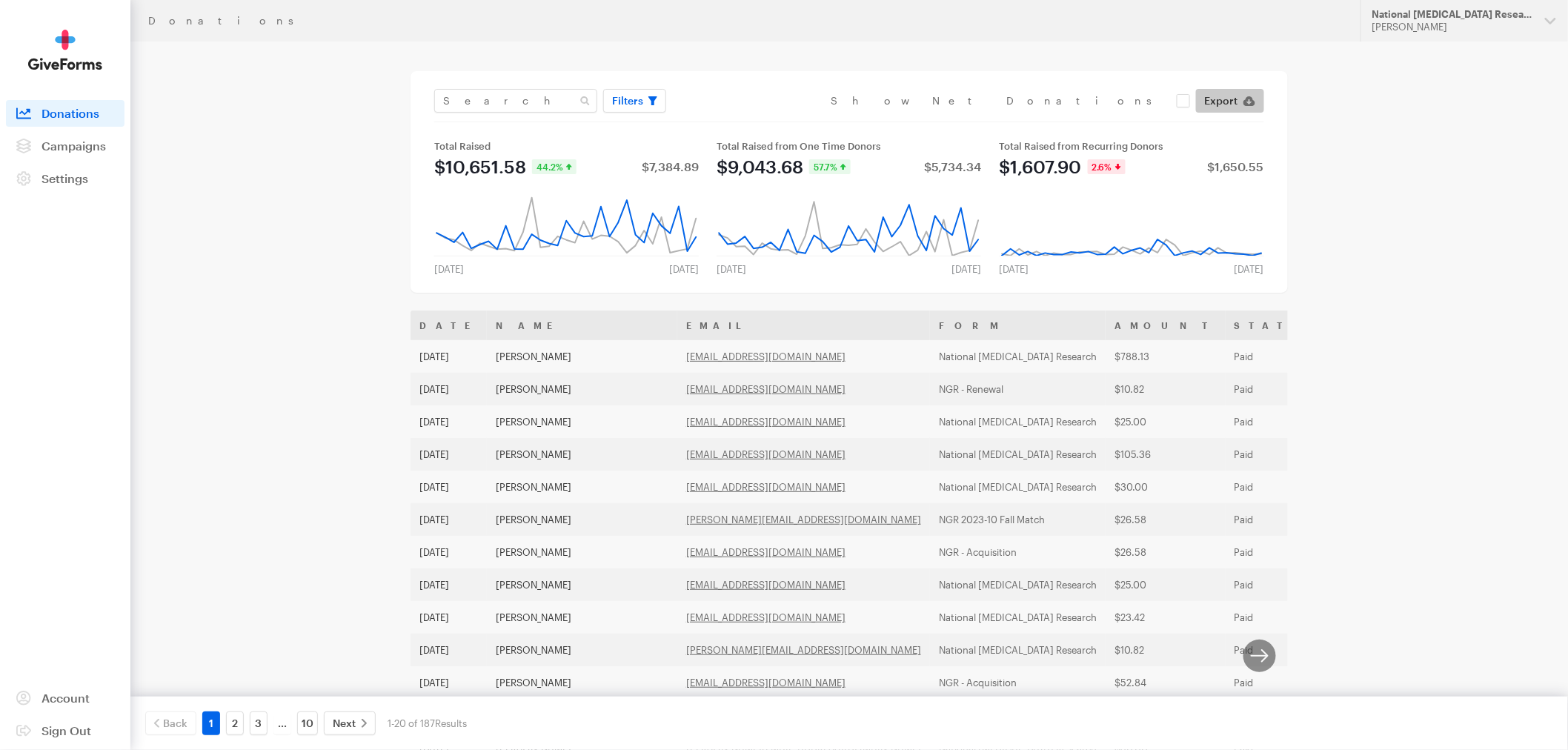
click at [1217, 101] on span "Export" at bounding box center [1222, 100] width 33 height 17
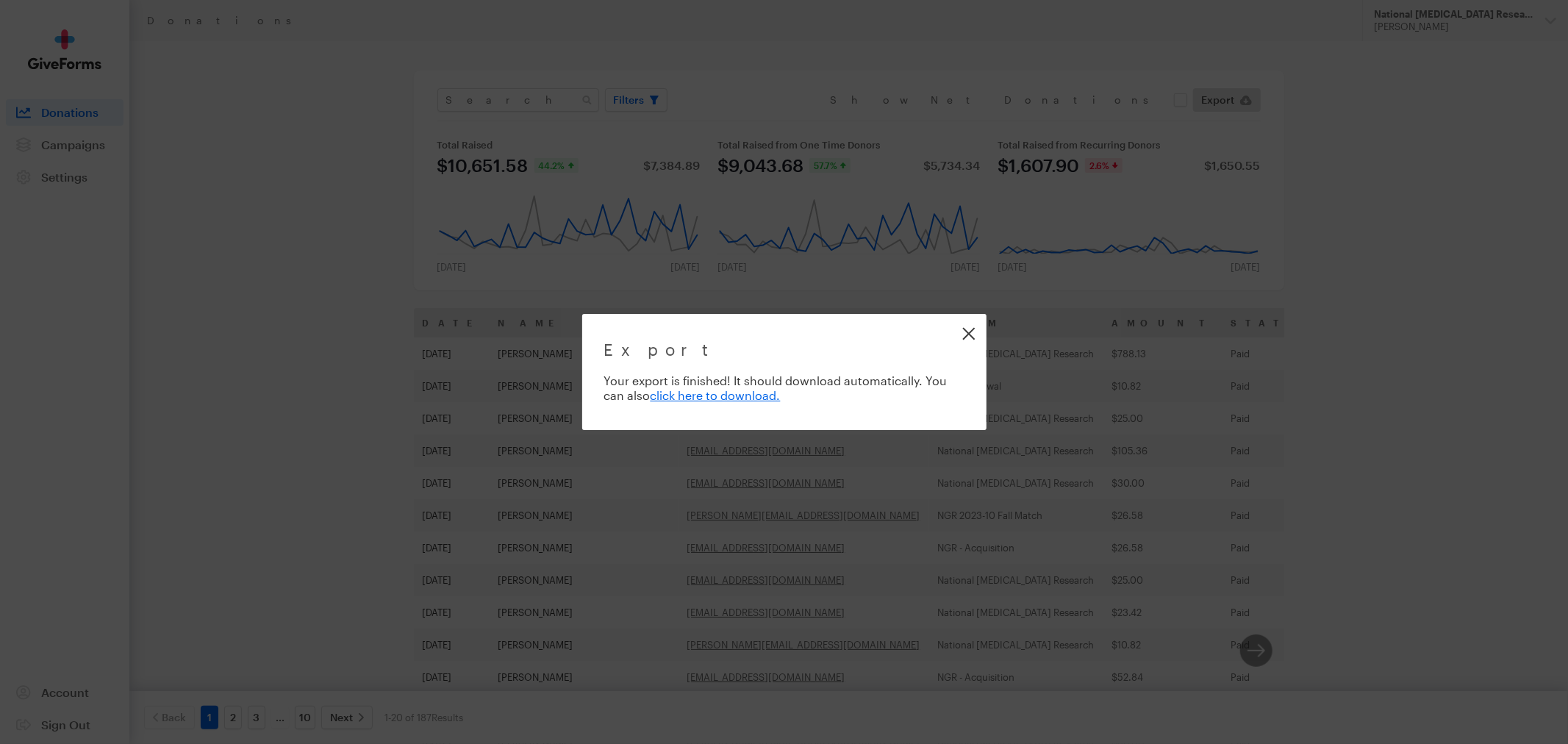
click at [976, 336] on link "Close" at bounding box center [969, 333] width 33 height 33
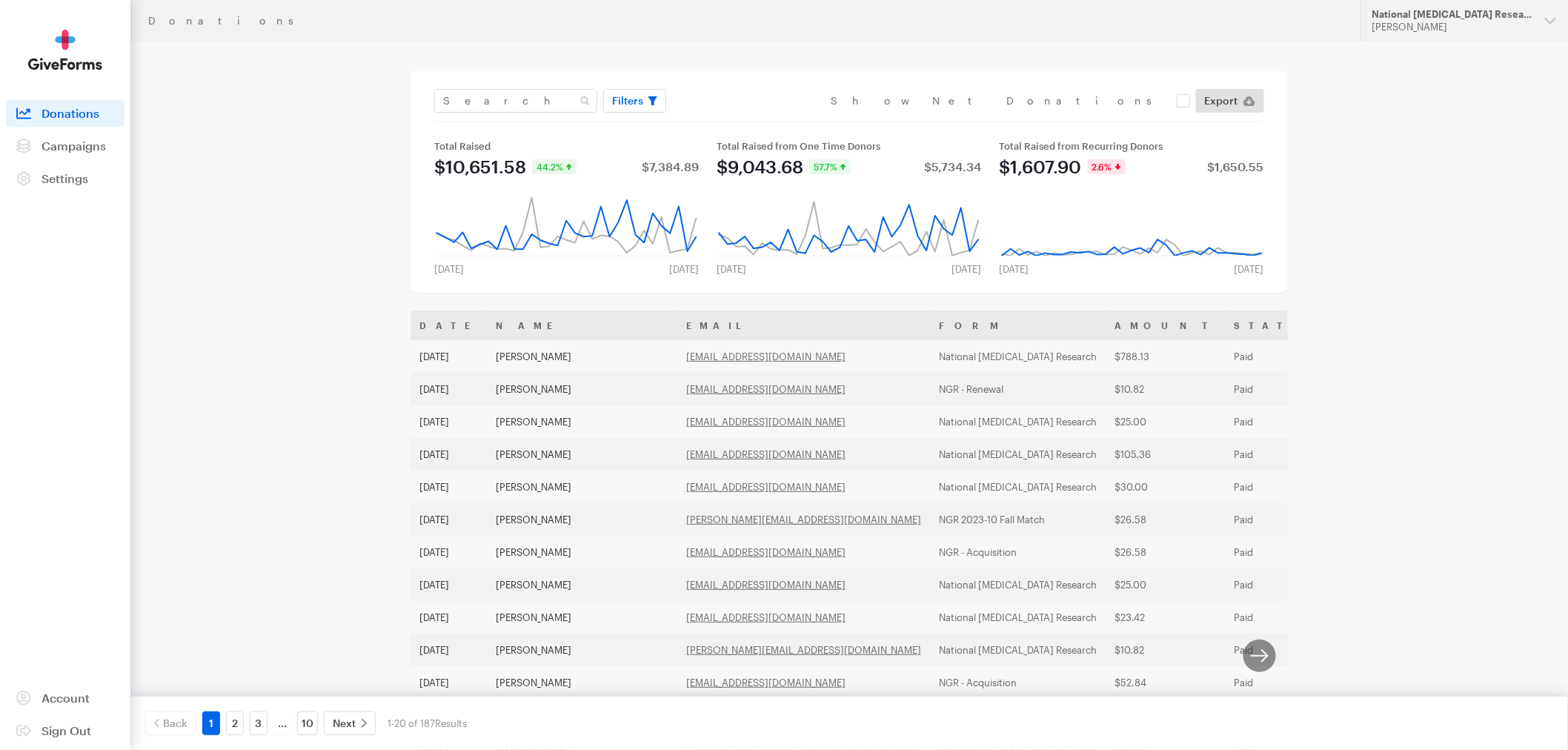
click at [1433, 337] on div "Donations Updates Support National Glaucoma Research Riza Decena Organizations …" at bounding box center [784, 539] width 1568 height 1077
click at [1450, 26] on div "[PERSON_NAME]" at bounding box center [1452, 27] width 161 height 12
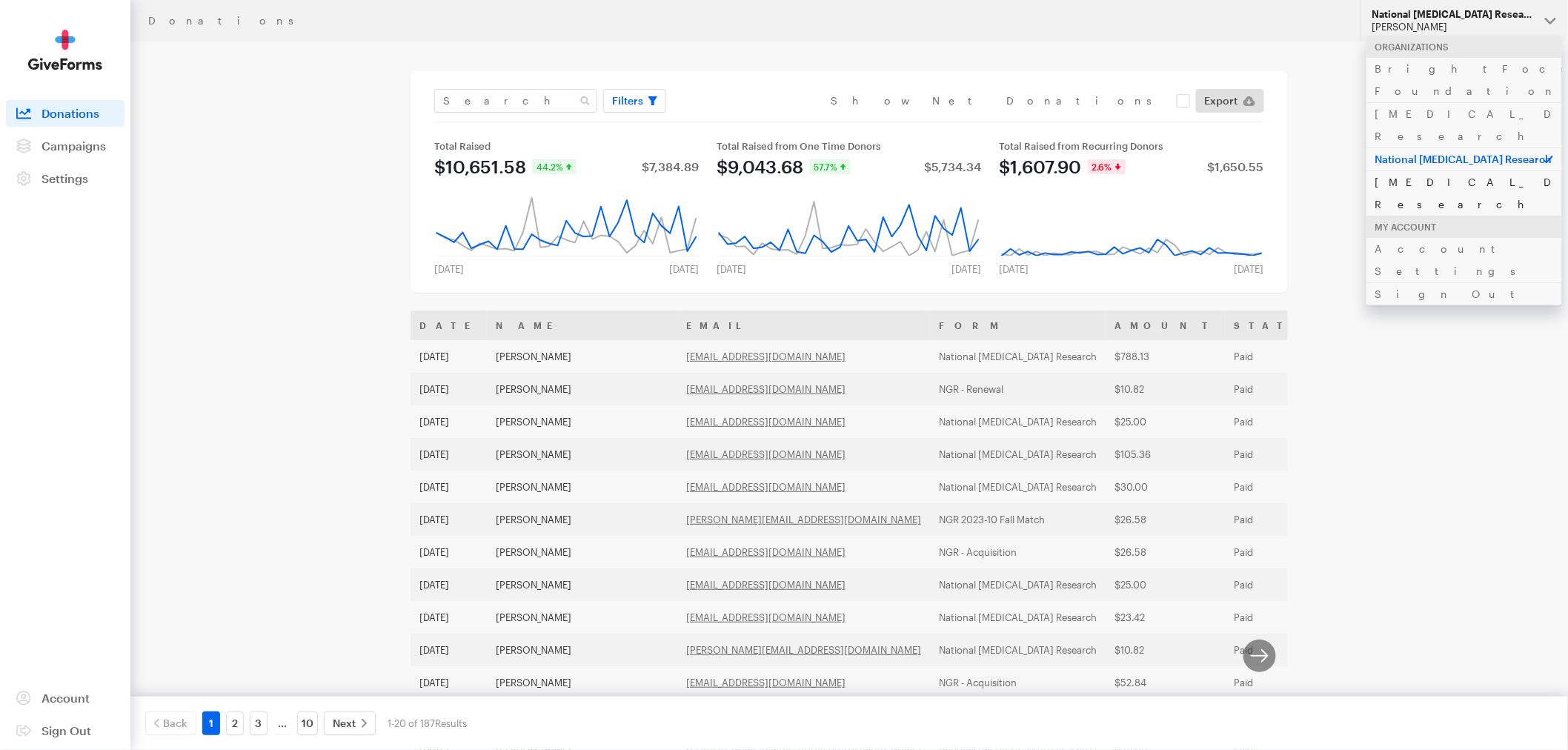
click at [1409, 170] on link "[MEDICAL_DATA] Research" at bounding box center [1464, 193] width 195 height 45
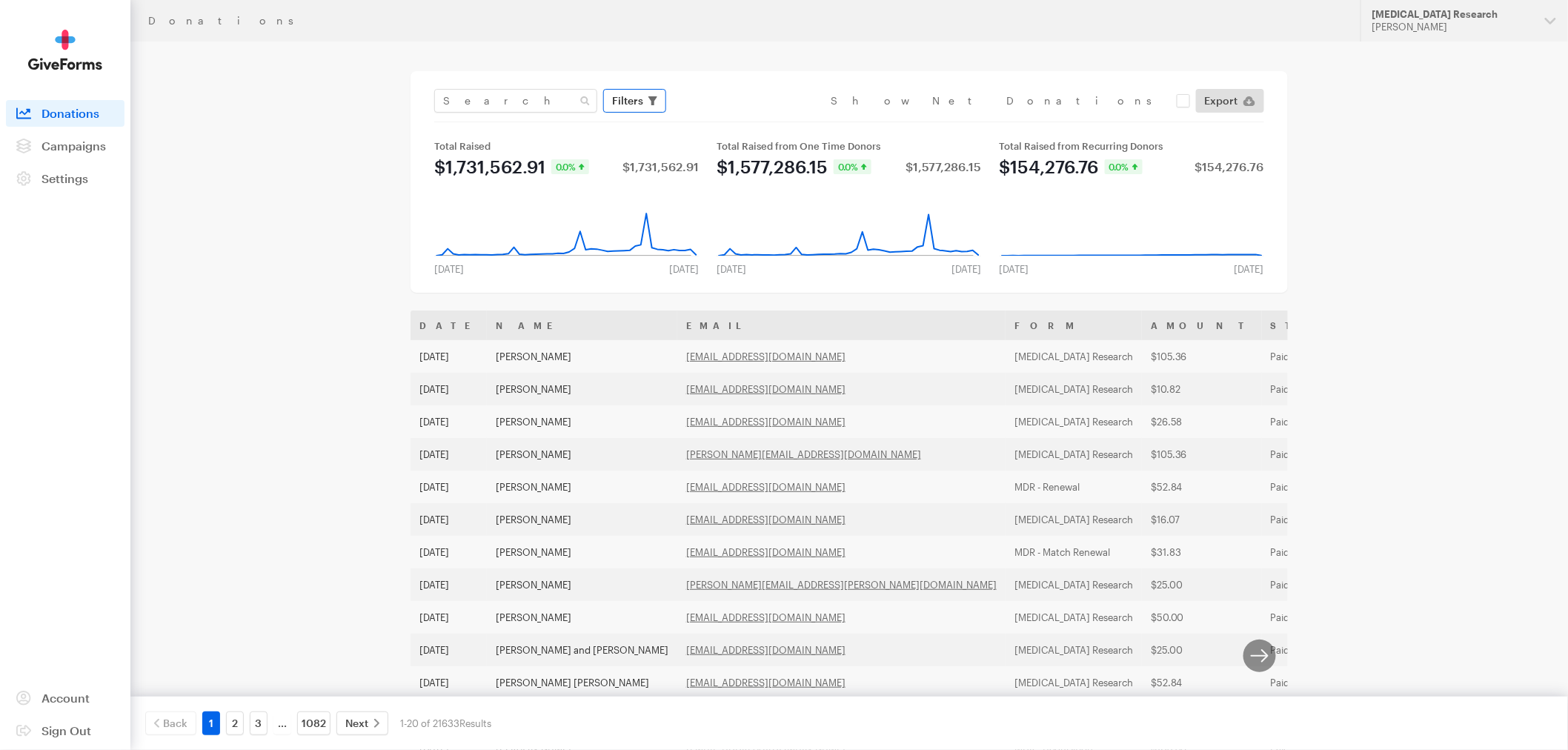
click at [620, 105] on span "Filters" at bounding box center [627, 100] width 31 height 17
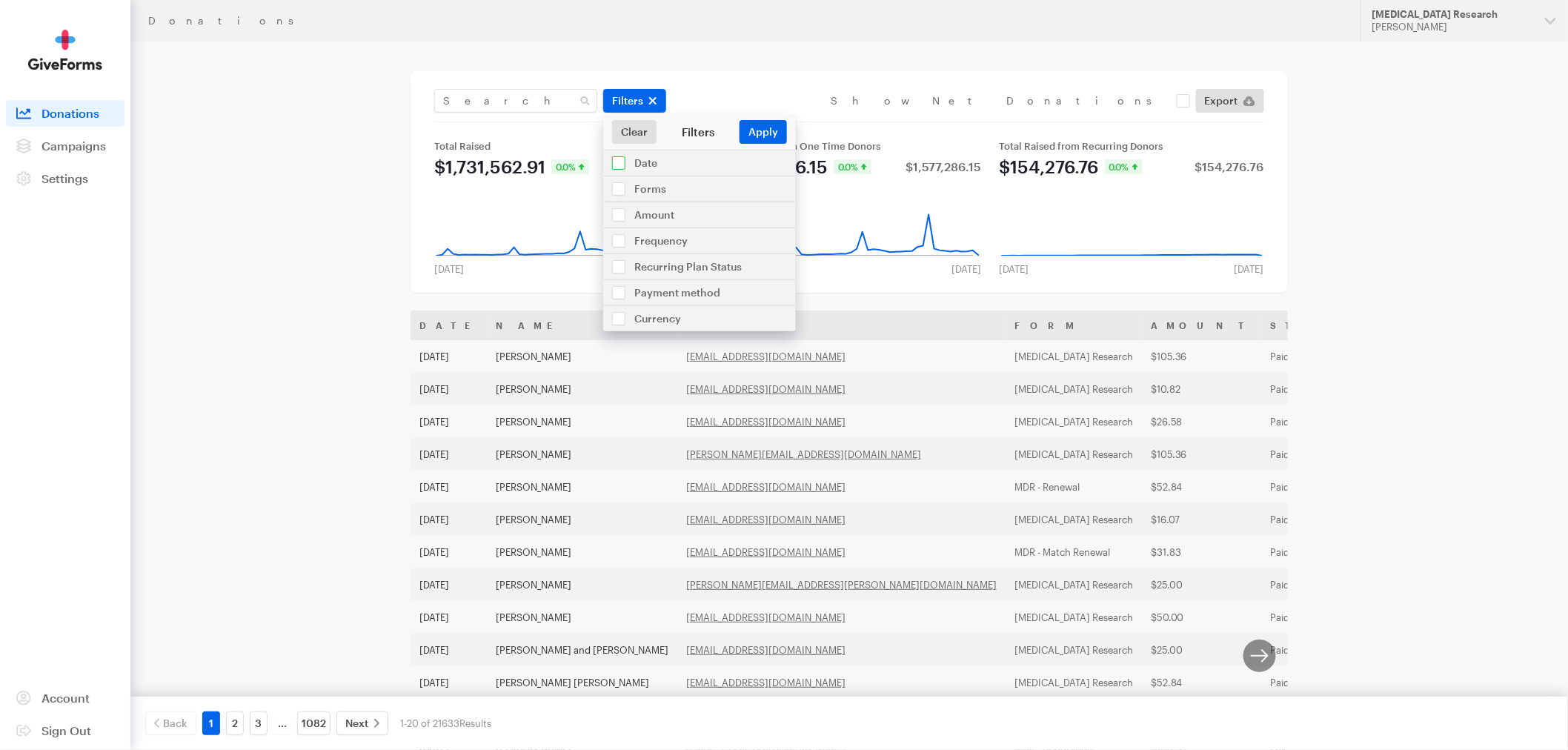
click at [661, 164] on input "checkbox" at bounding box center [699, 162] width 193 height 25
checkbox input "true"
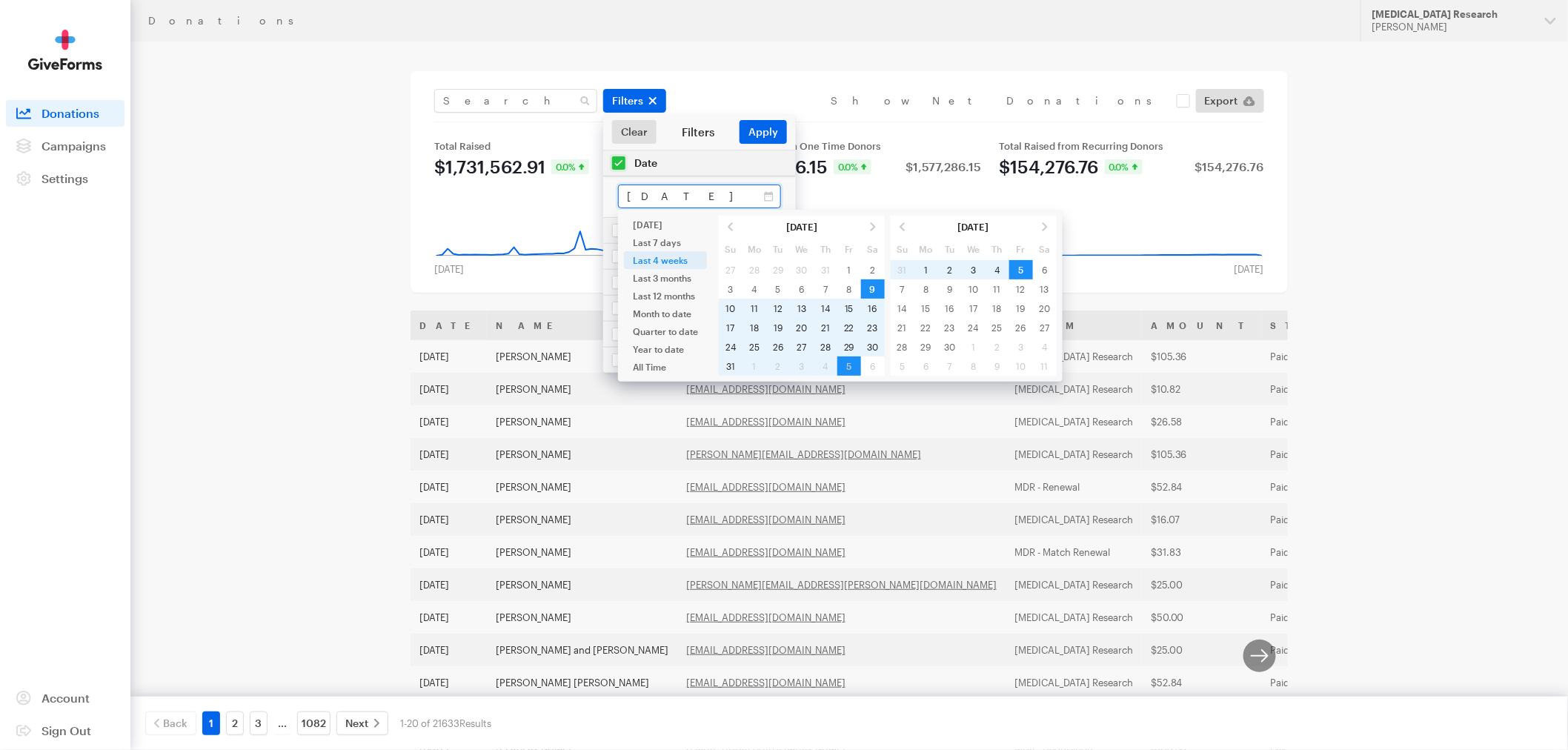
click at [671, 195] on input "[DATE] - [DATE]" at bounding box center [699, 196] width 163 height 24
click at [724, 223] on span at bounding box center [730, 227] width 24 height 19
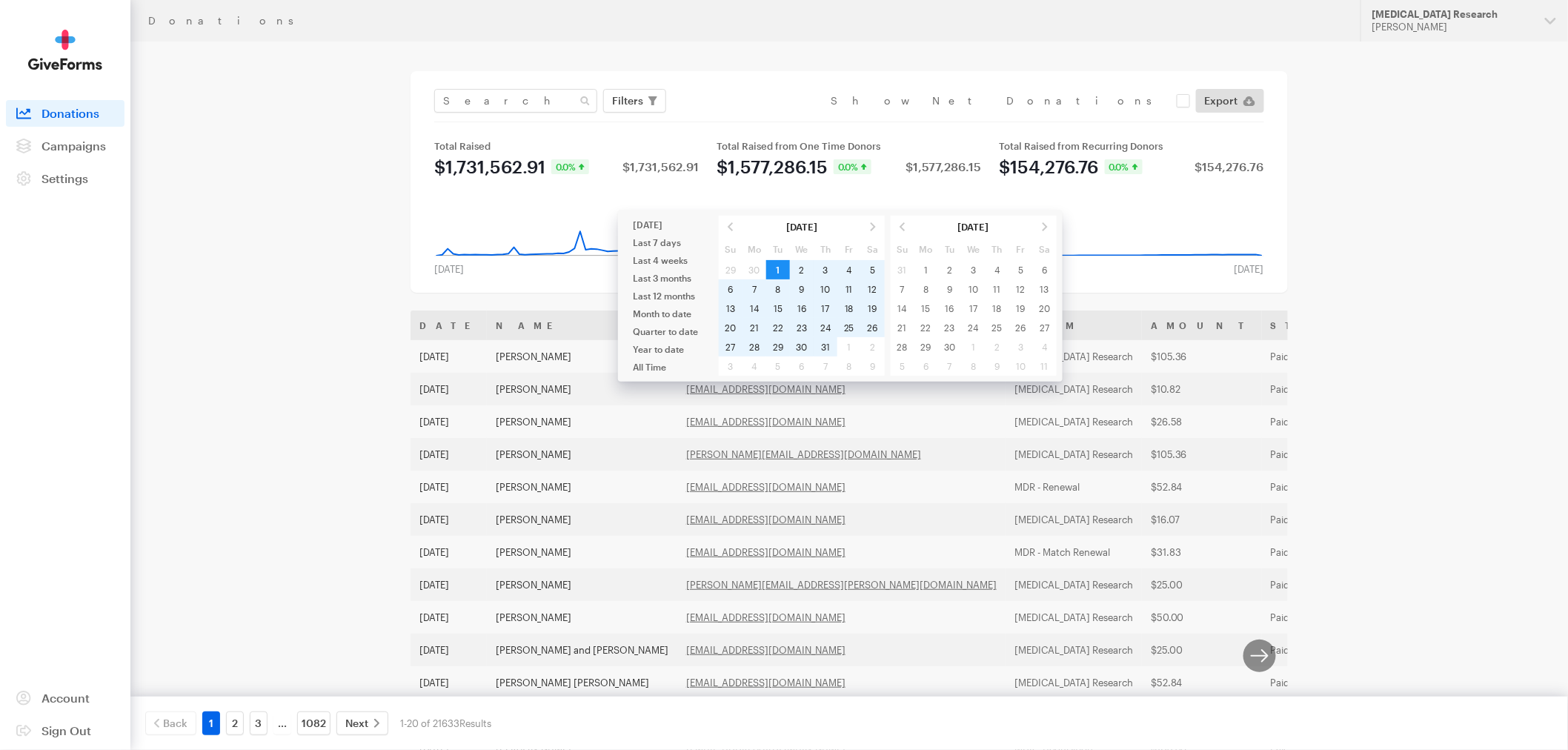
type input "[DATE] - [DATE]"
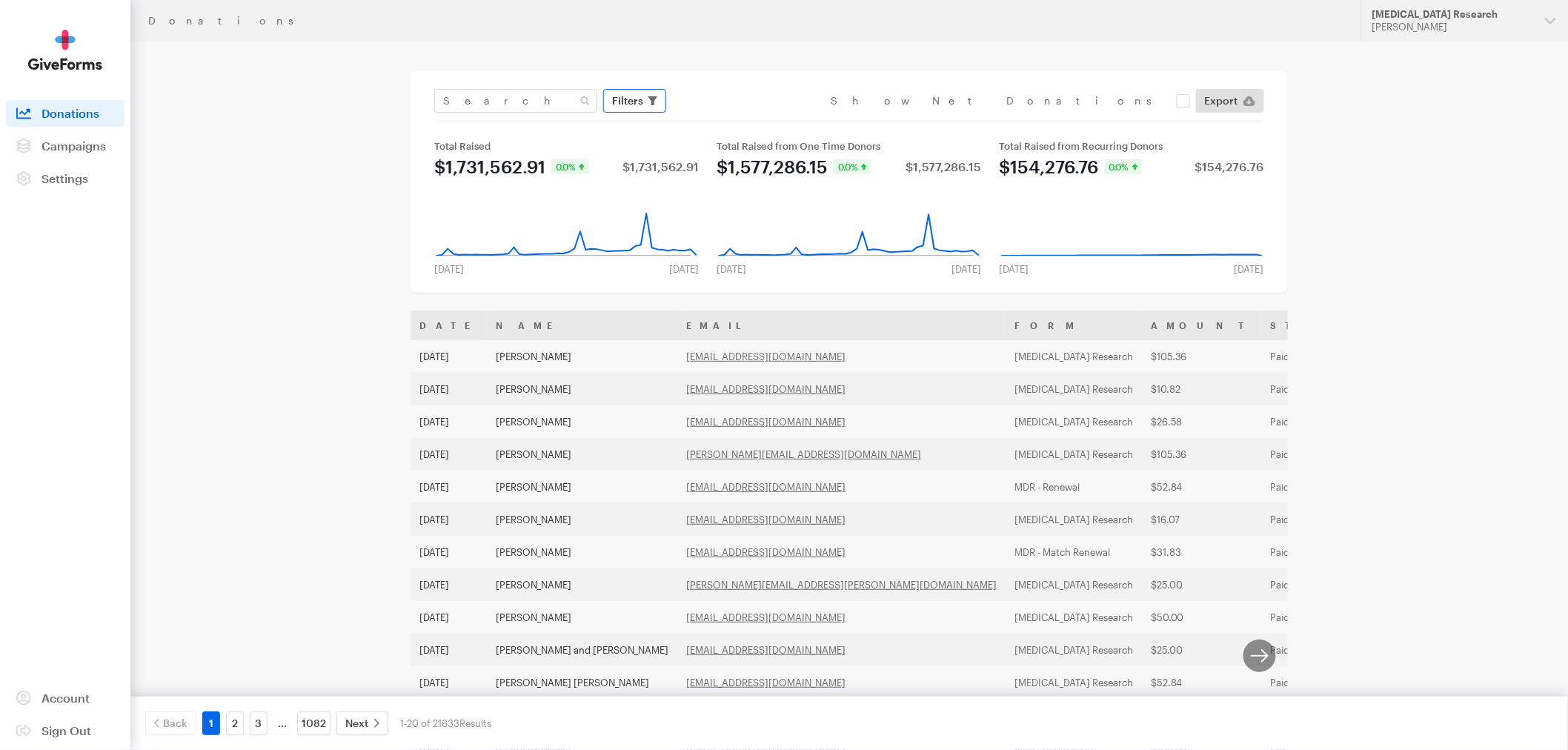
click at [652, 107] on span "button" at bounding box center [653, 100] width 9 height 17
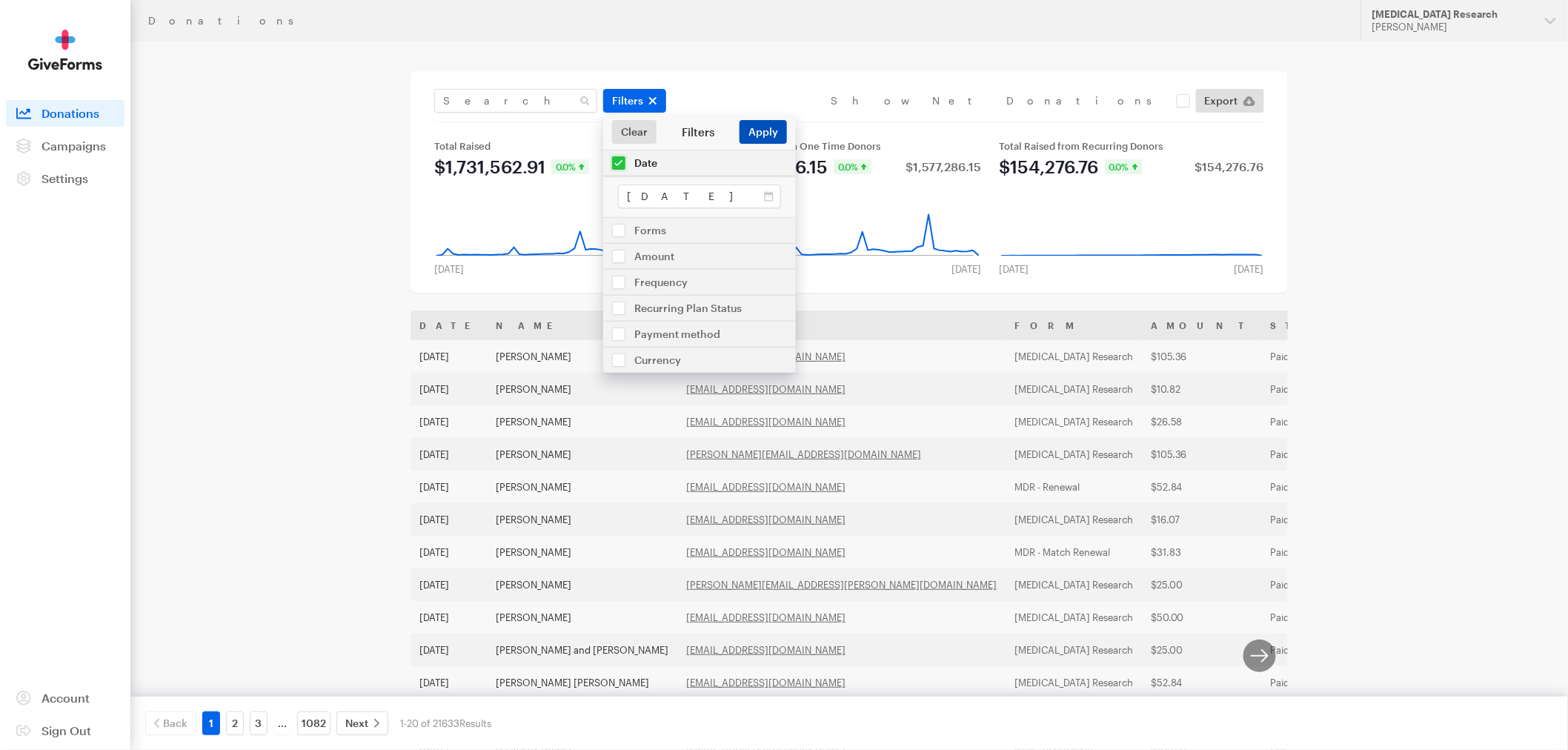
click at [757, 131] on button "Apply" at bounding box center [763, 132] width 47 height 24
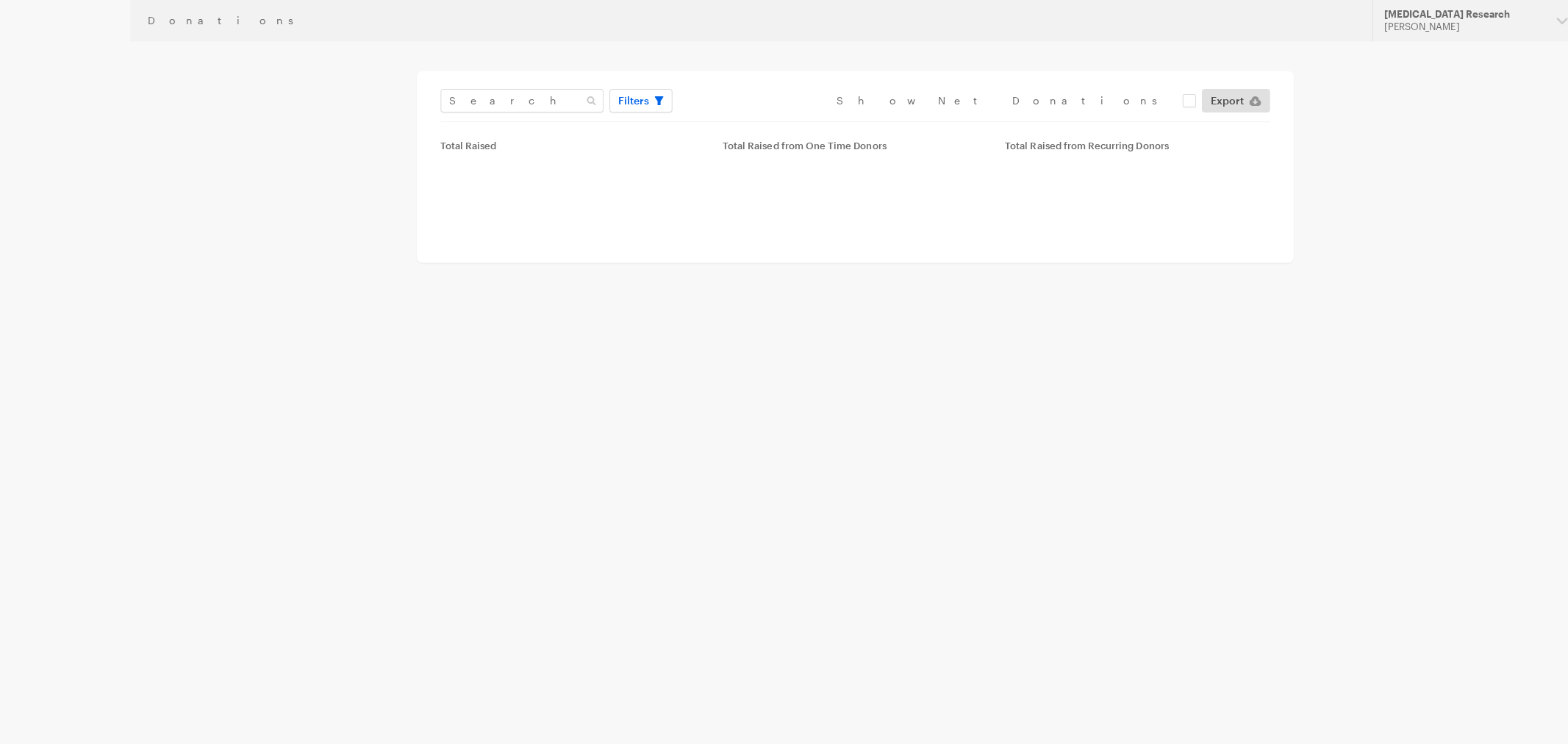
type input "[DATE] - [DATE]"
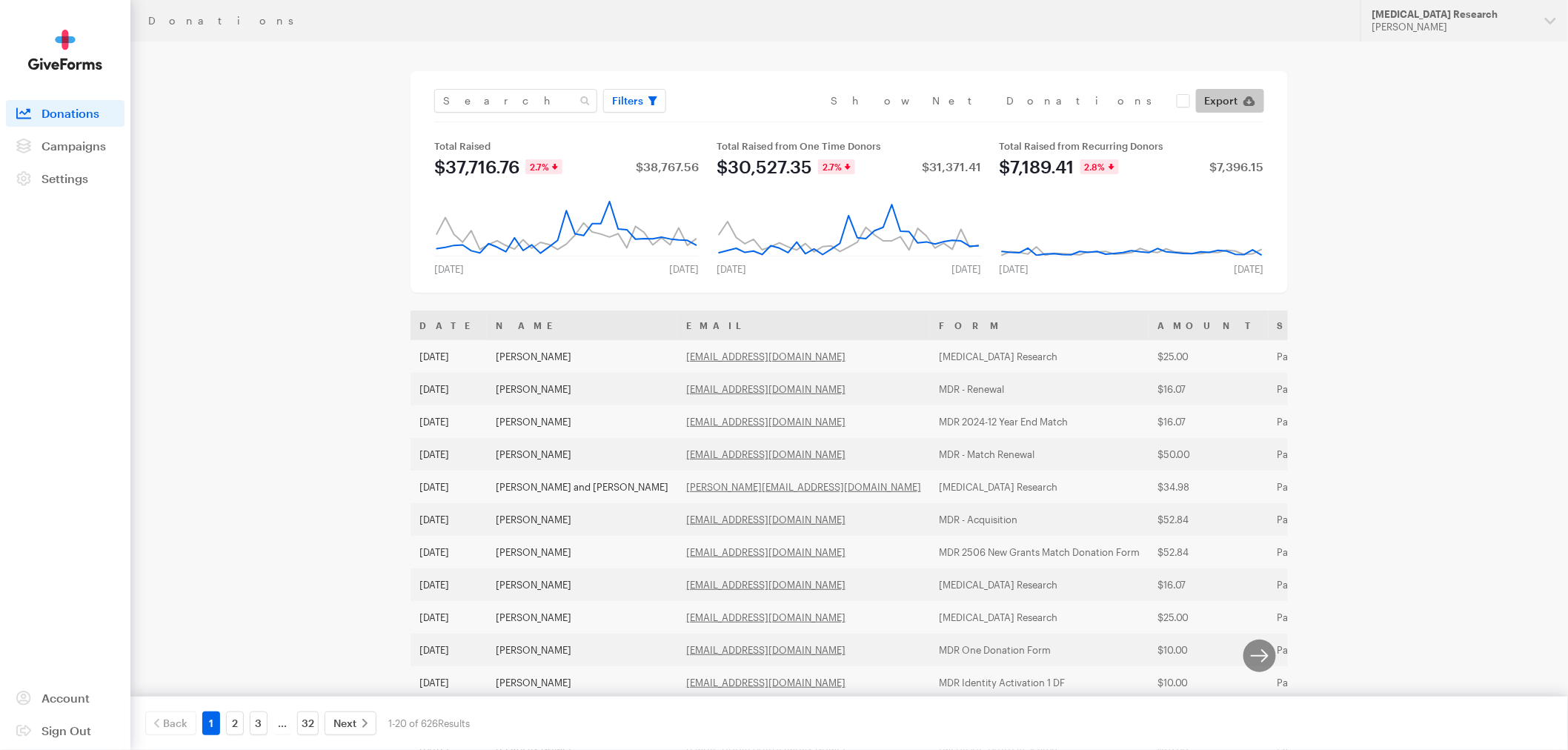
click at [1209, 105] on span "Export" at bounding box center [1222, 100] width 33 height 17
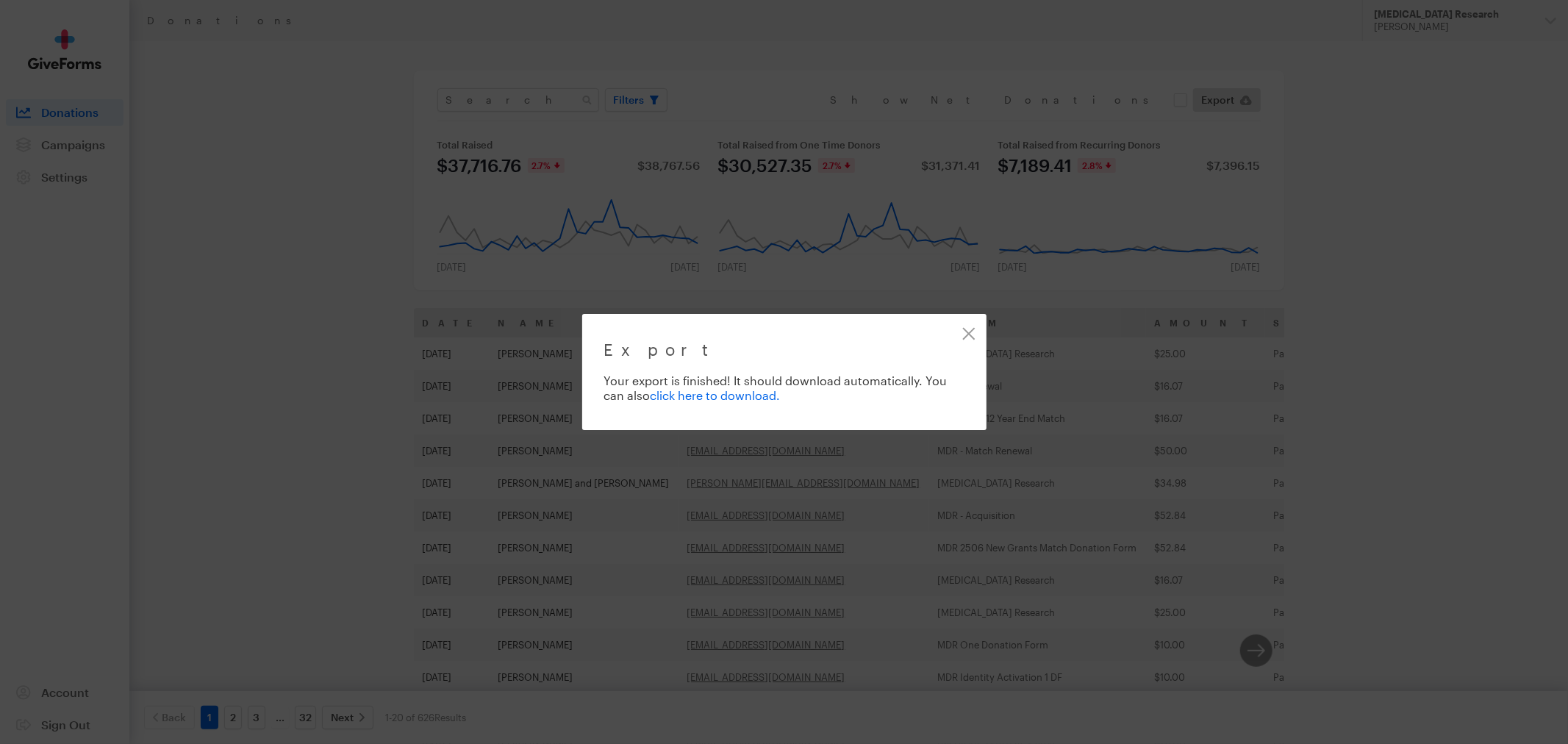
click at [733, 391] on link "click here to download." at bounding box center [715, 395] width 130 height 14
click at [965, 331] on link "Close" at bounding box center [969, 333] width 33 height 33
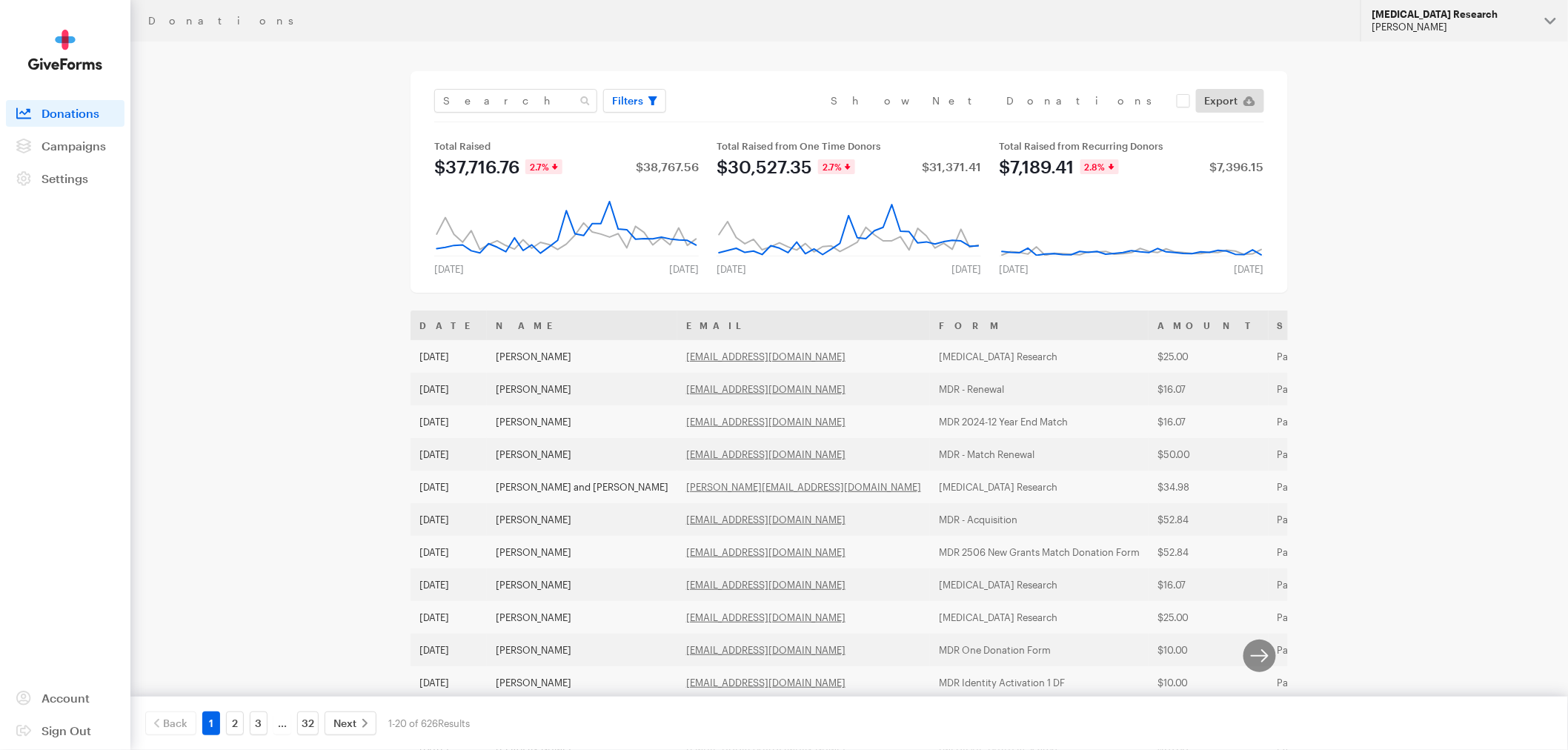
click at [1425, 16] on div "[MEDICAL_DATA] Research" at bounding box center [1452, 14] width 161 height 12
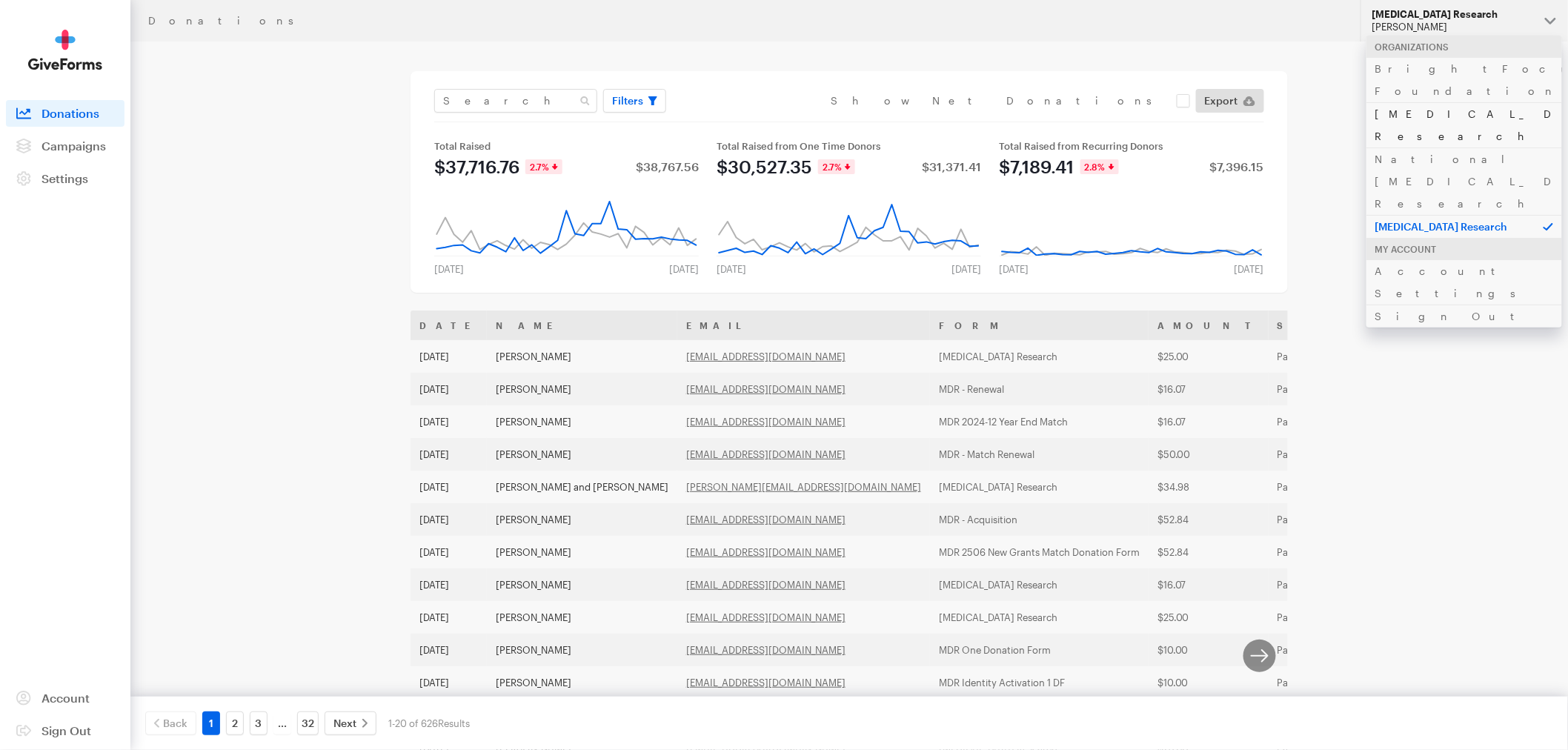
click at [1421, 102] on link "[MEDICAL_DATA] Research" at bounding box center [1464, 125] width 195 height 45
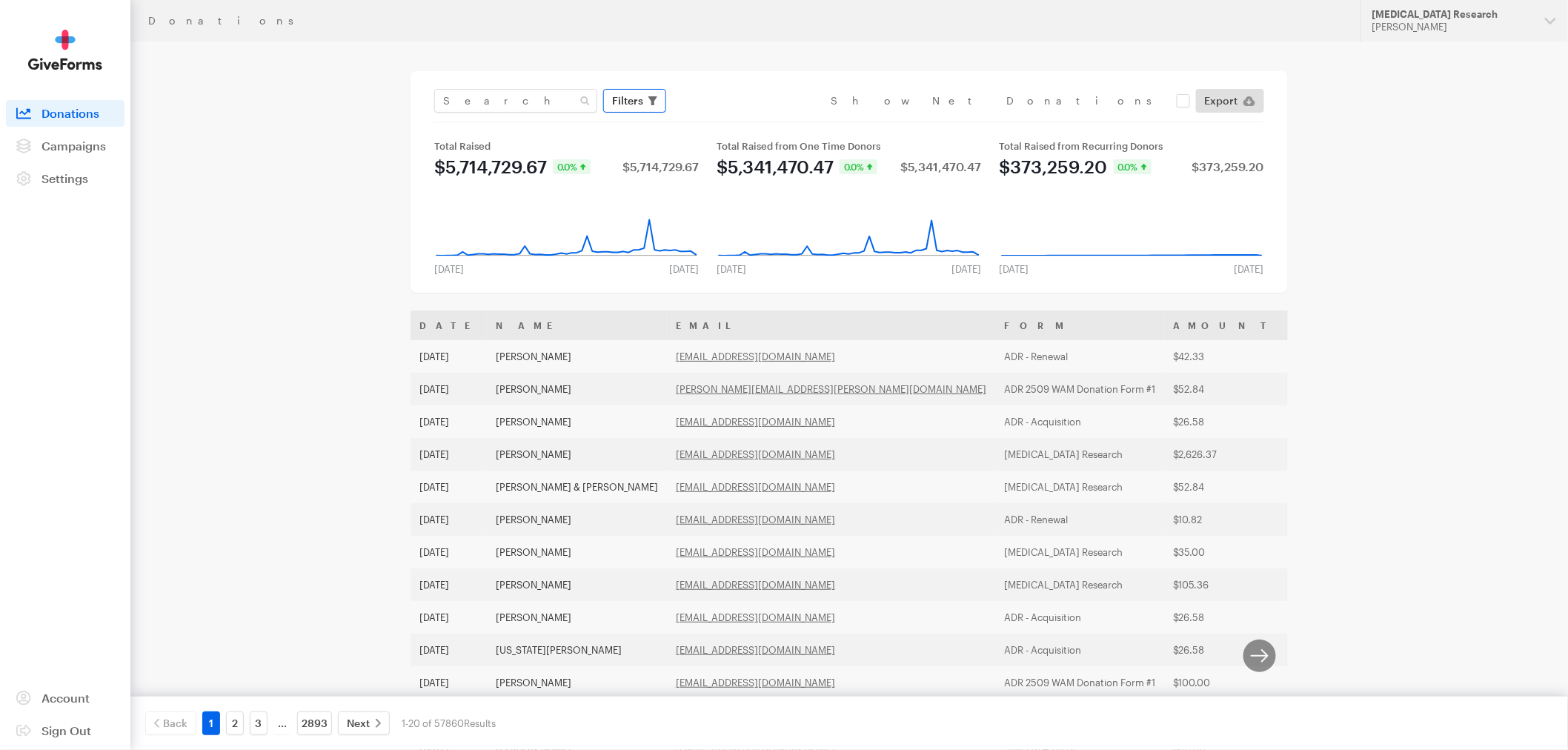
click at [648, 106] on span "button" at bounding box center [653, 100] width 9 height 17
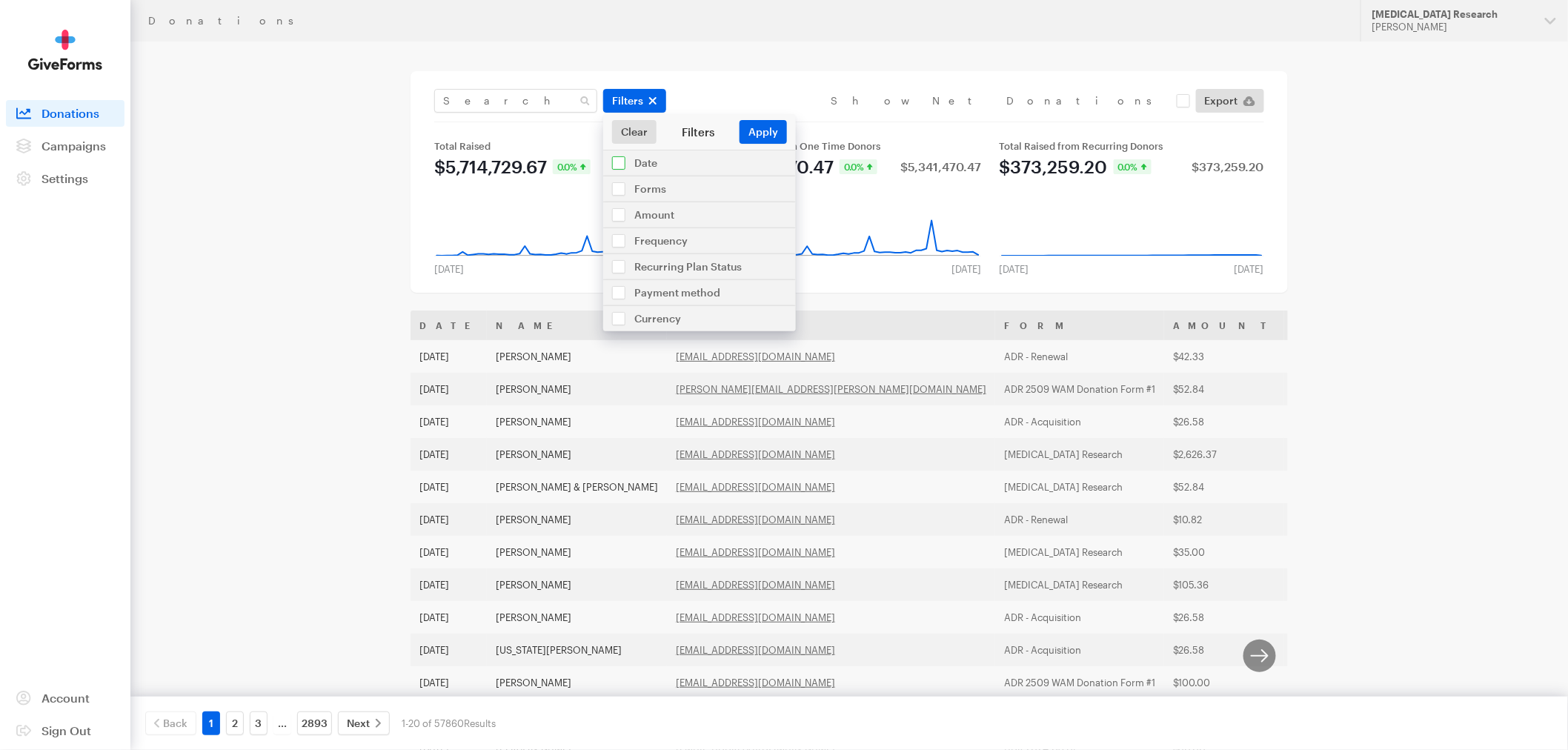
click at [641, 161] on input "checkbox" at bounding box center [699, 162] width 193 height 25
checkbox input "true"
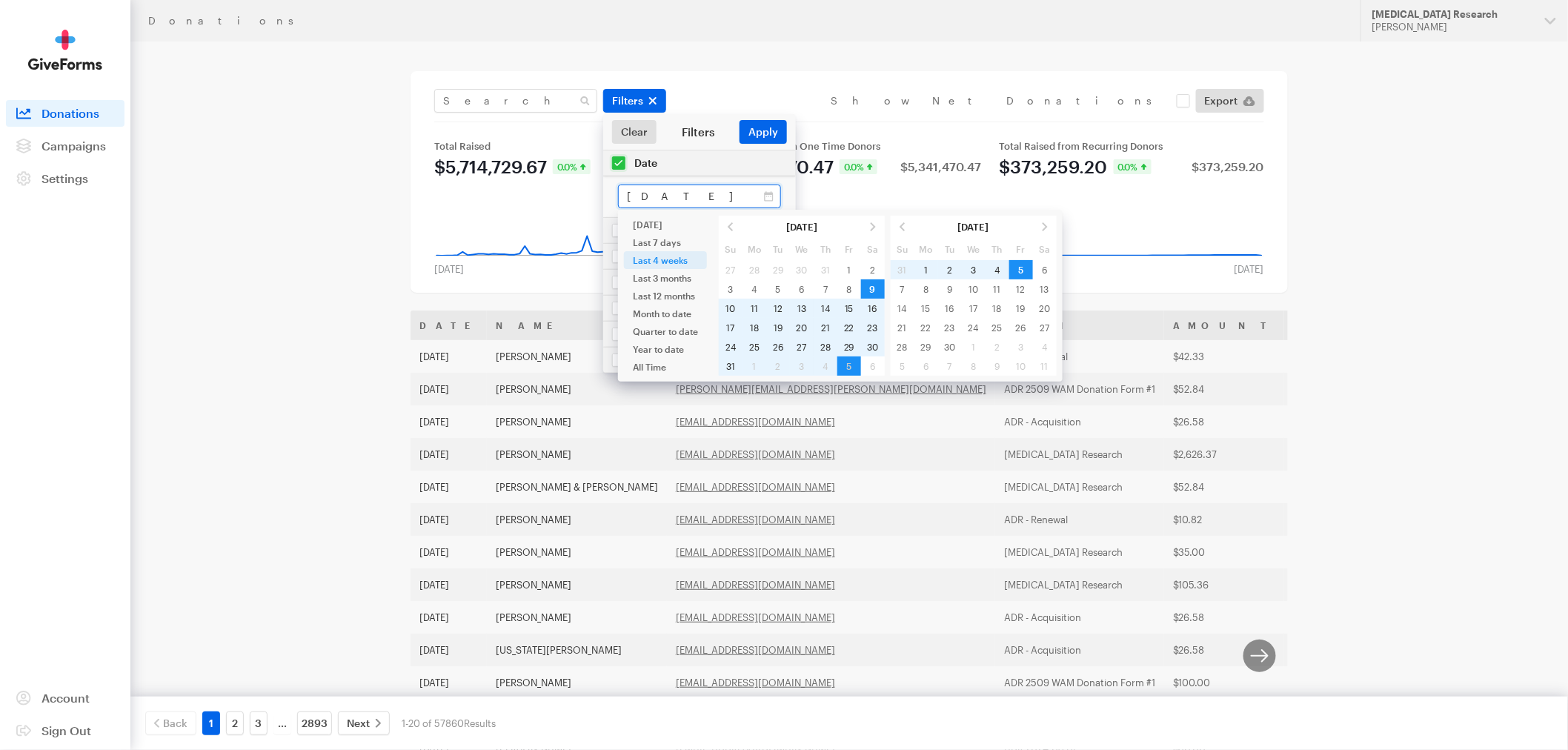
click at [649, 193] on input "Aug 09, 2025 - Sep 05, 2025" at bounding box center [699, 196] width 163 height 24
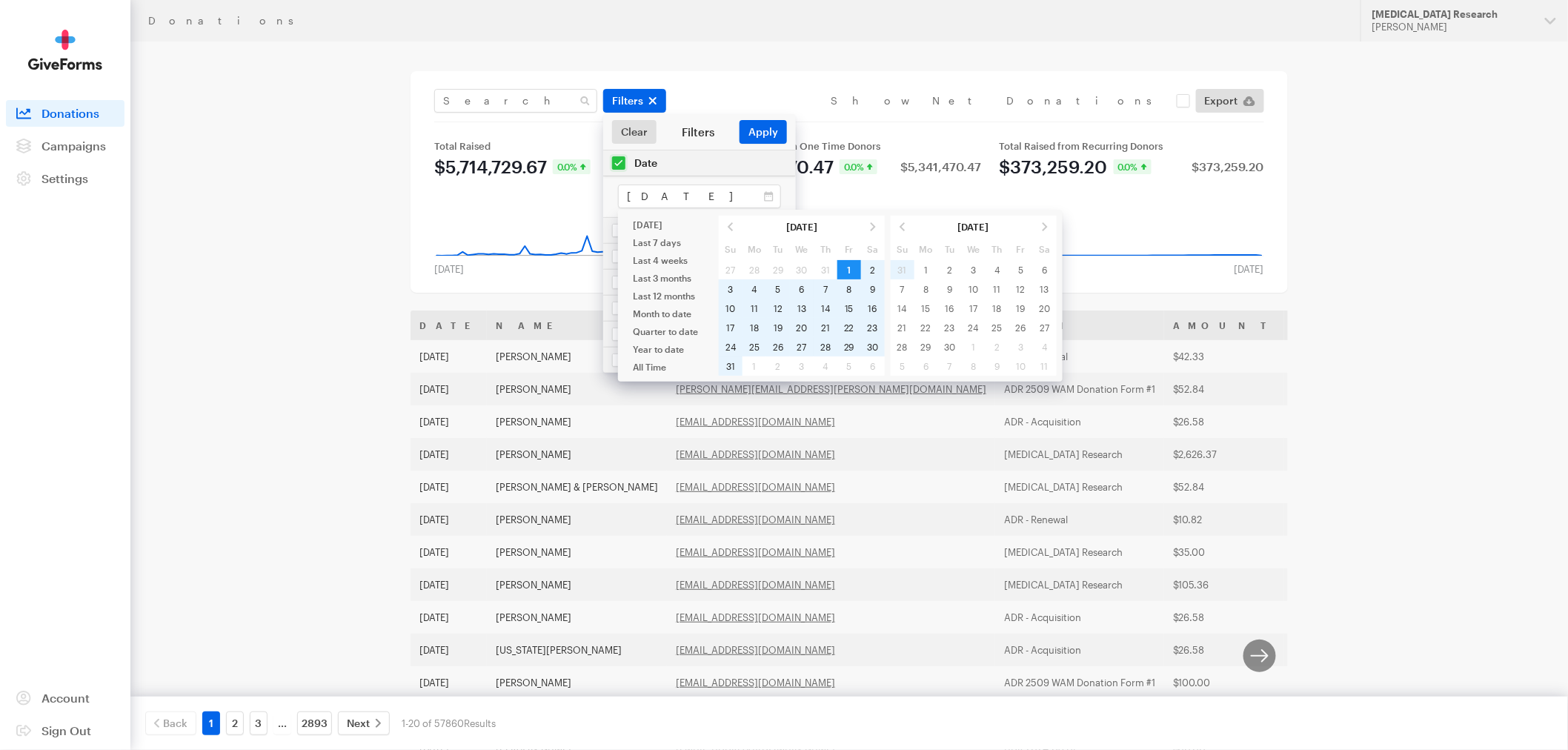
type input "[DATE] - [DATE]"
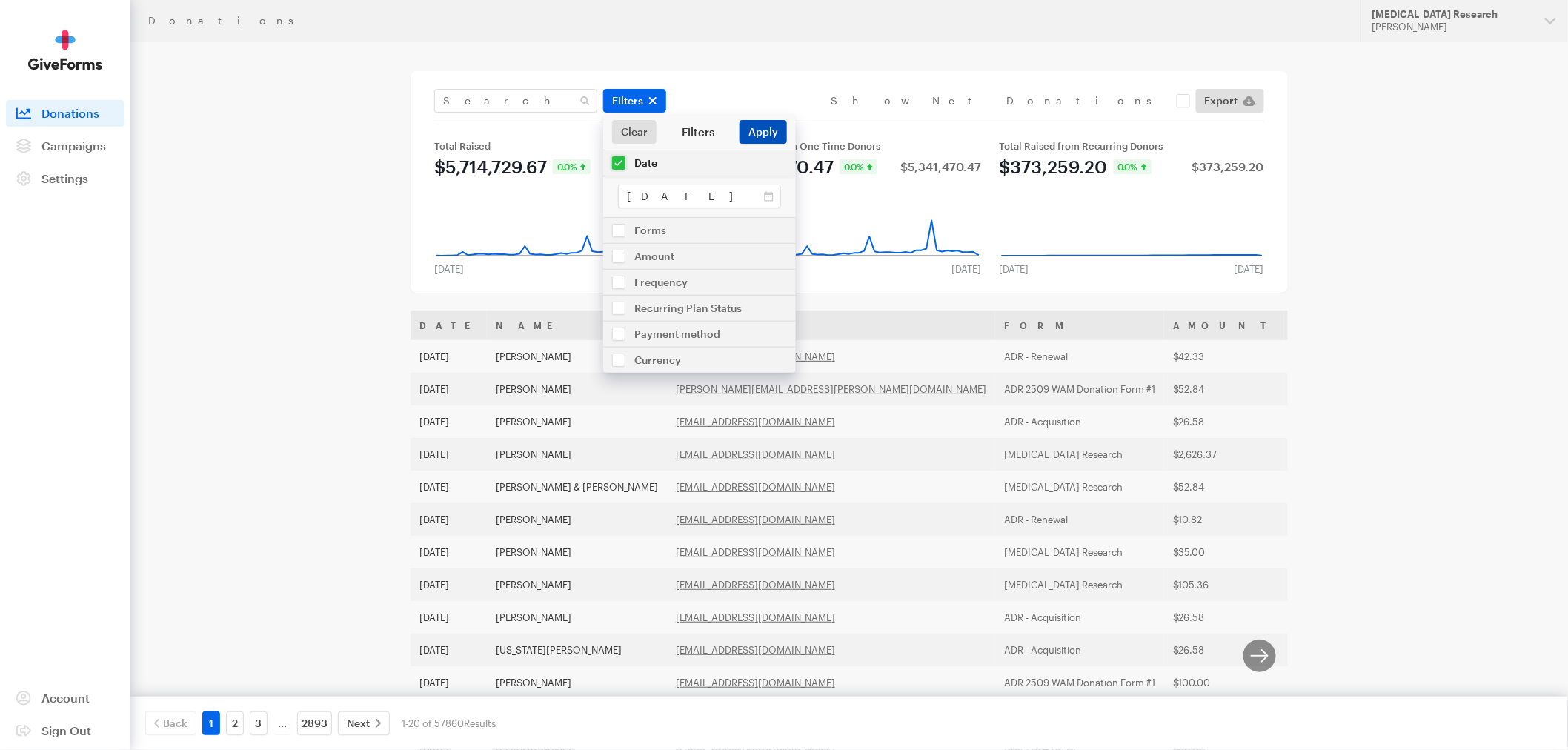
click at [763, 132] on button "Apply" at bounding box center [763, 132] width 47 height 24
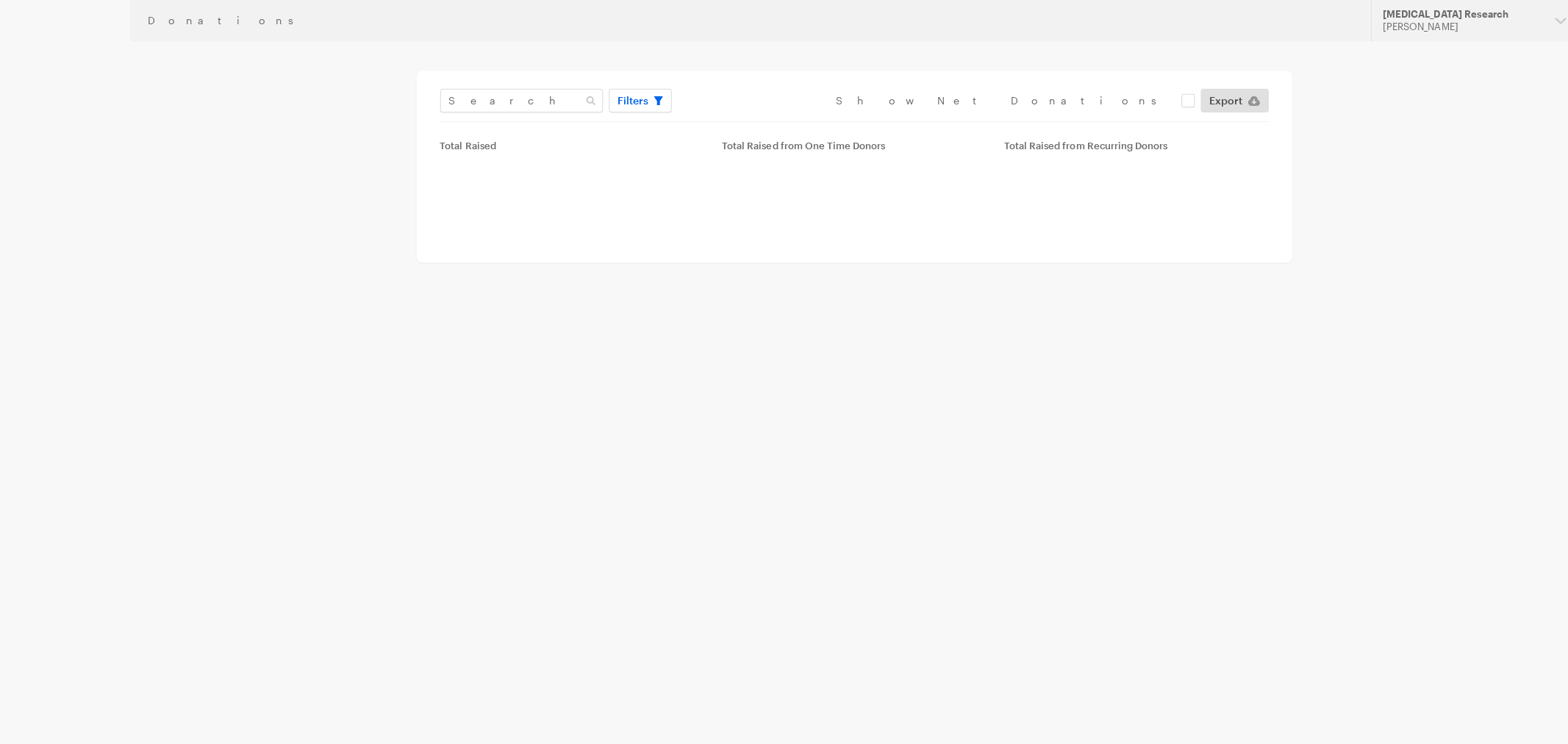
type input "[DATE] - [DATE]"
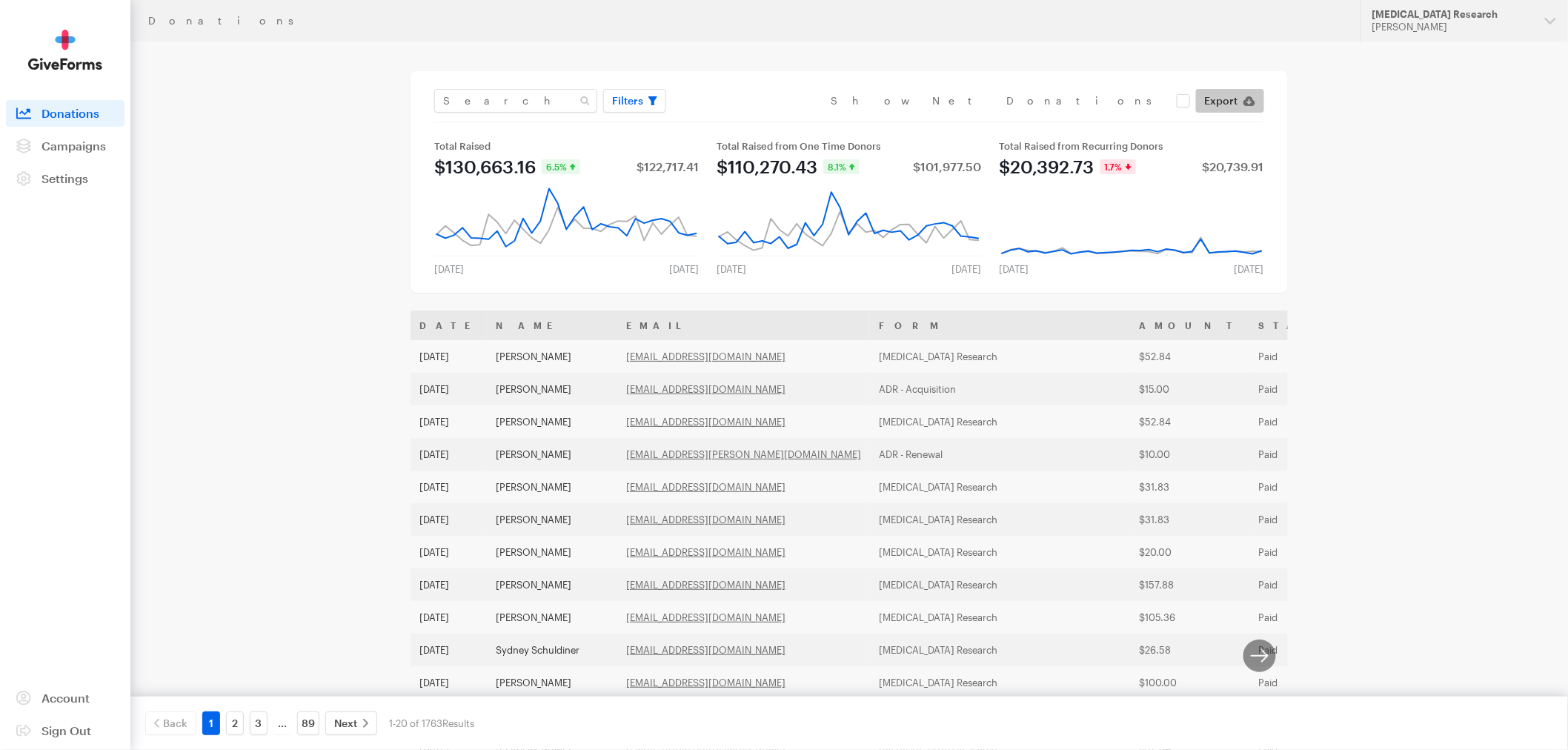
click at [1209, 102] on span "Export" at bounding box center [1222, 100] width 33 height 17
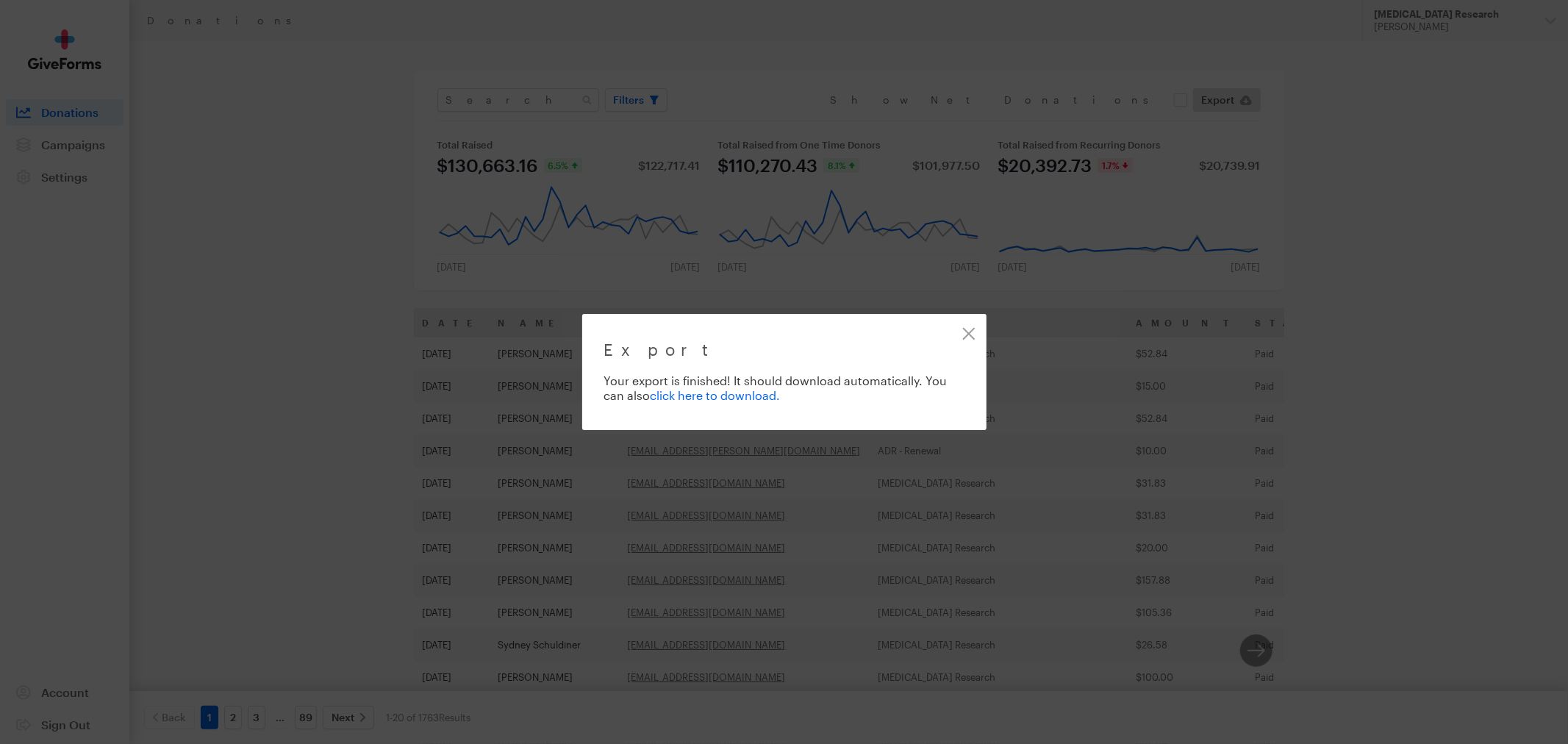
click at [747, 396] on link "click here to download." at bounding box center [715, 395] width 130 height 14
click at [964, 333] on link "Close" at bounding box center [969, 333] width 33 height 33
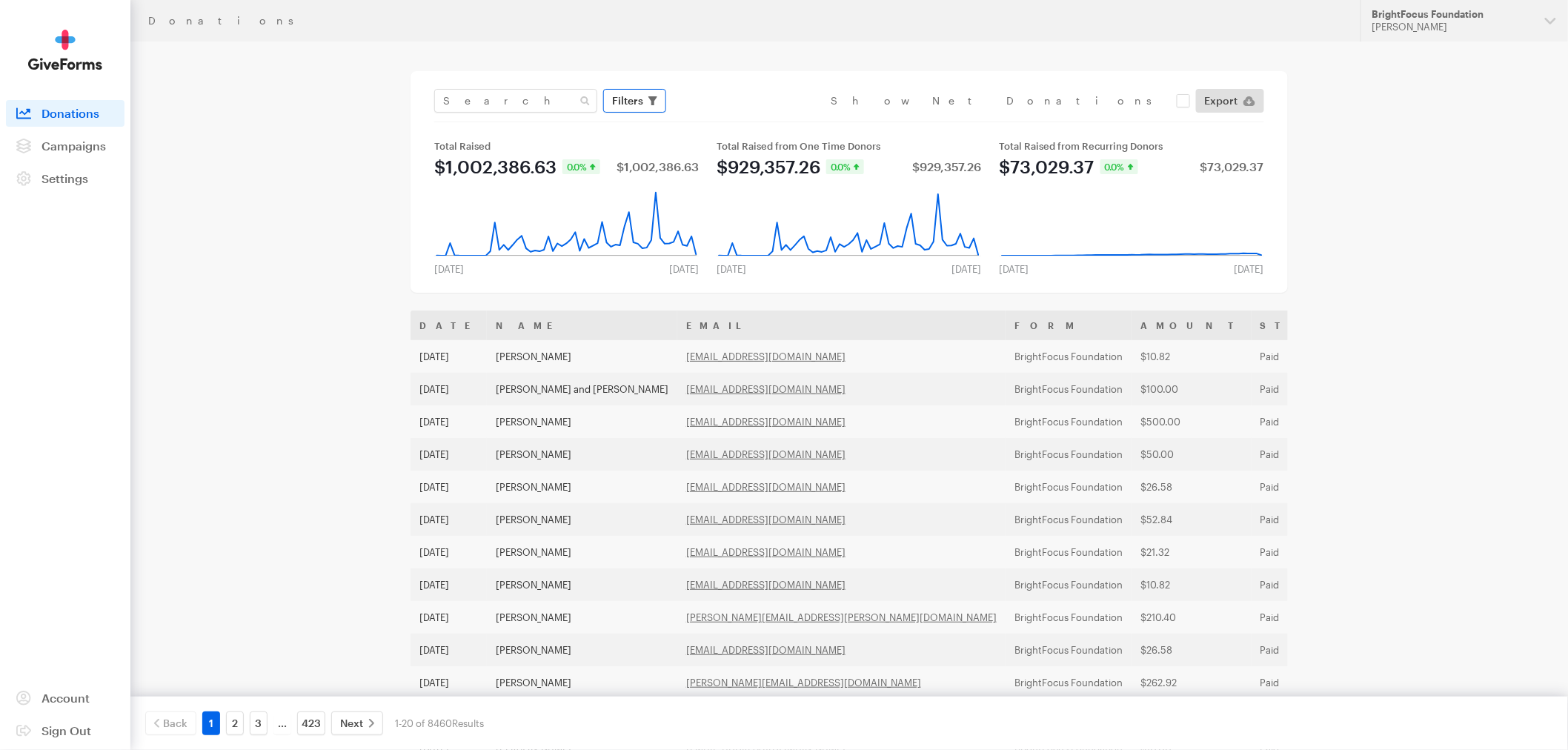
click at [652, 100] on icon "button" at bounding box center [653, 100] width 9 height 9
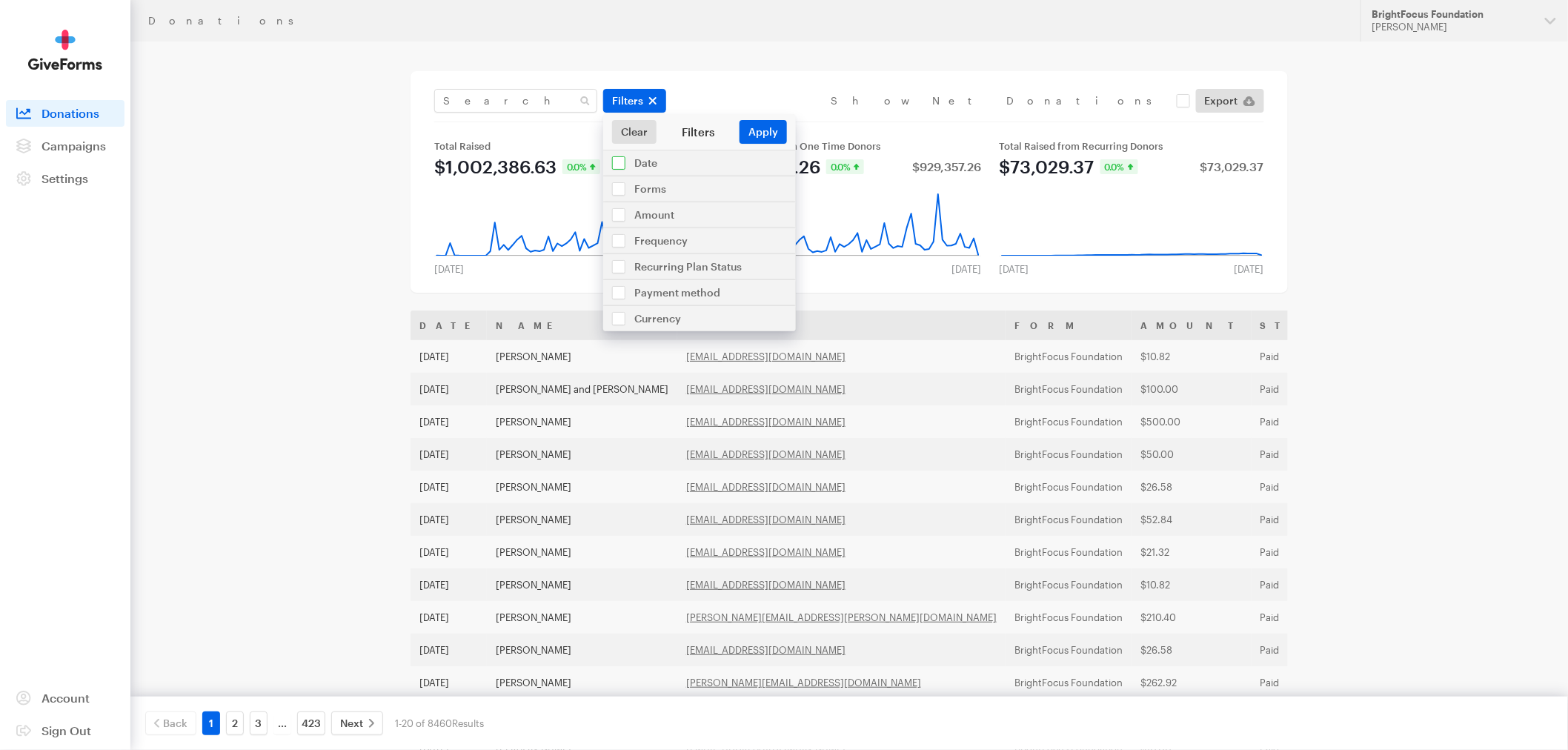
click at [641, 168] on input "checkbox" at bounding box center [699, 162] width 193 height 25
checkbox input "true"
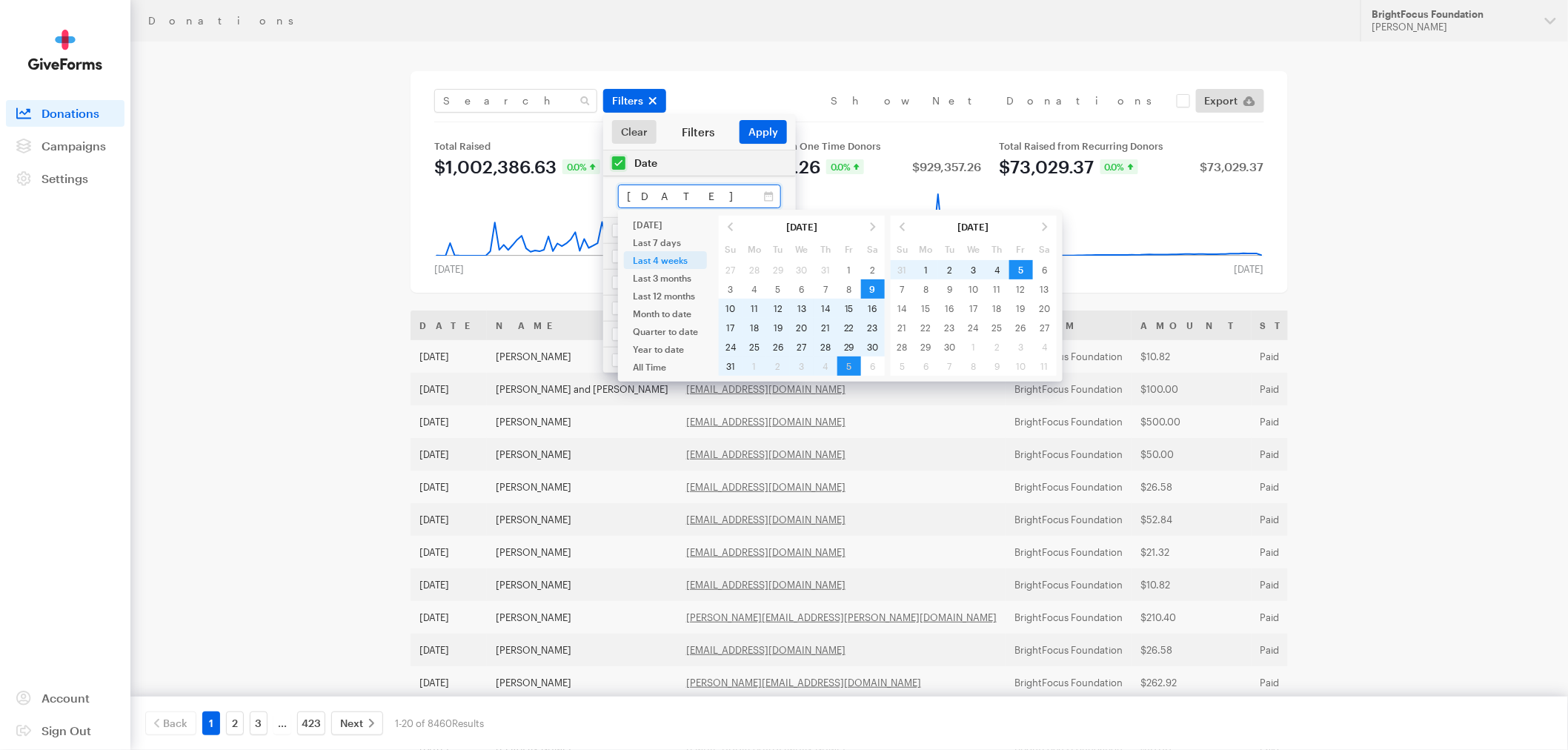
click at [642, 196] on input "Aug 09, 2025 - Sep 05, 2025" at bounding box center [699, 196] width 163 height 24
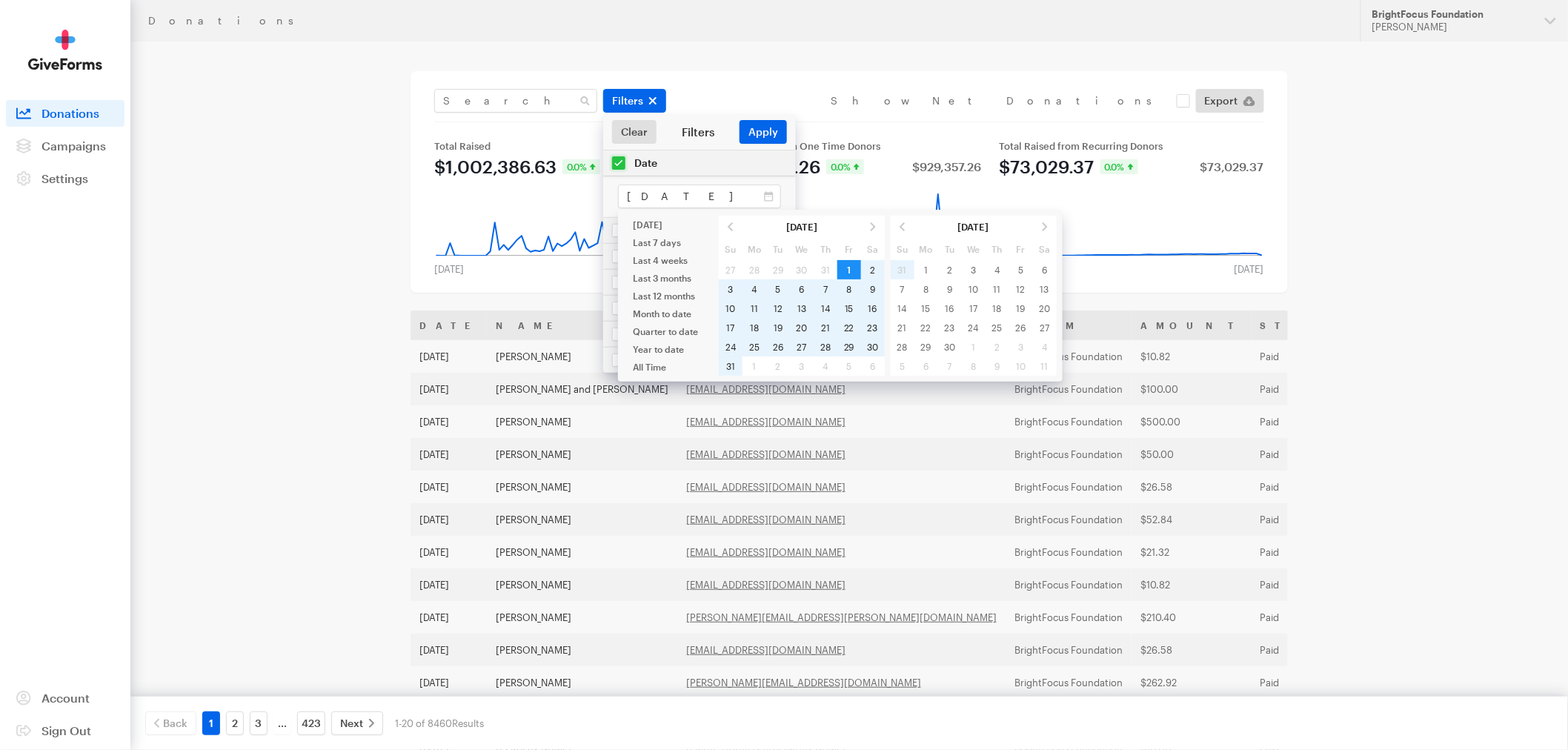
type input "[DATE] - [DATE]"
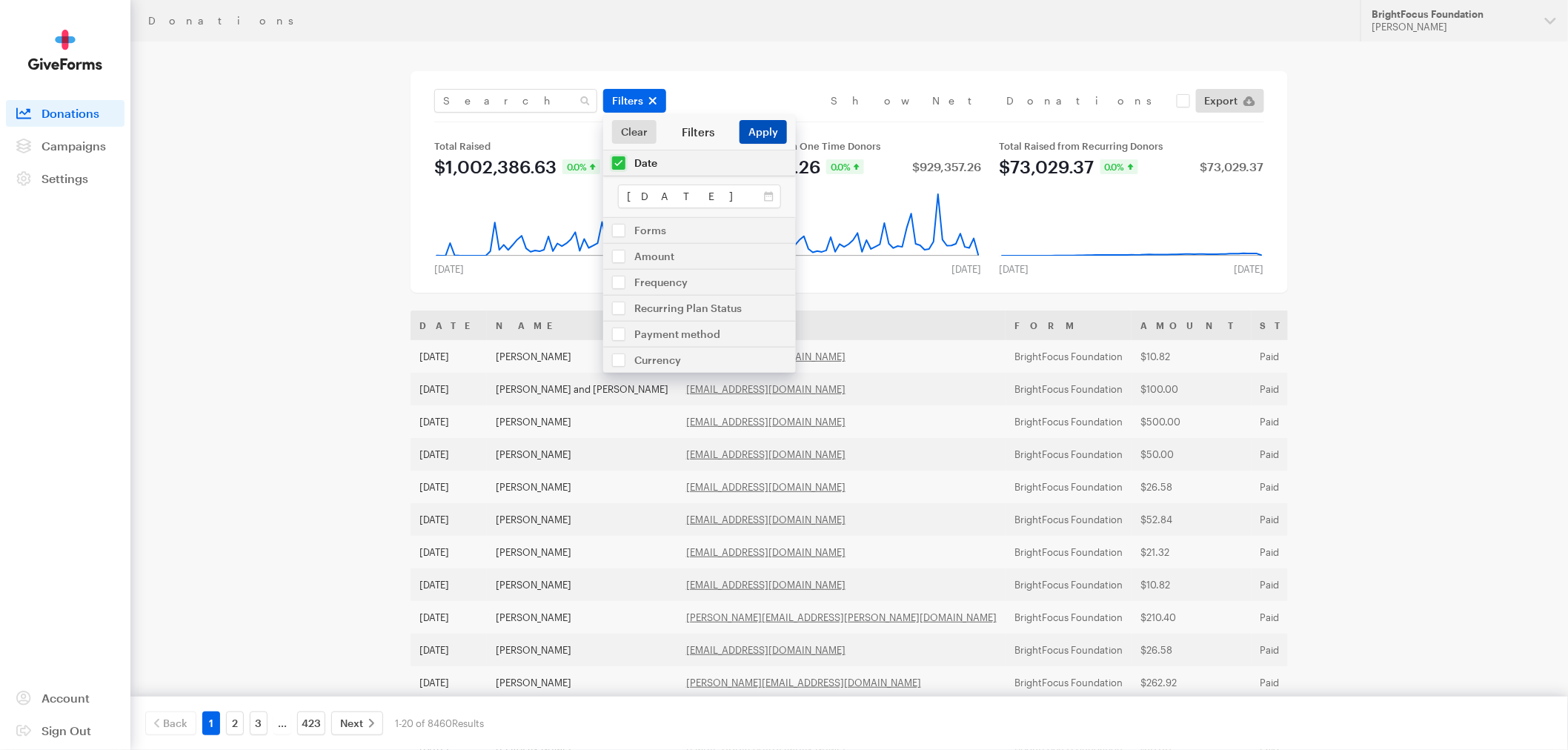
click at [770, 134] on button "Apply" at bounding box center [763, 132] width 47 height 24
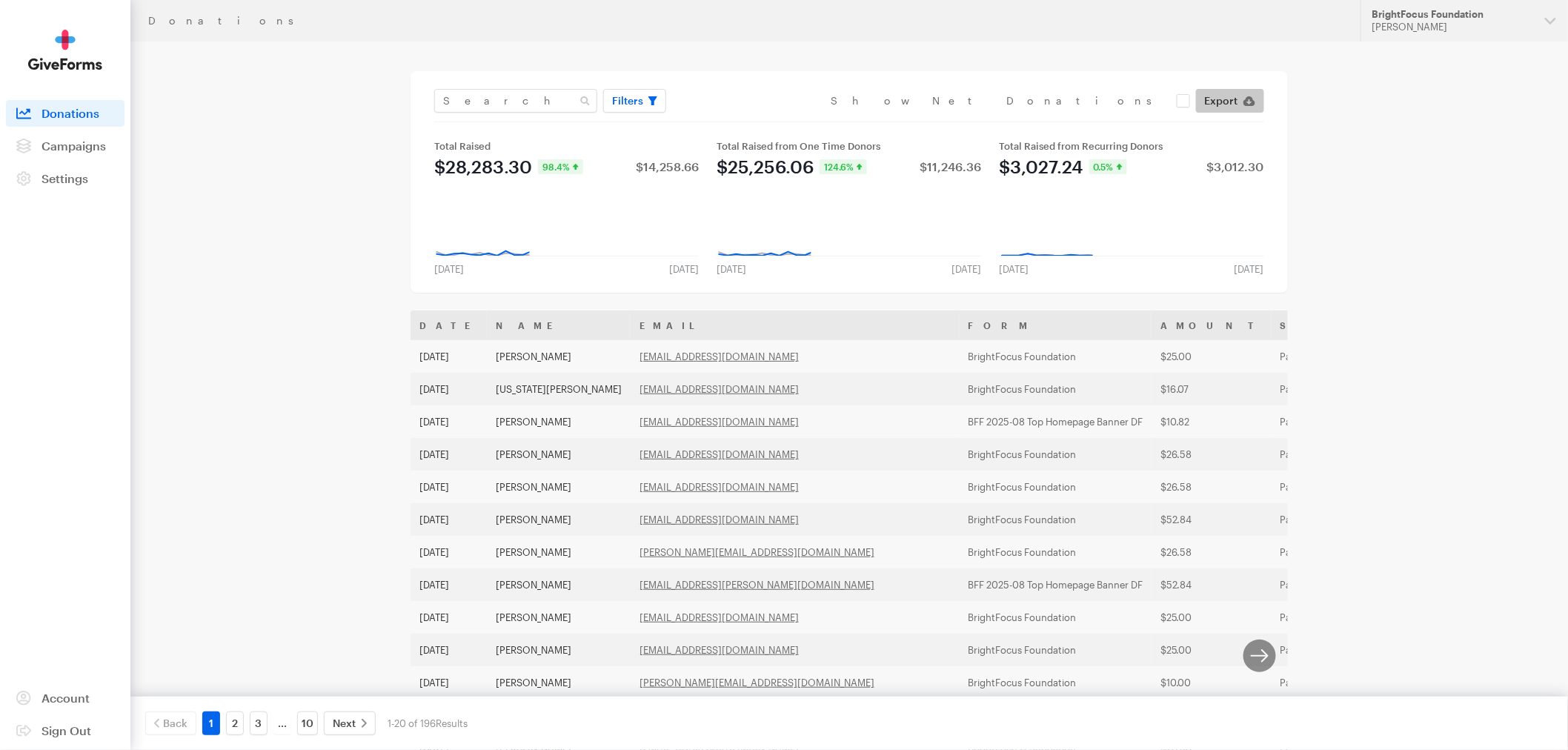
click at [1223, 100] on span "Export" at bounding box center [1222, 100] width 33 height 17
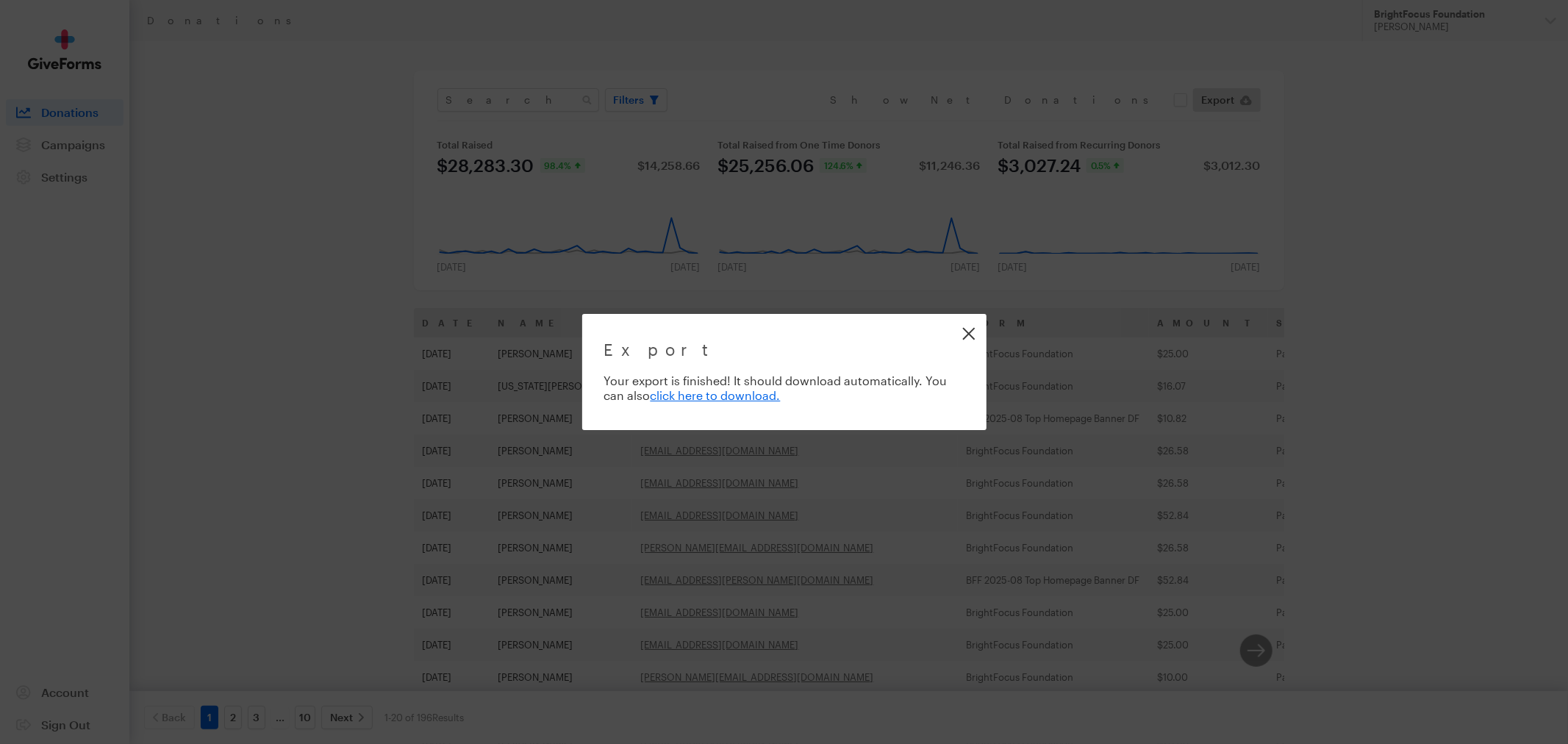
click at [961, 333] on link "Close" at bounding box center [969, 333] width 33 height 33
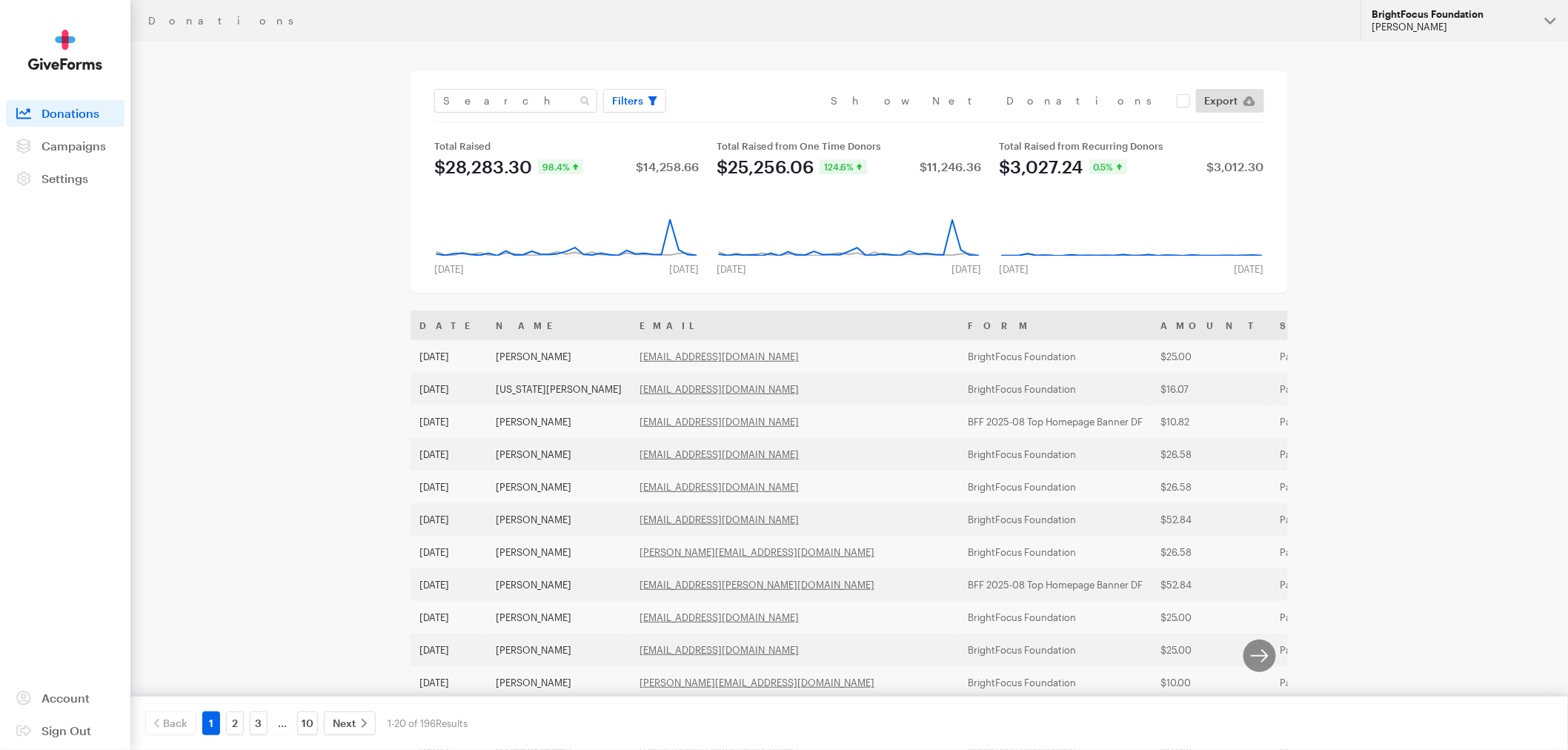
click at [1475, 19] on div "BrightFocus Foundation" at bounding box center [1452, 14] width 161 height 12
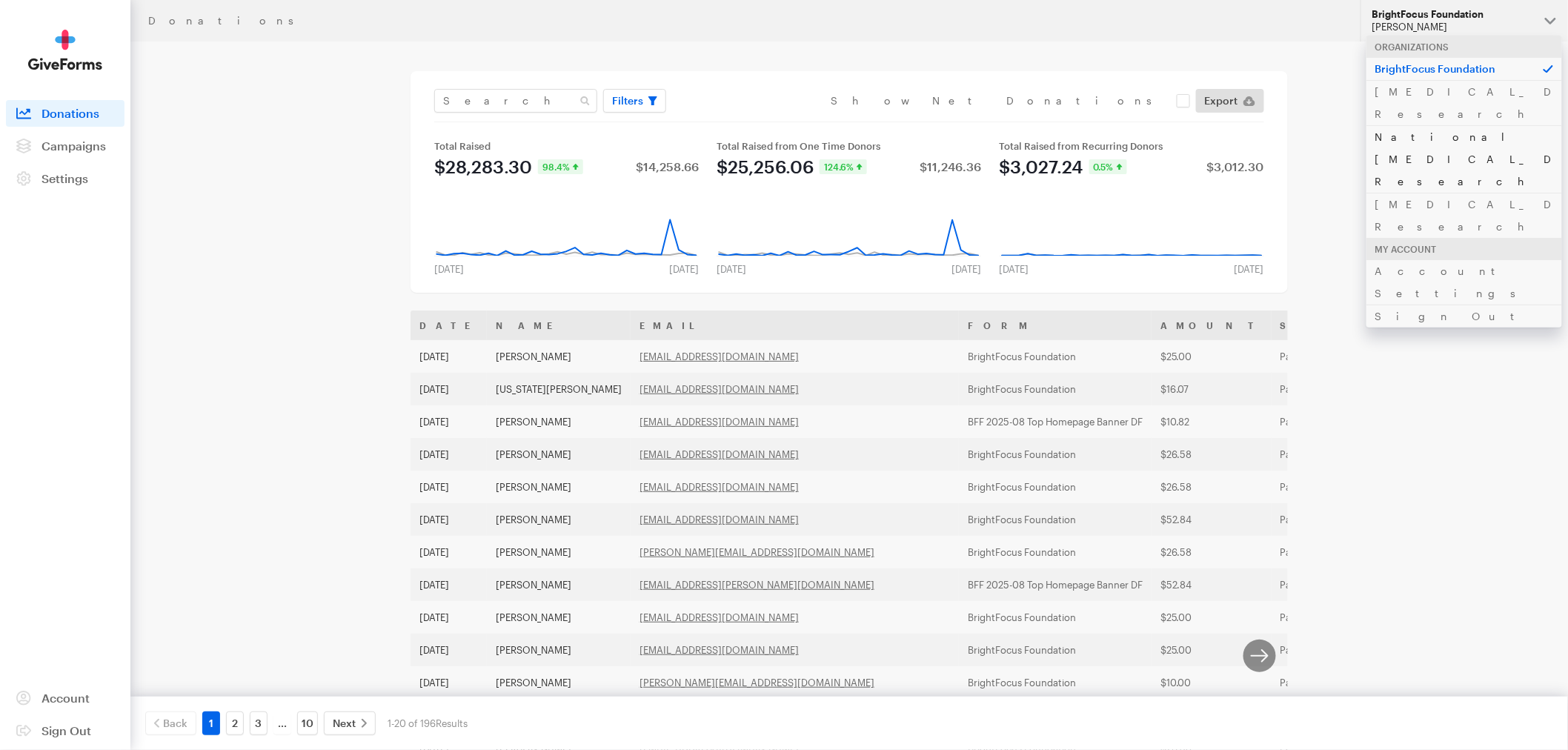
click at [1441, 125] on link "National [MEDICAL_DATA] Research" at bounding box center [1464, 158] width 195 height 67
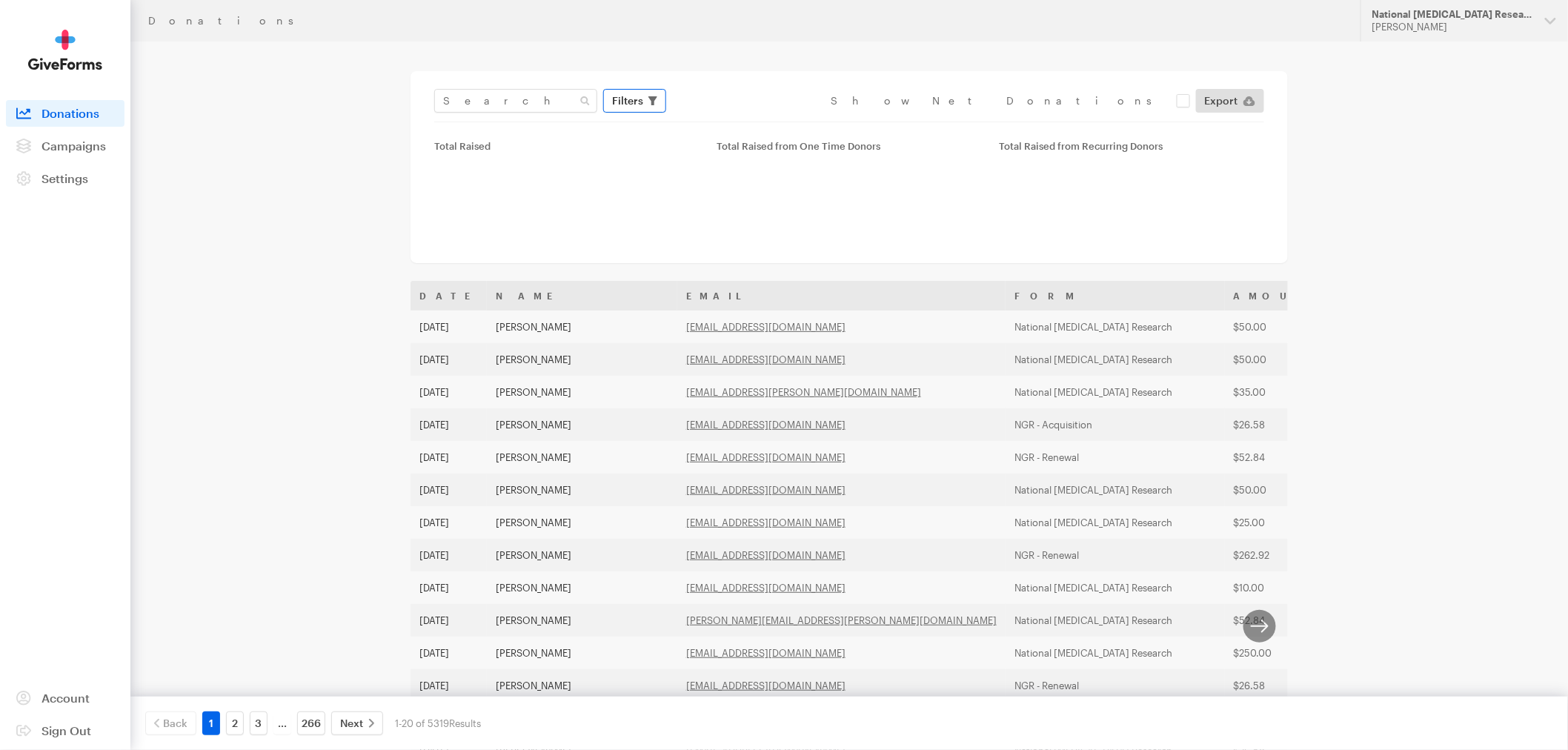
click at [645, 101] on button "Filters" at bounding box center [634, 100] width 63 height 24
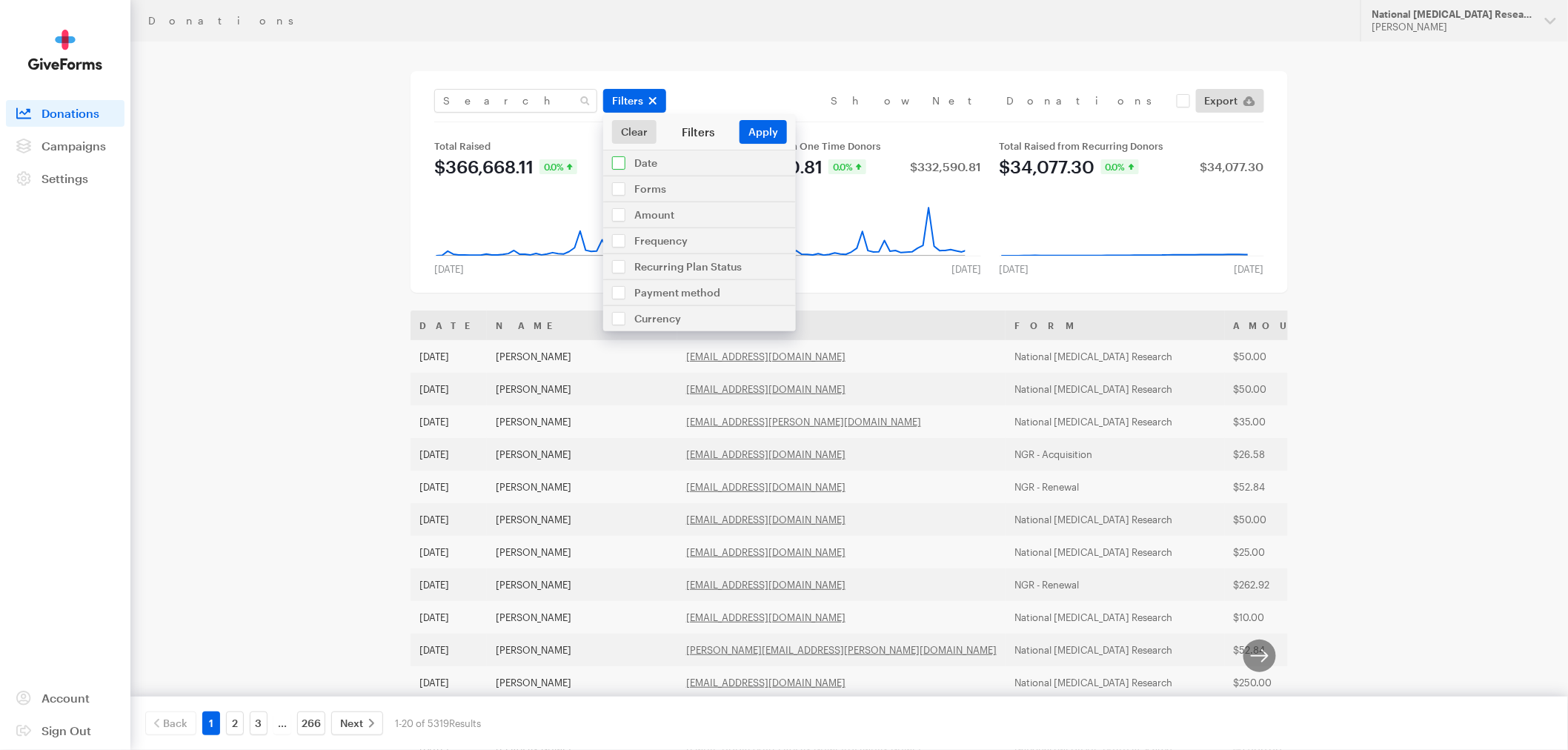
click at [649, 165] on input "checkbox" at bounding box center [699, 162] width 193 height 25
checkbox input "true"
click at [680, 195] on input "[DATE] - [DATE]" at bounding box center [699, 196] width 163 height 24
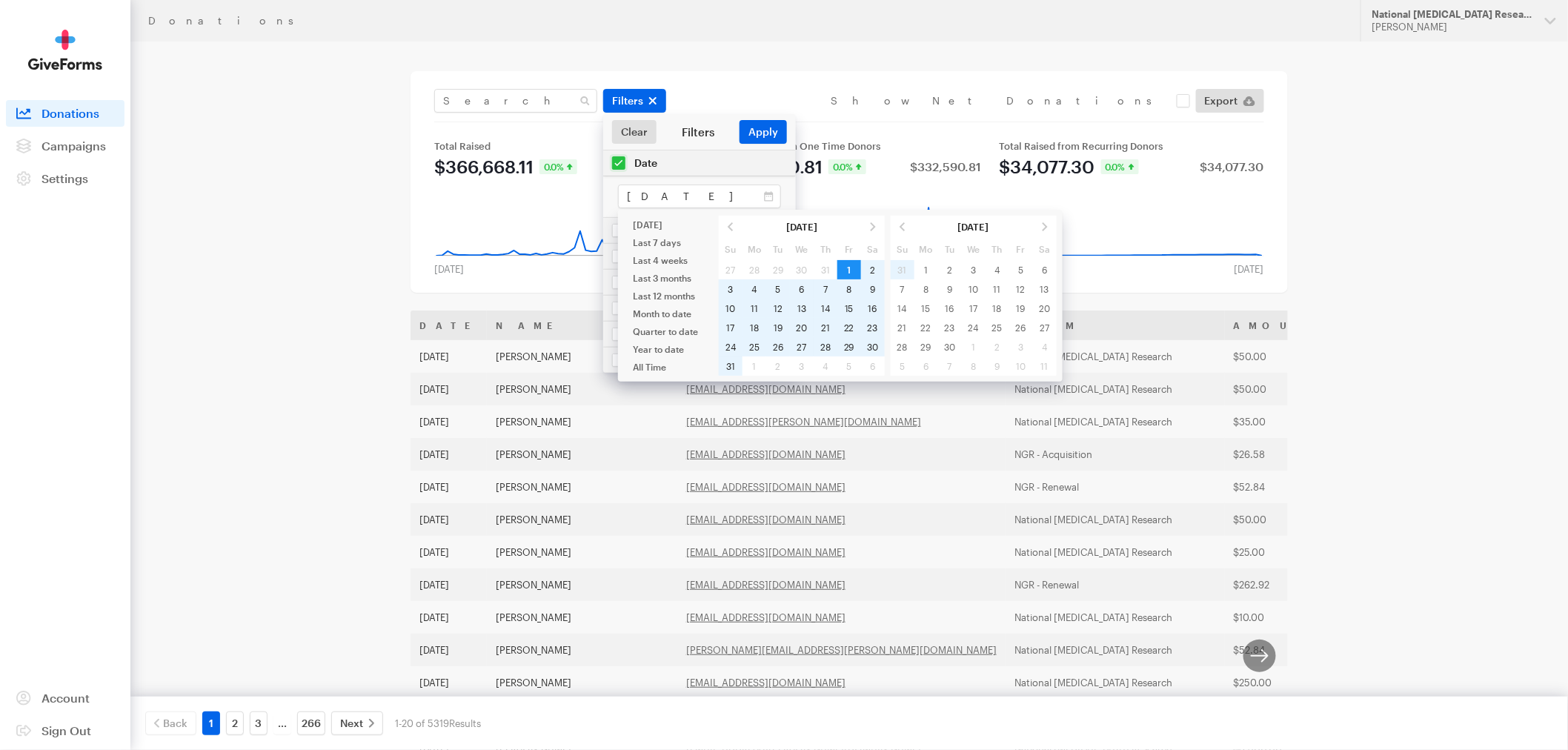
type input "[DATE] - [DATE]"
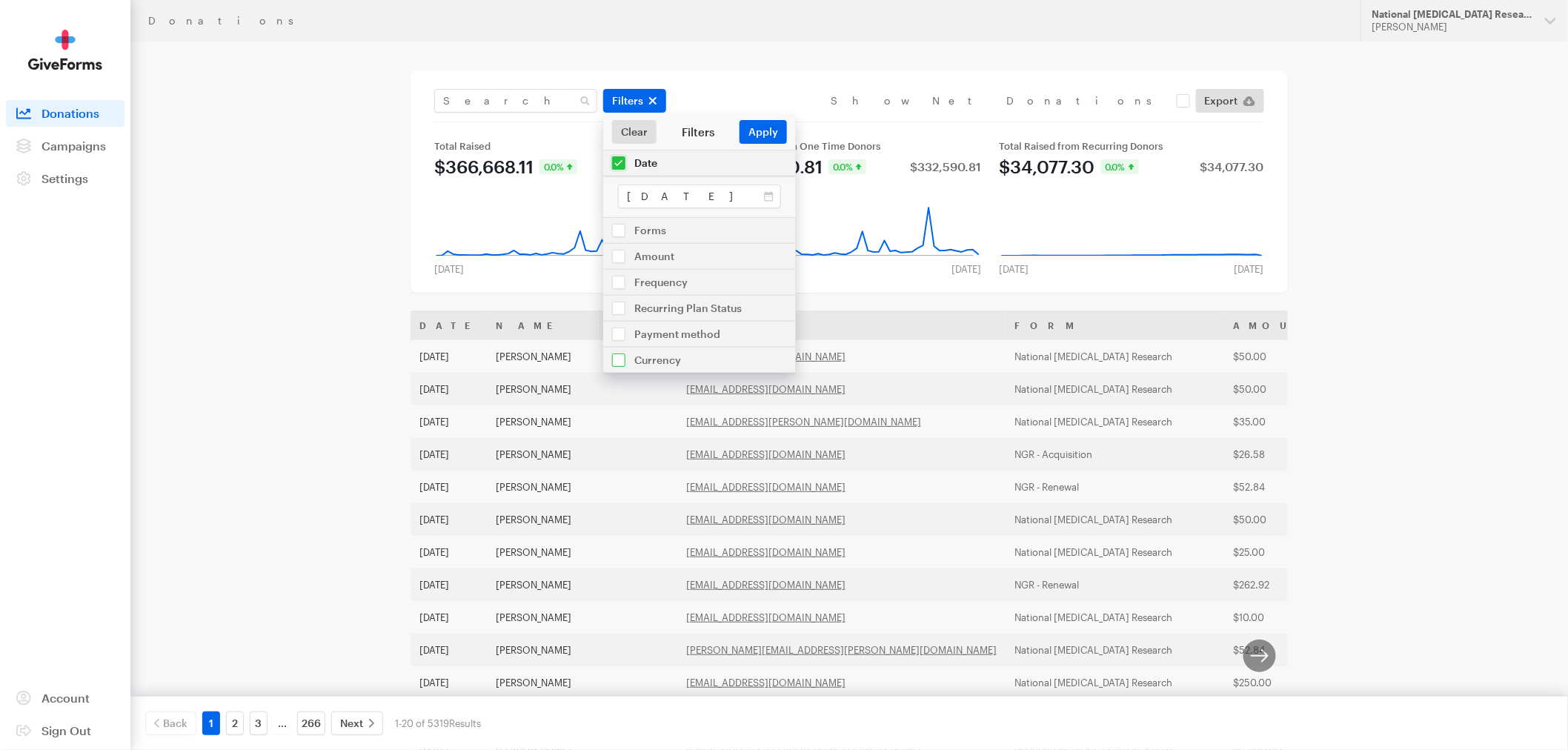
drag, startPoint x: 732, startPoint y: 367, endPoint x: 741, endPoint y: 347, distance: 21.9
click at [759, 134] on button "Apply" at bounding box center [763, 132] width 47 height 24
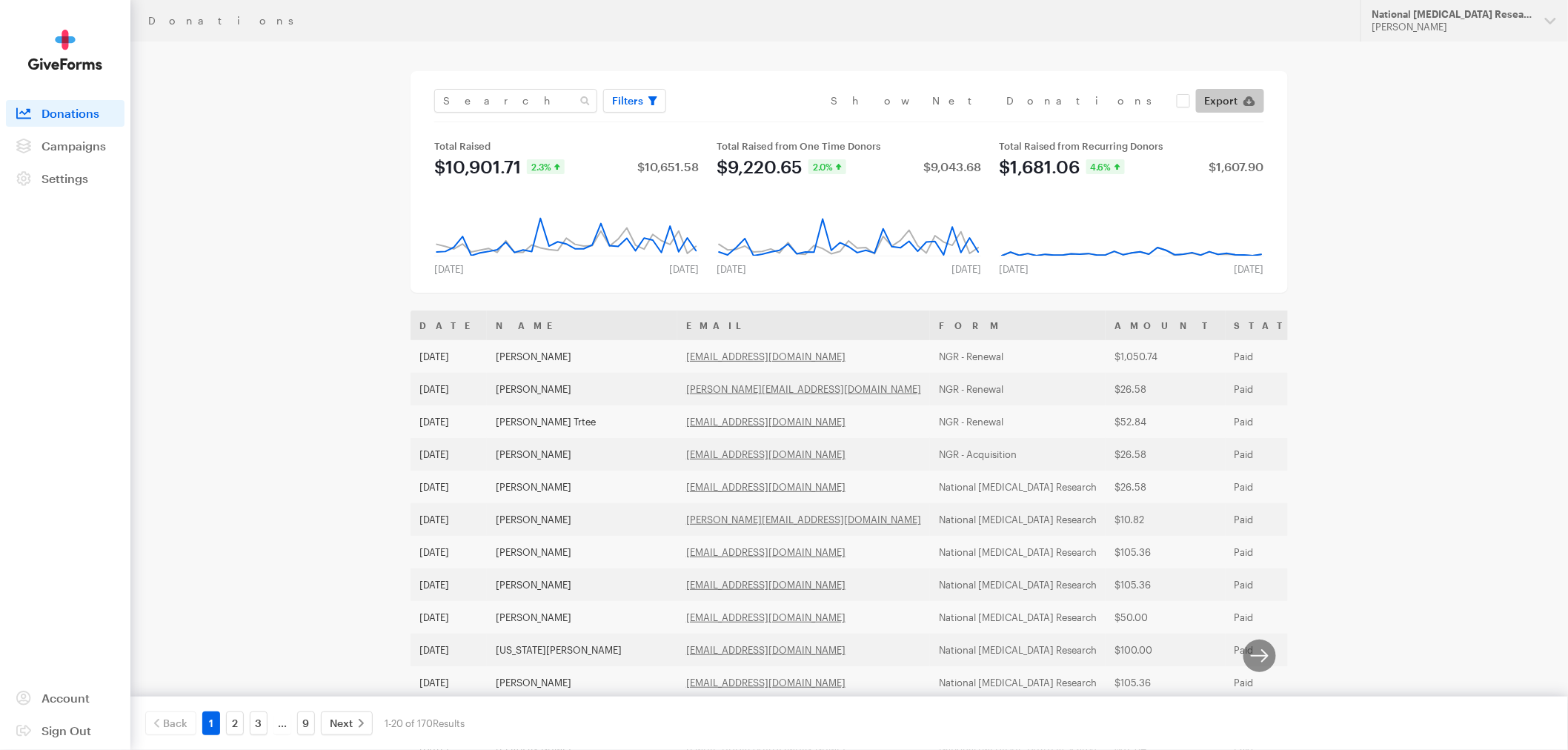
click at [1230, 100] on span "Export" at bounding box center [1222, 100] width 33 height 17
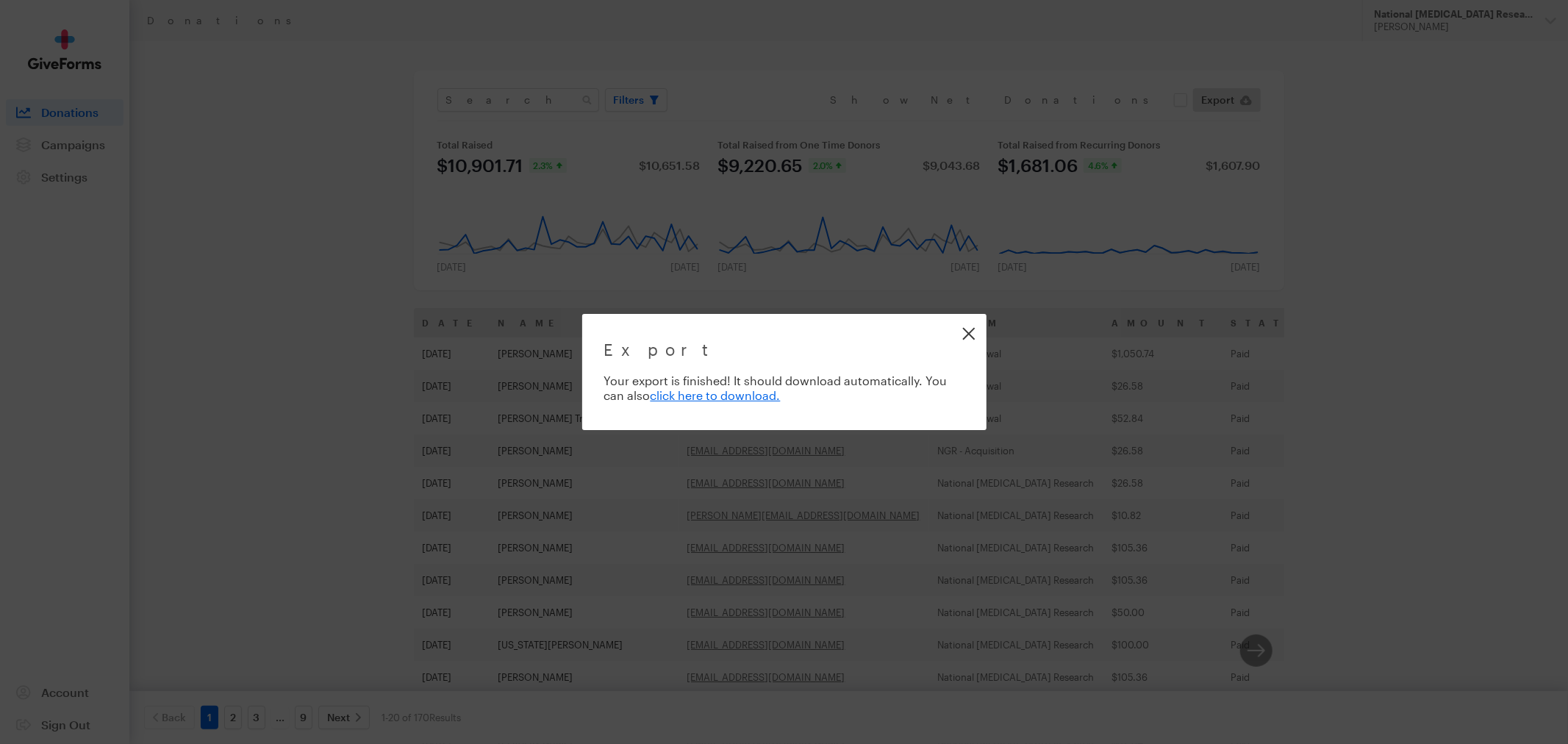
click at [961, 331] on link "Close" at bounding box center [969, 333] width 33 height 33
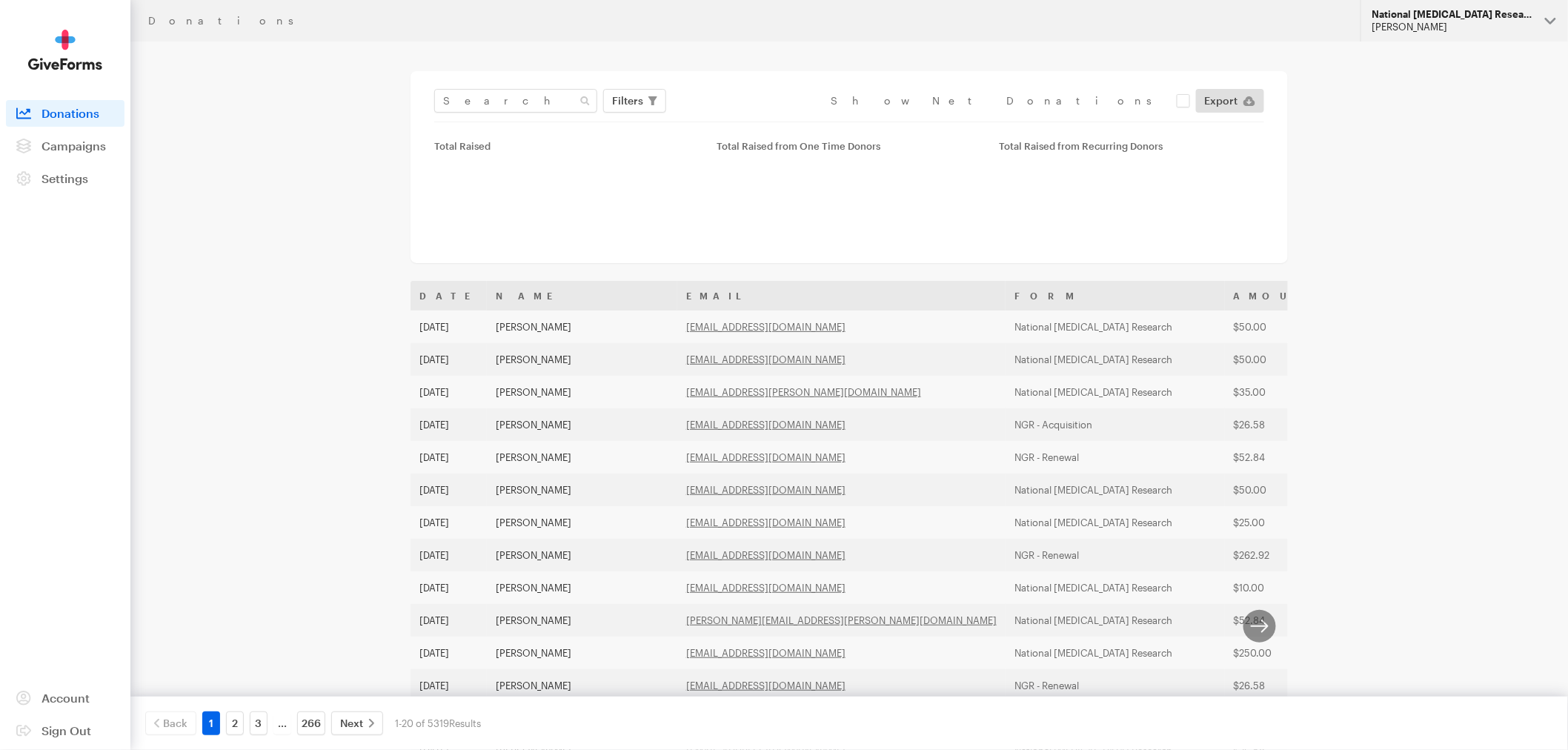
click at [1530, 11] on div "National [MEDICAL_DATA] Research" at bounding box center [1452, 14] width 161 height 12
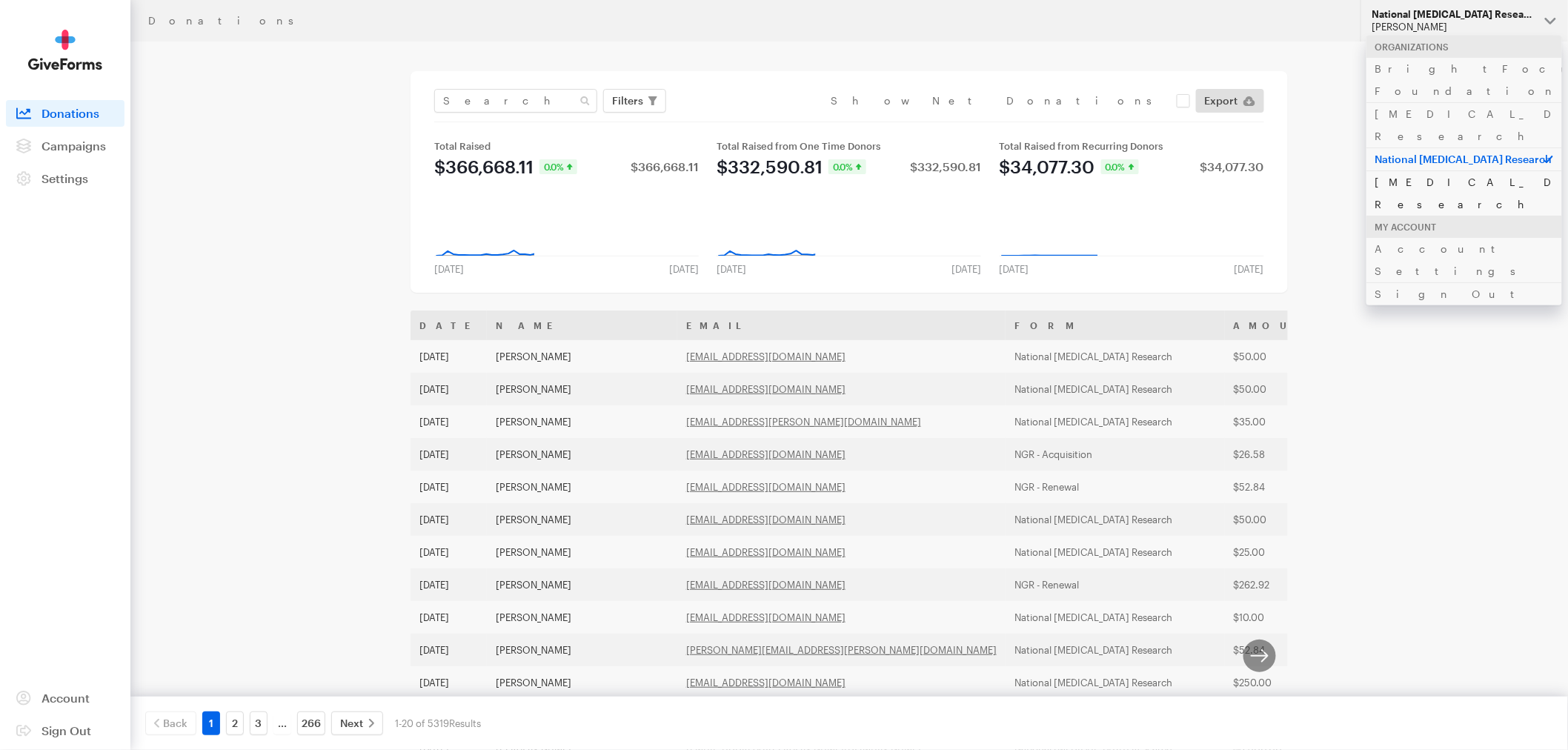
click at [1438, 170] on link "[MEDICAL_DATA] Research" at bounding box center [1464, 193] width 195 height 45
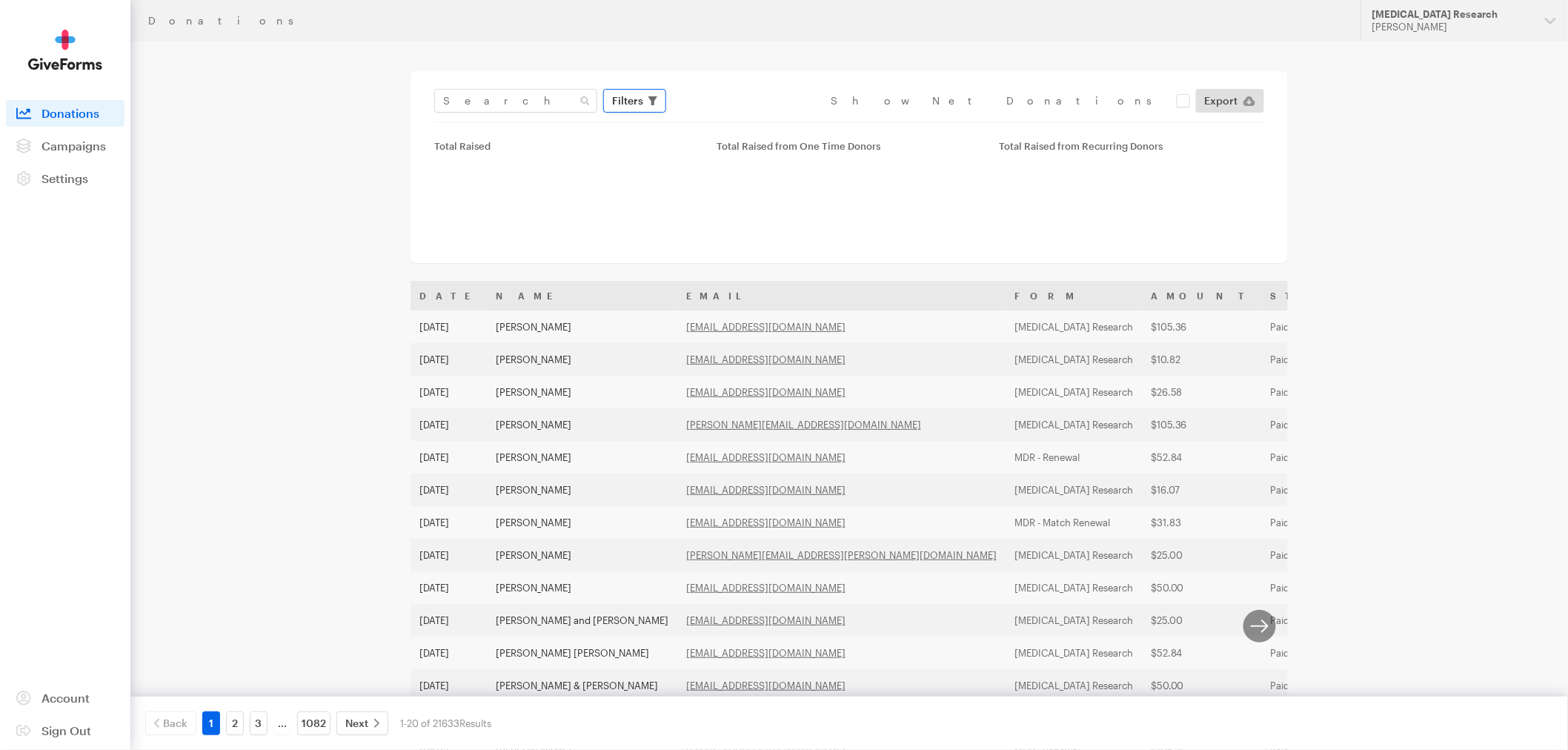
click at [640, 106] on span "Filters" at bounding box center [627, 100] width 31 height 17
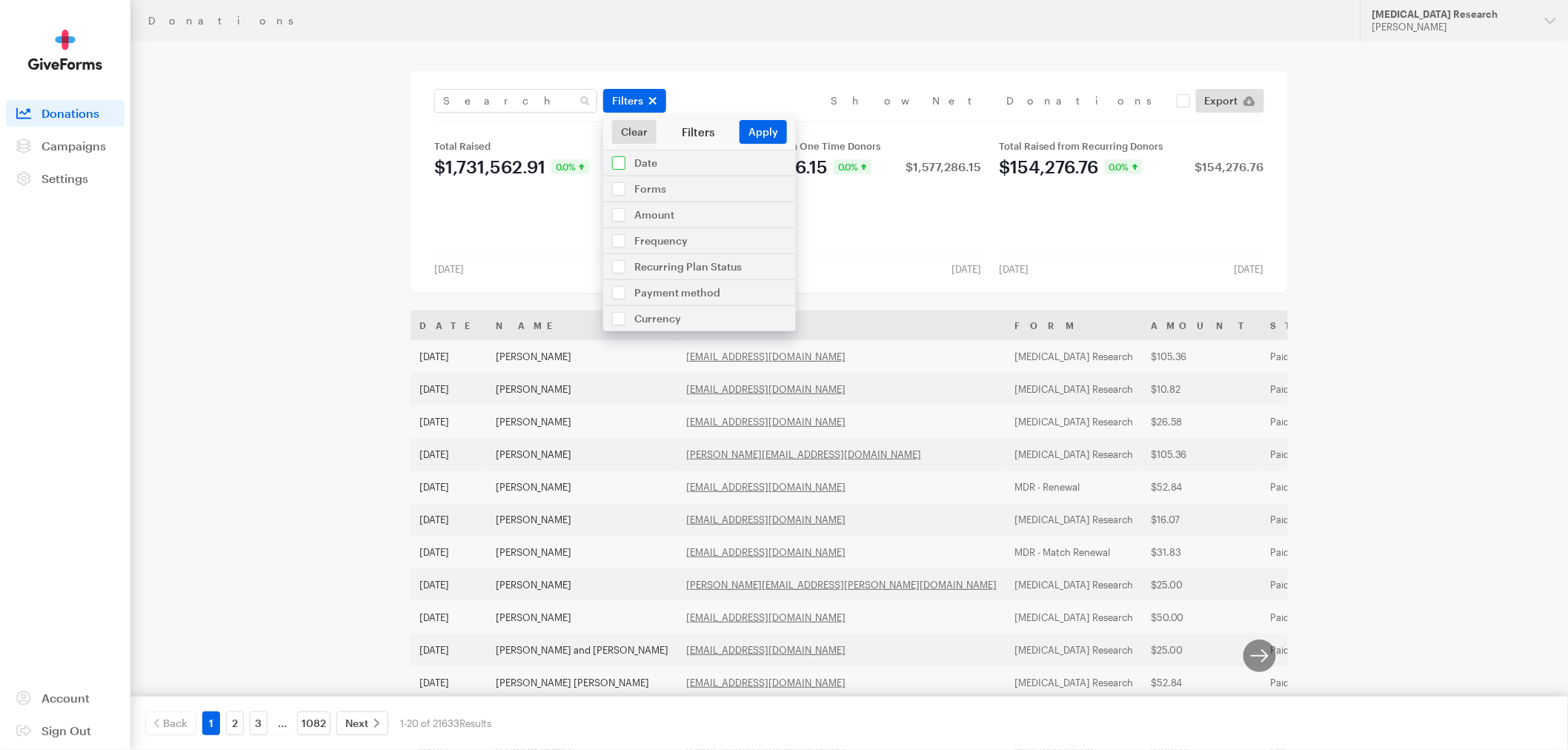
click at [646, 160] on input "checkbox" at bounding box center [699, 162] width 193 height 25
checkbox input "true"
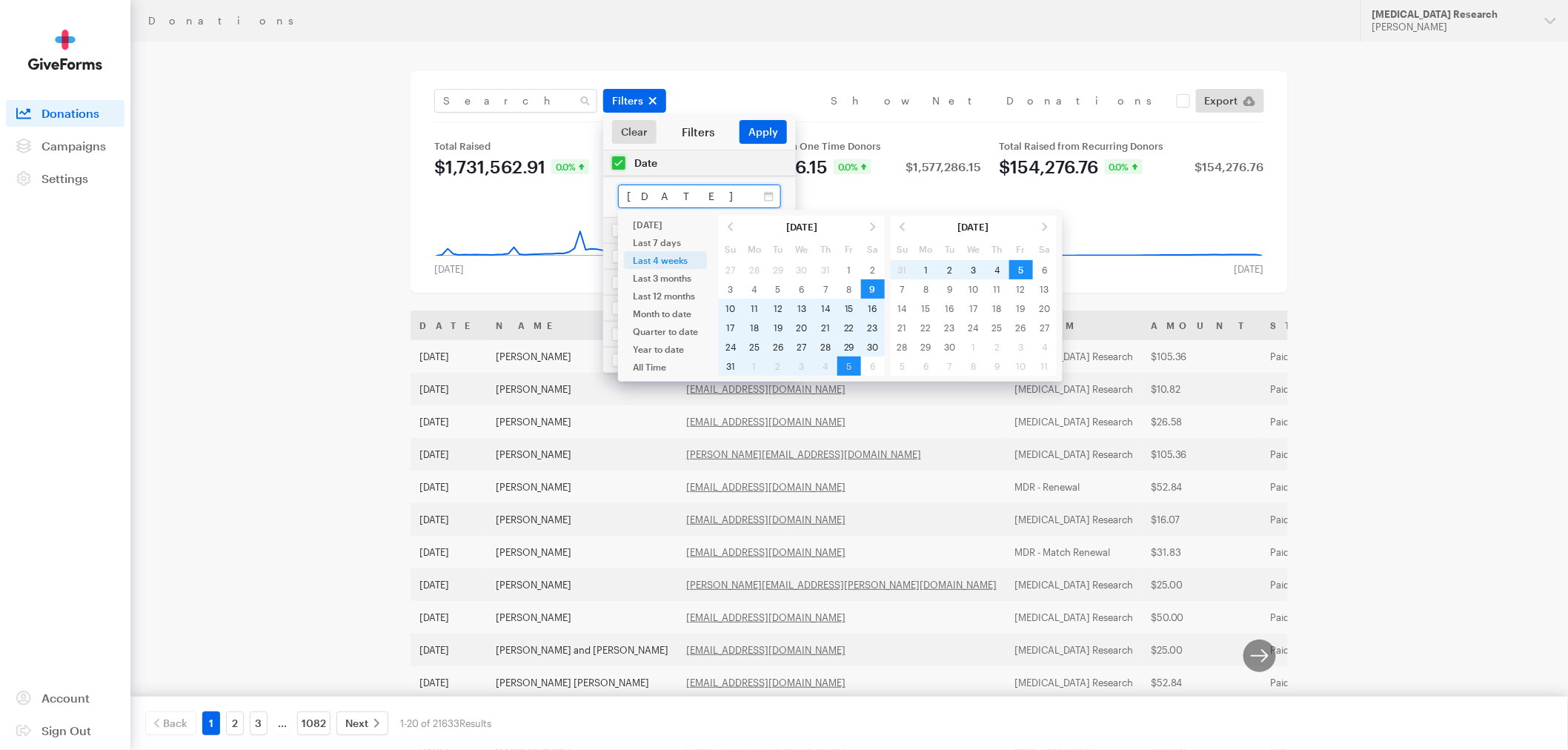
click at [661, 201] on input "Aug 09, 2025 - Sep 05, 2025" at bounding box center [699, 196] width 163 height 24
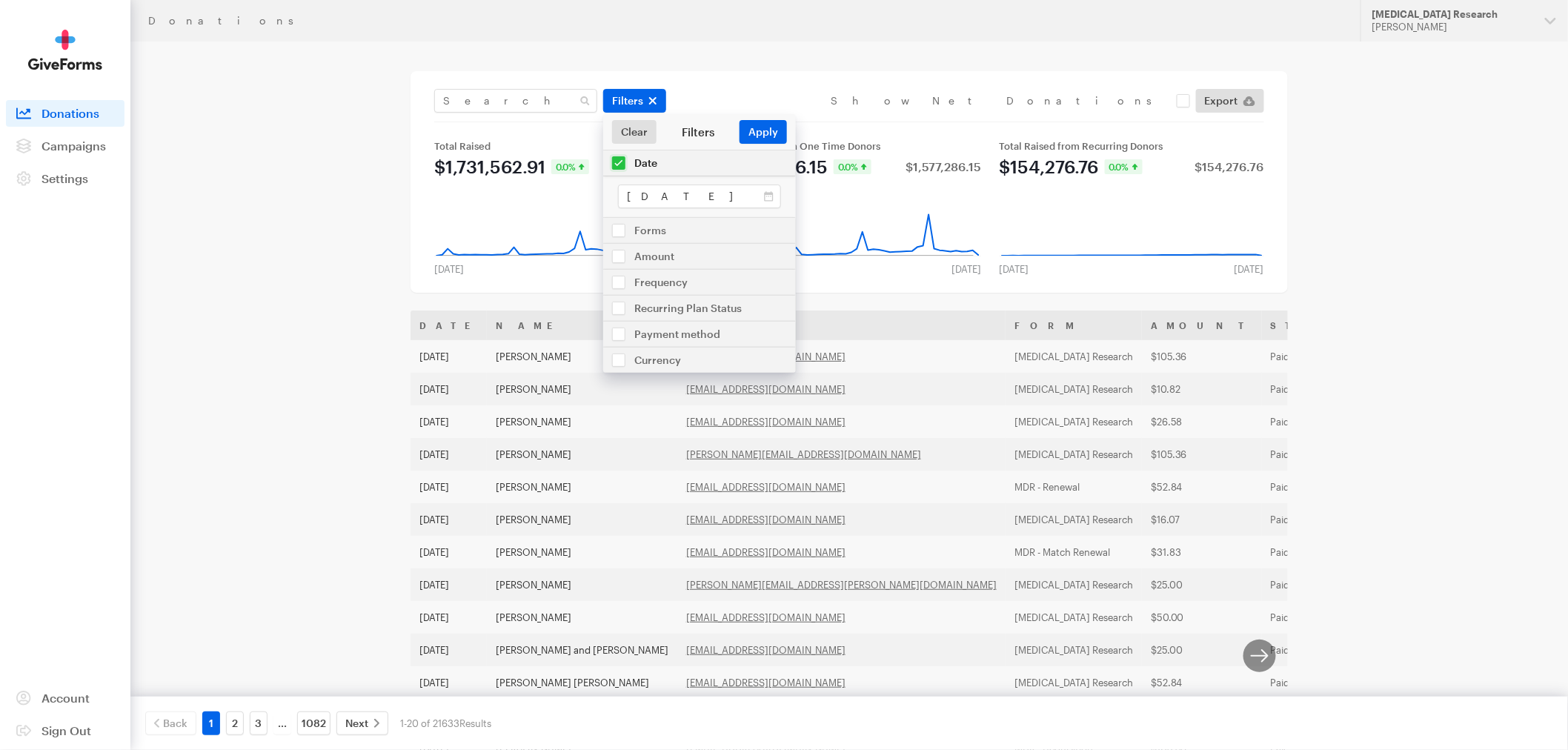
type input "[DATE] - [DATE]"
click at [765, 135] on button "Apply" at bounding box center [763, 132] width 47 height 24
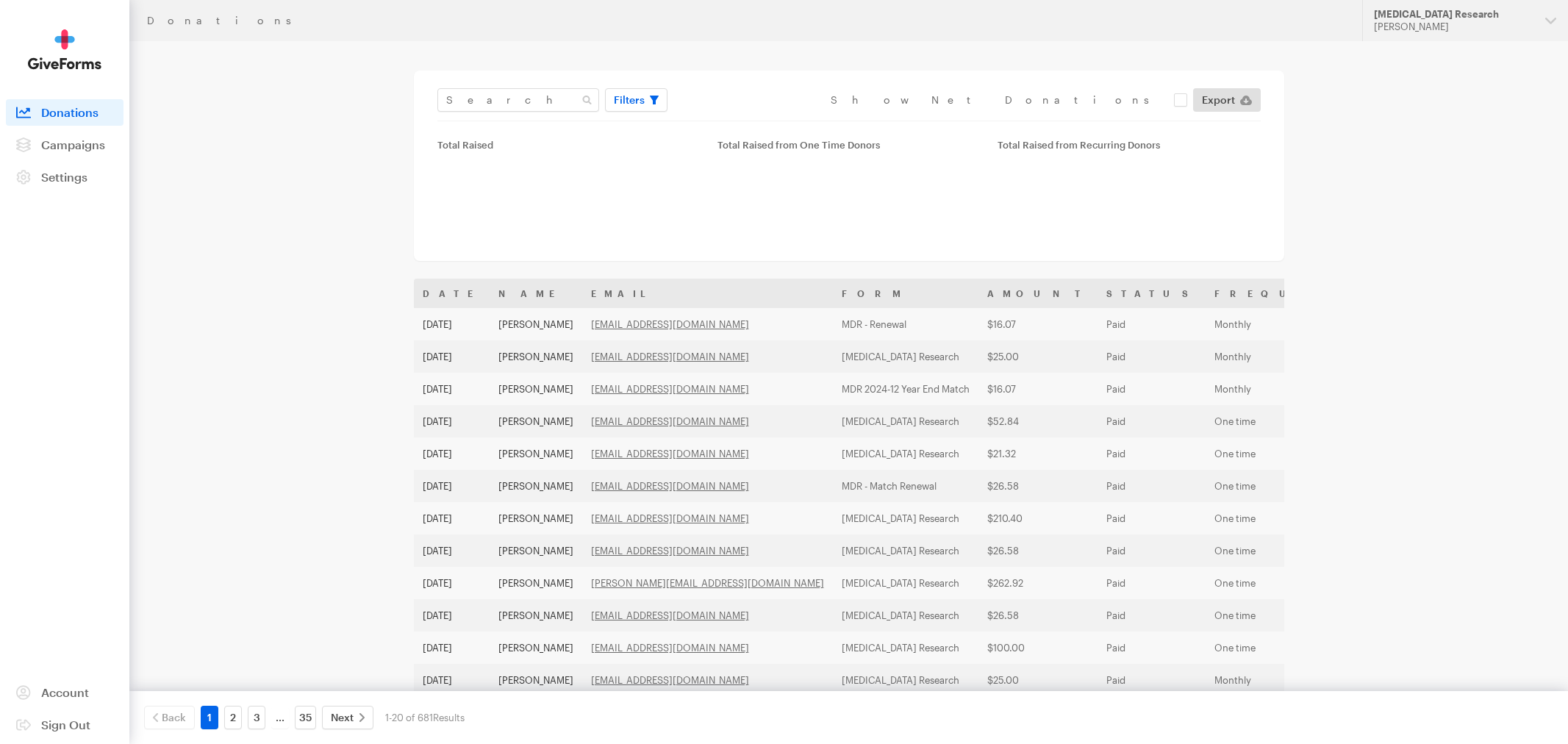
type input "[DATE] - [DATE]"
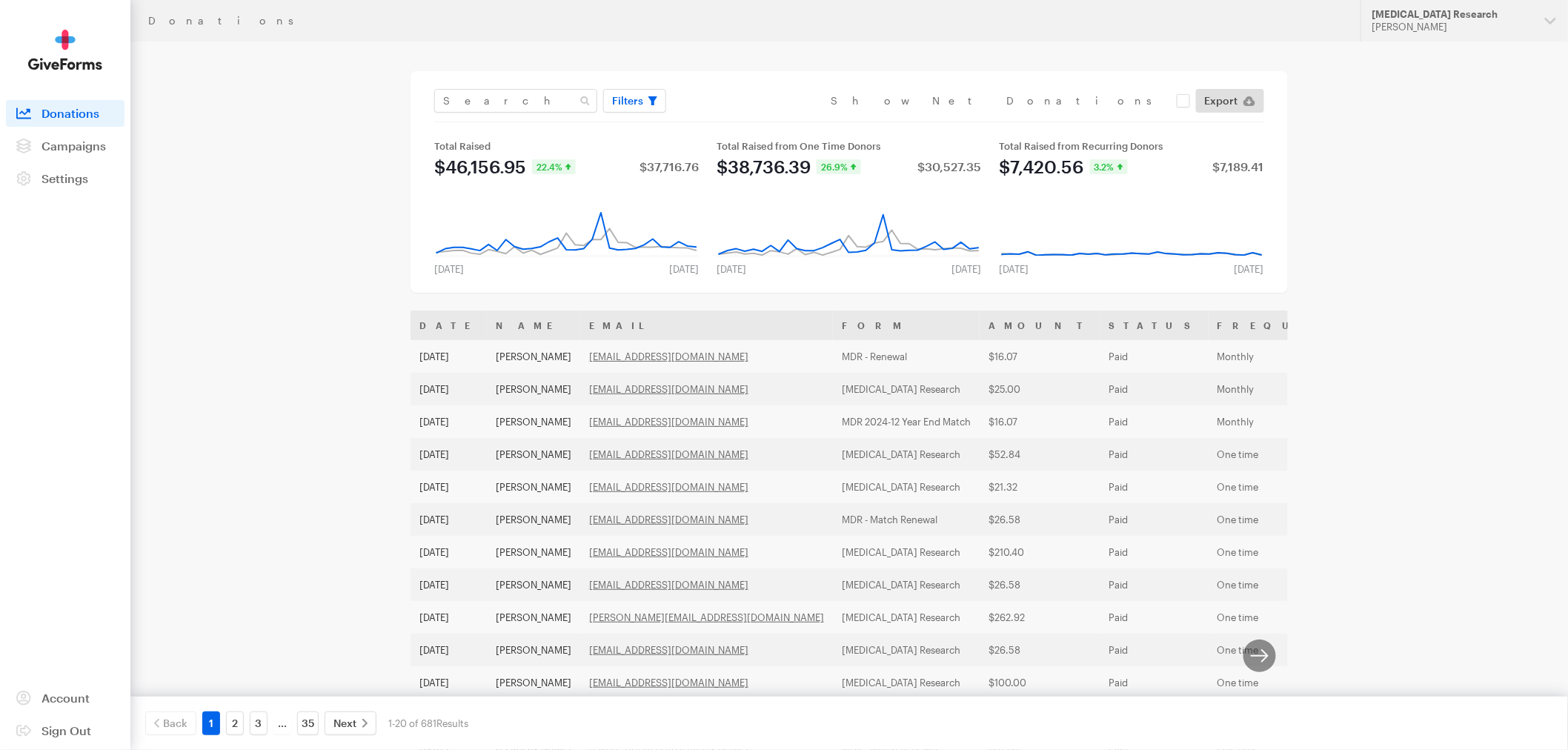
click at [1453, 386] on div "Donations Updates Support [MEDICAL_DATA] Research [PERSON_NAME] Organizations B…" at bounding box center [784, 539] width 1568 height 1077
click at [1239, 100] on link "Export" at bounding box center [1229, 100] width 68 height 24
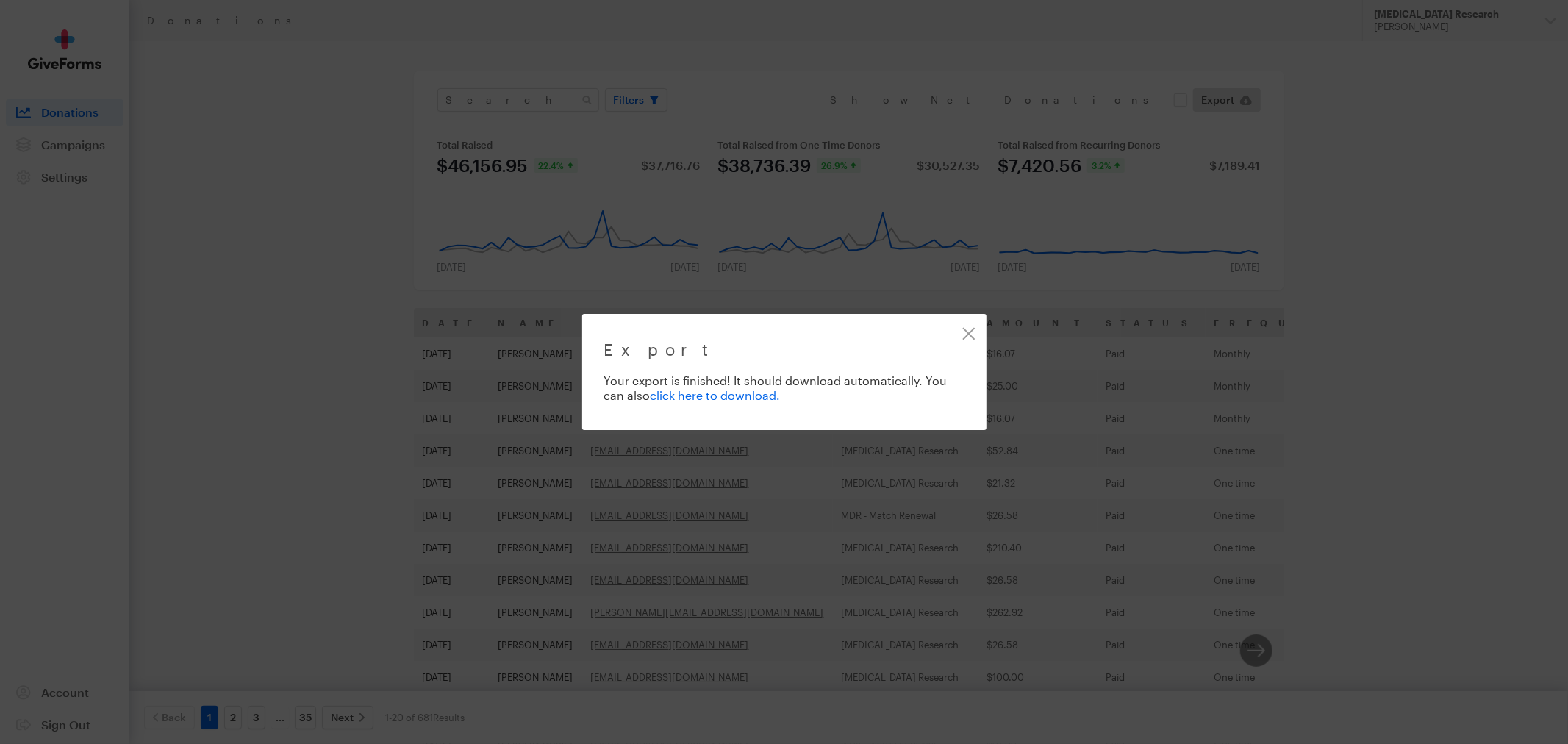
click at [747, 393] on link "click here to download." at bounding box center [715, 395] width 130 height 14
